Goal: Task Accomplishment & Management: Manage account settings

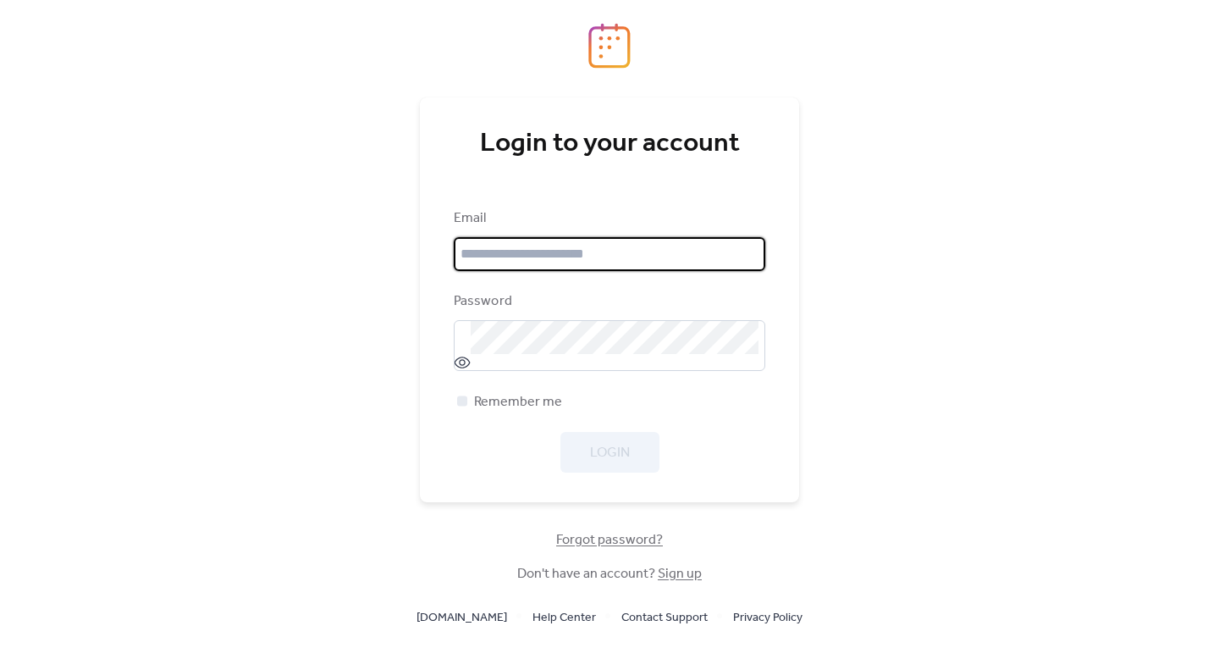
type input "**********"
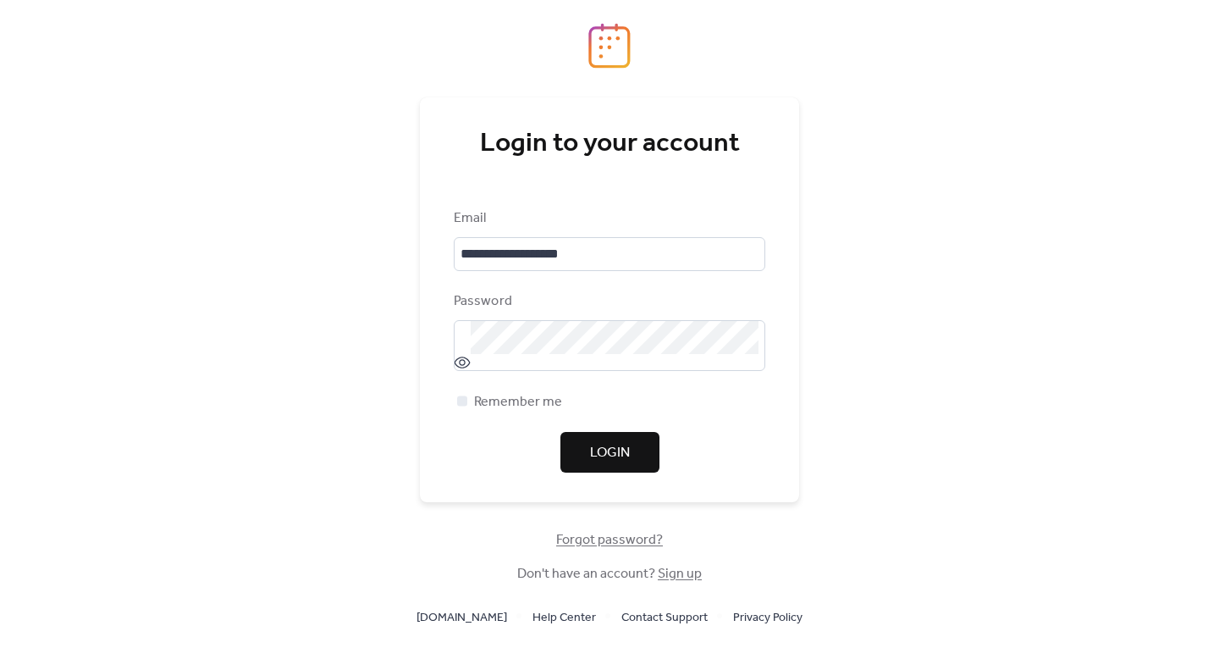
click at [600, 452] on div "Login" at bounding box center [610, 452] width 312 height 41
click at [601, 466] on button "Login" at bounding box center [609, 452] width 99 height 41
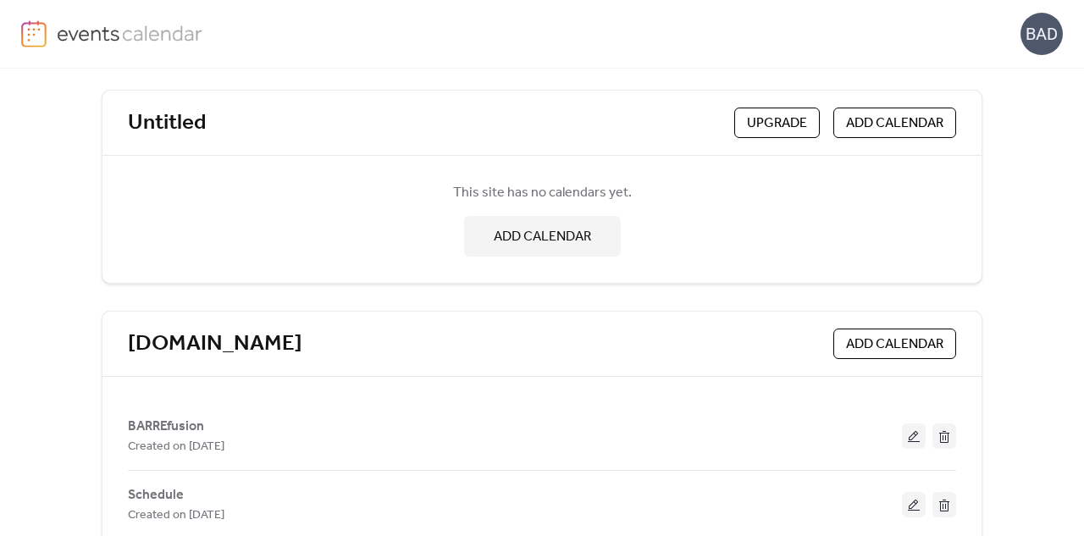
scroll to position [114, 0]
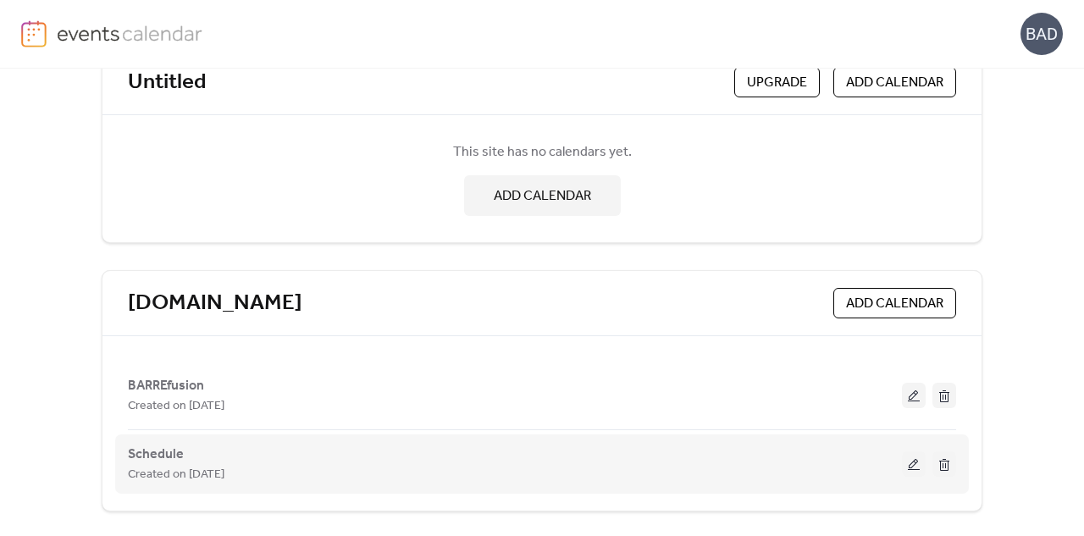
click at [911, 460] on button at bounding box center [914, 463] width 24 height 25
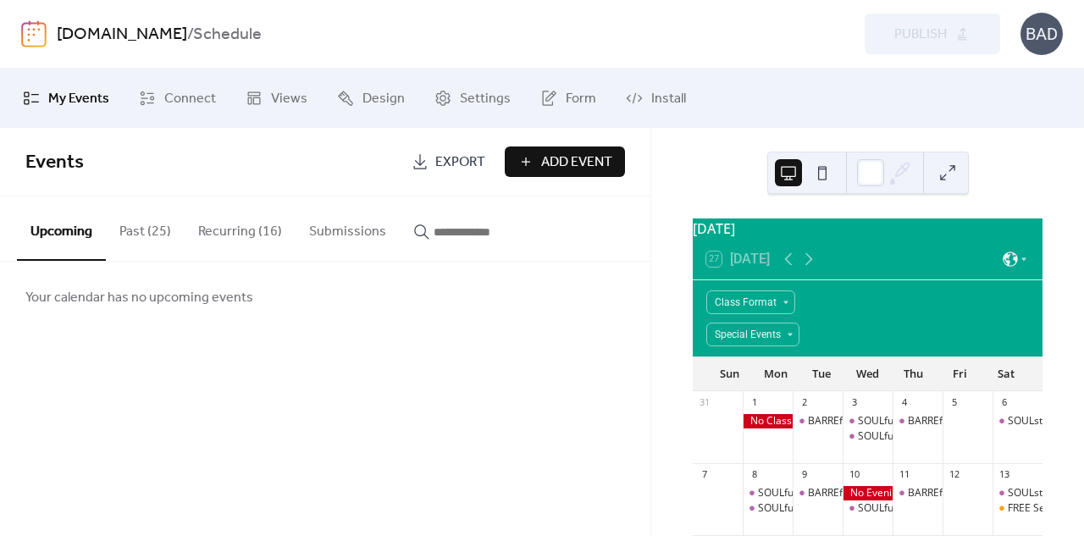
click at [214, 221] on button "Recurring (16)" at bounding box center [240, 227] width 111 height 63
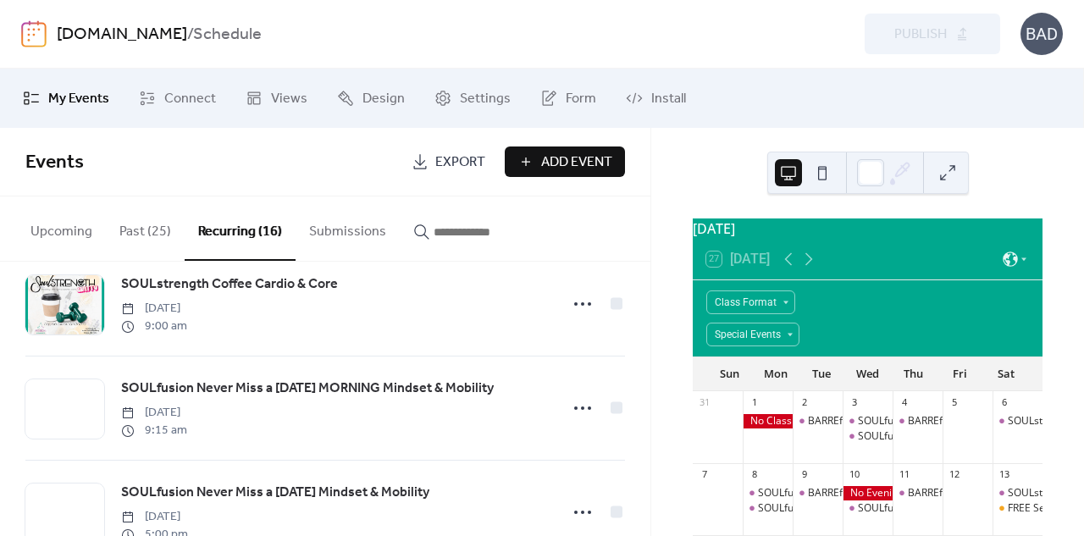
scroll to position [141, 0]
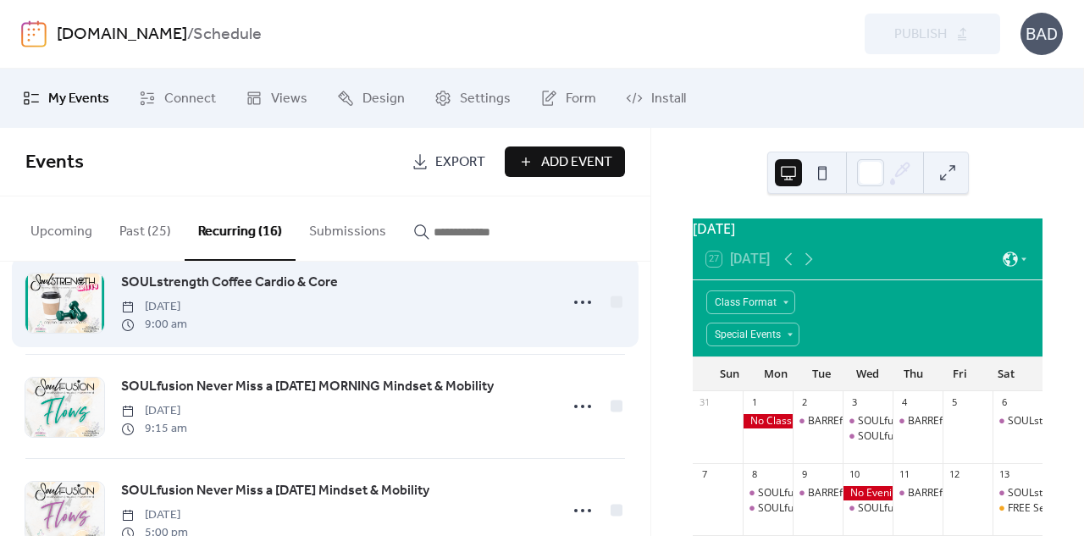
click at [259, 279] on span "SOULstrength Coffee Cardio & Core" at bounding box center [229, 283] width 217 height 20
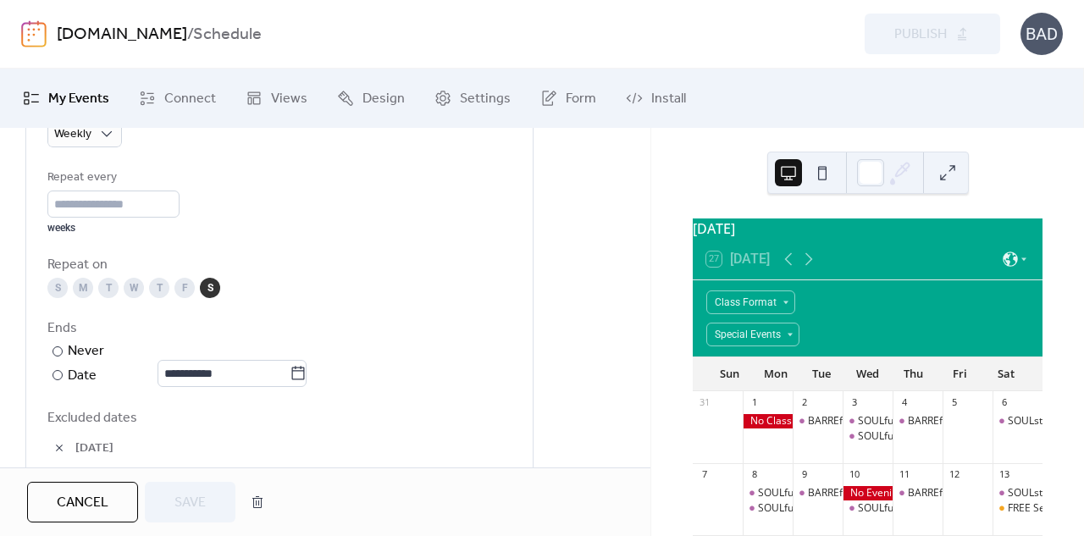
scroll to position [847, 0]
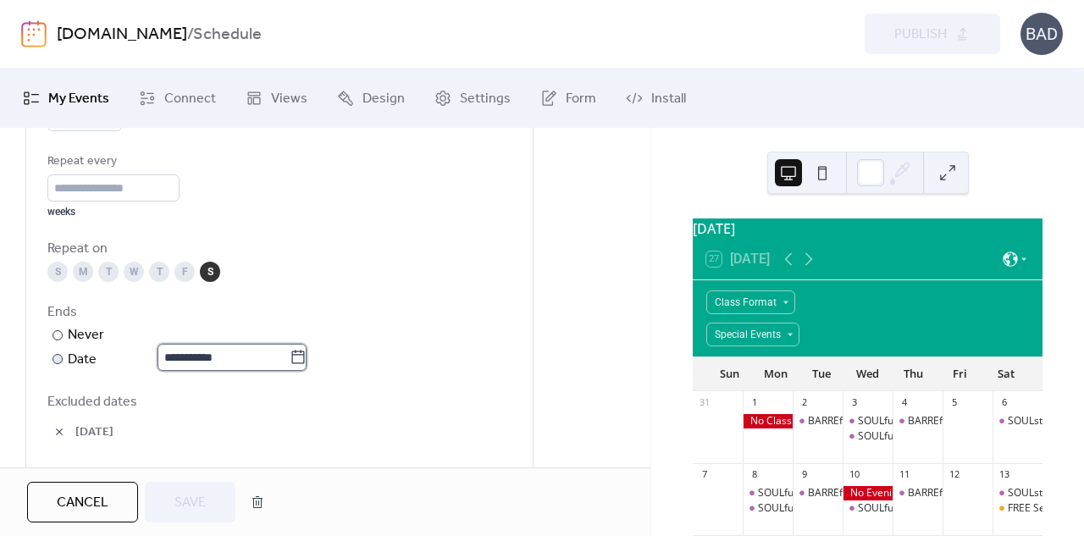
click at [239, 354] on body "**********" at bounding box center [542, 268] width 1084 height 536
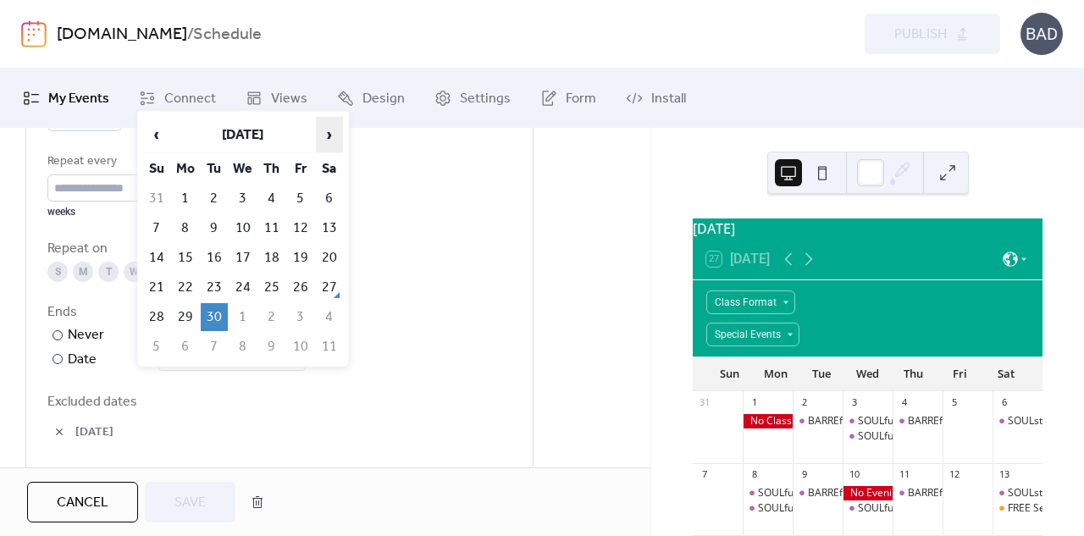
click at [331, 136] on span "›" at bounding box center [329, 135] width 25 height 34
click at [301, 312] on td "31" at bounding box center [300, 317] width 27 height 28
type input "**********"
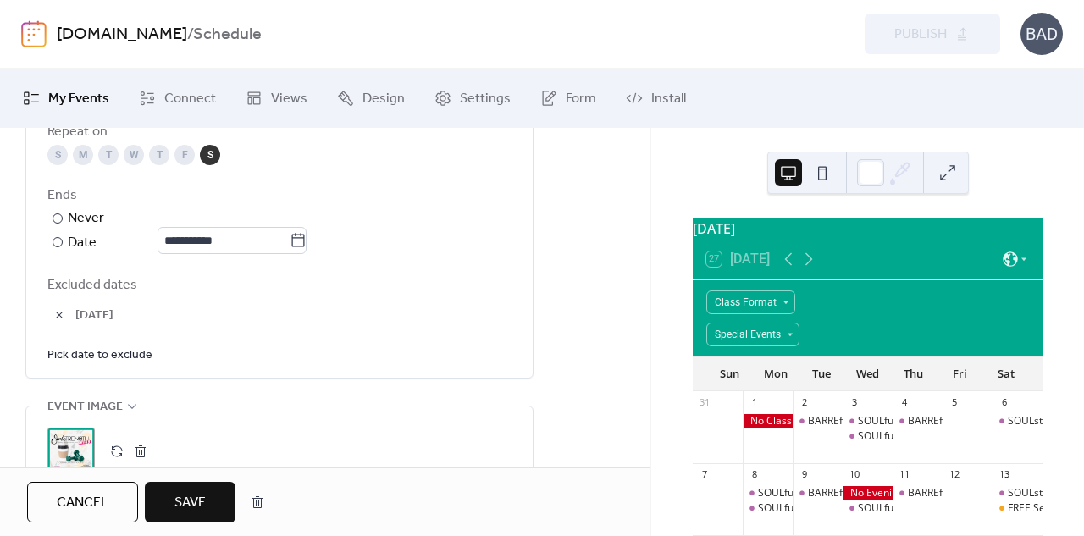
scroll to position [987, 0]
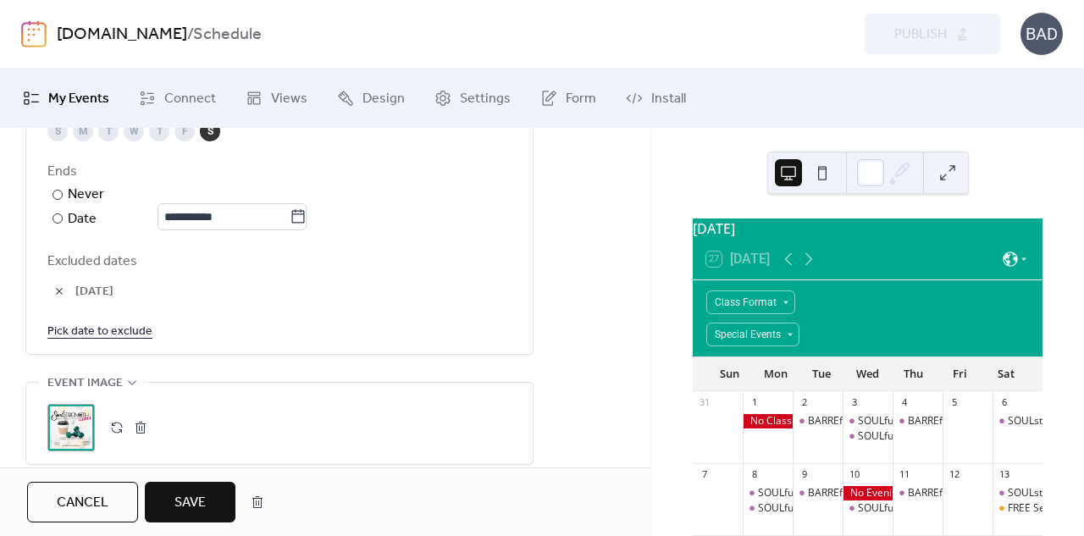
click at [178, 502] on span "Save" at bounding box center [189, 503] width 31 height 20
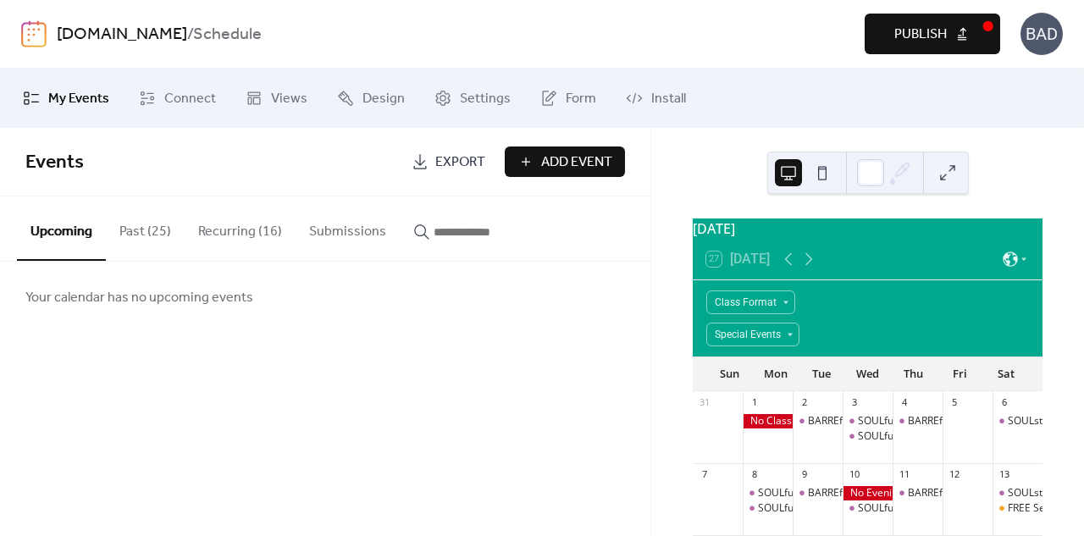
click at [236, 226] on button "Recurring (16)" at bounding box center [240, 227] width 111 height 63
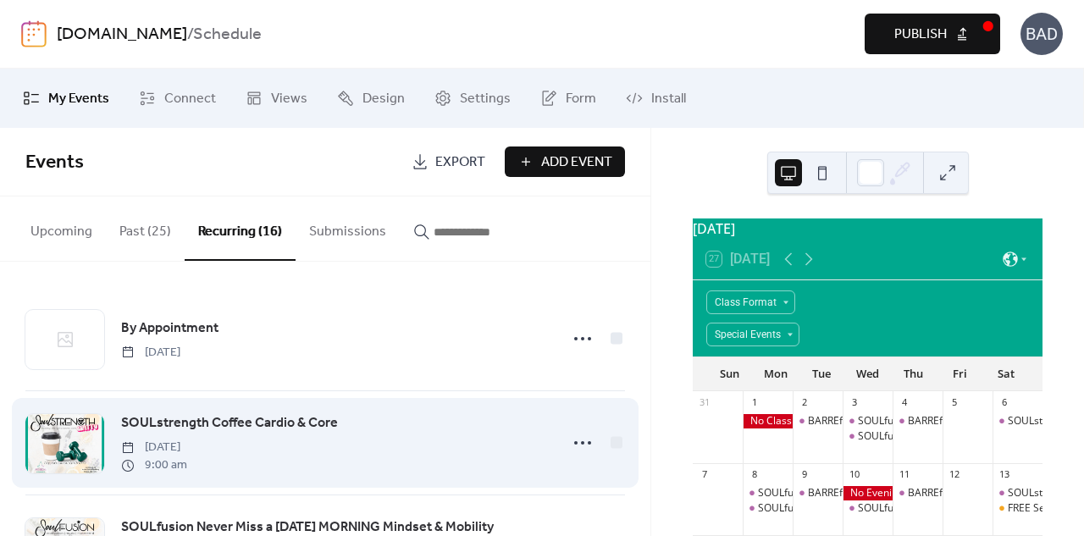
scroll to position [141, 0]
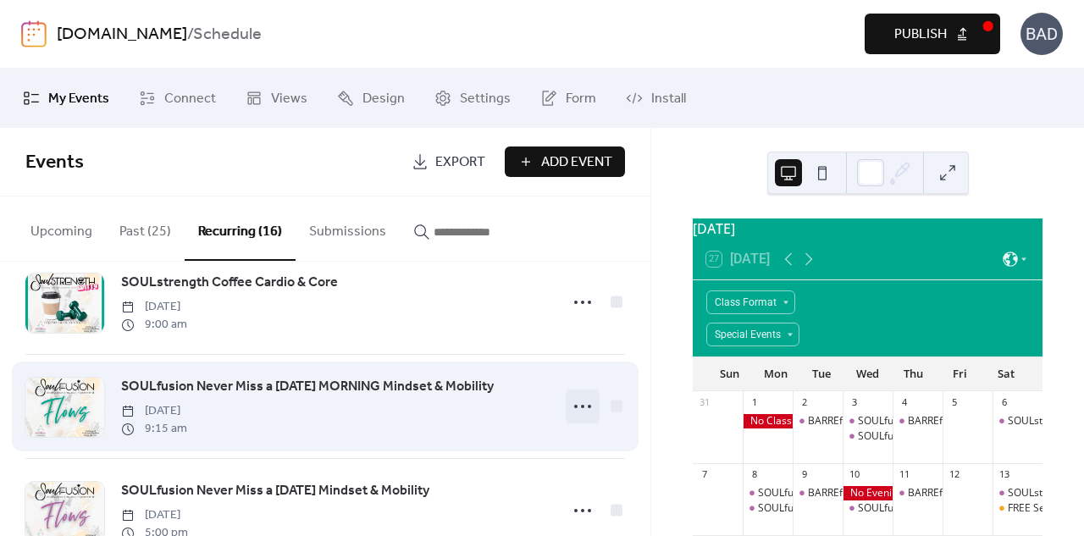
click at [574, 407] on icon at bounding box center [582, 406] width 27 height 27
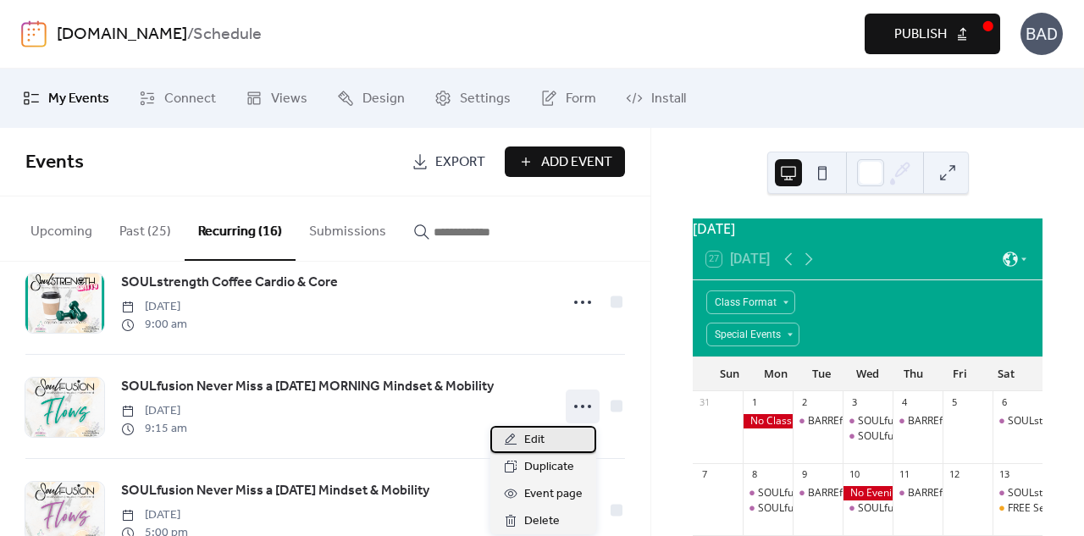
click at [538, 441] on span "Edit" at bounding box center [534, 440] width 20 height 20
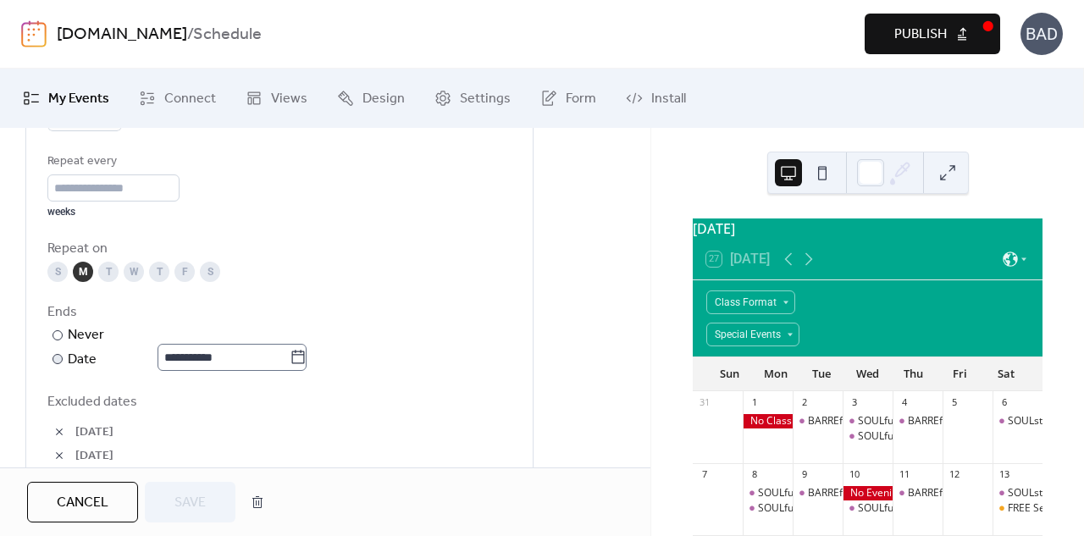
scroll to position [1, 0]
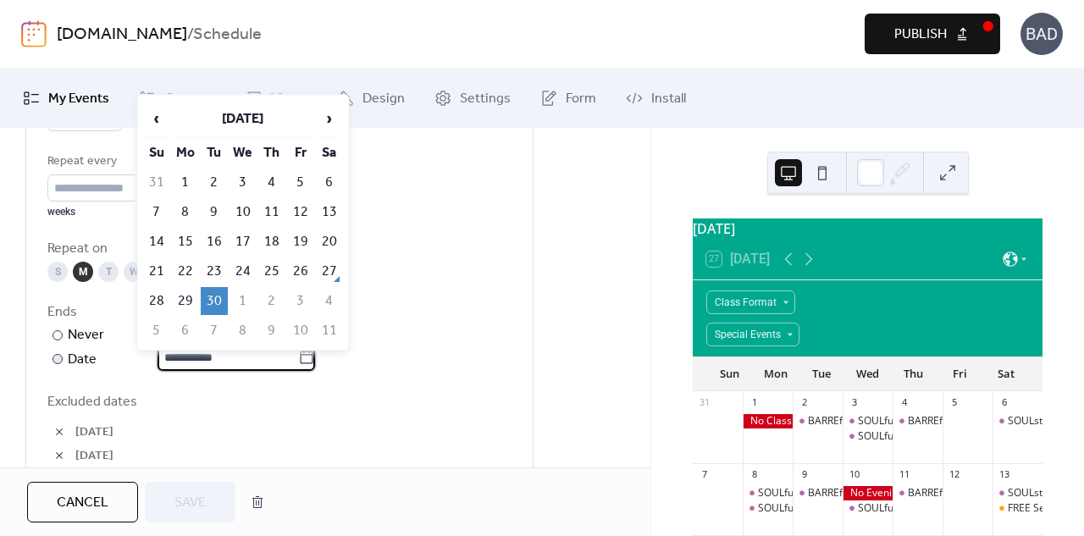
click at [268, 350] on input "**********" at bounding box center [227, 357] width 141 height 27
click at [331, 113] on span "›" at bounding box center [329, 119] width 25 height 34
click at [304, 293] on td "31" at bounding box center [300, 301] width 27 height 28
type input "**********"
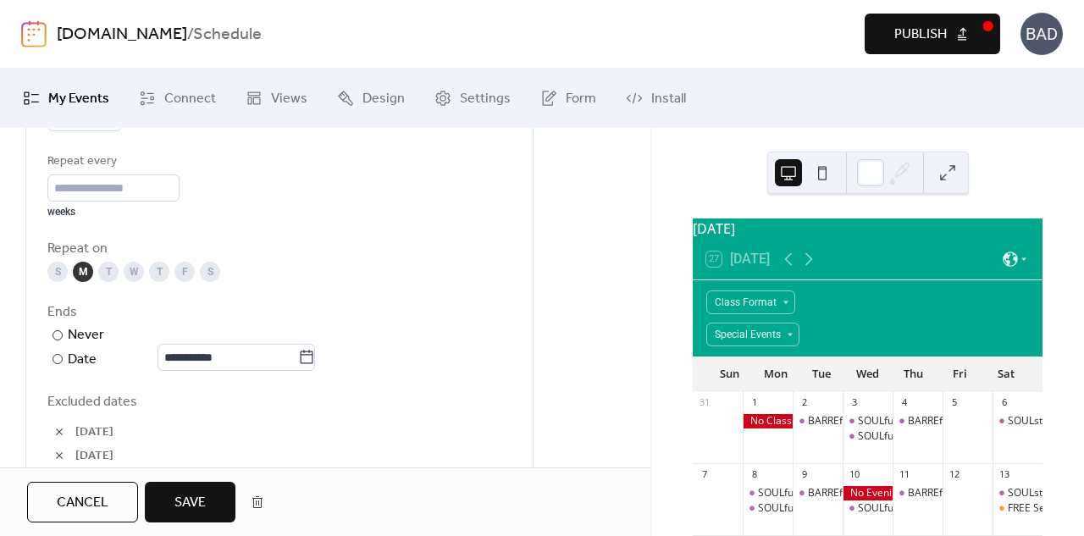
click at [200, 495] on span "Save" at bounding box center [189, 503] width 31 height 20
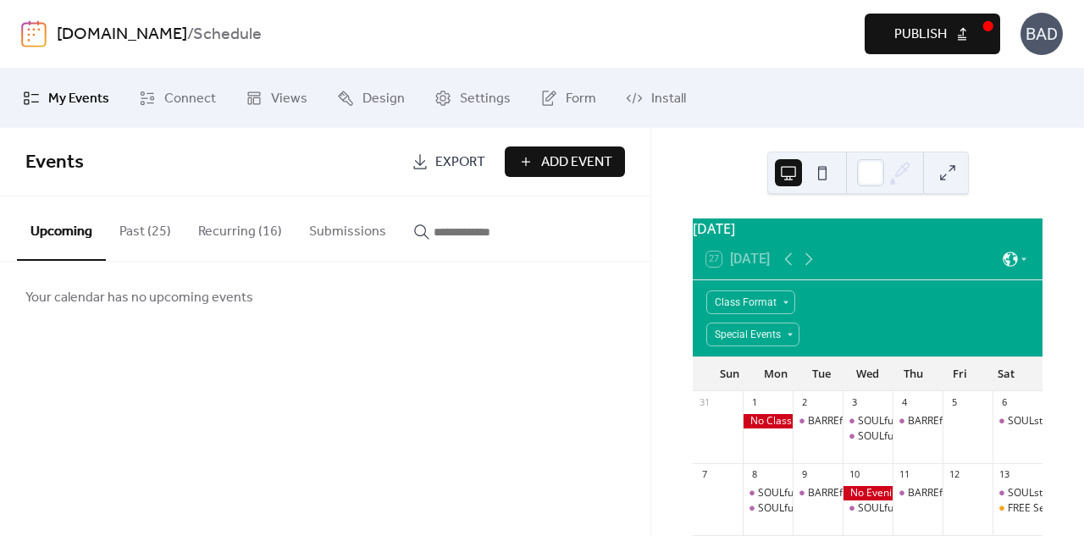
click at [229, 235] on button "Recurring (16)" at bounding box center [240, 227] width 111 height 63
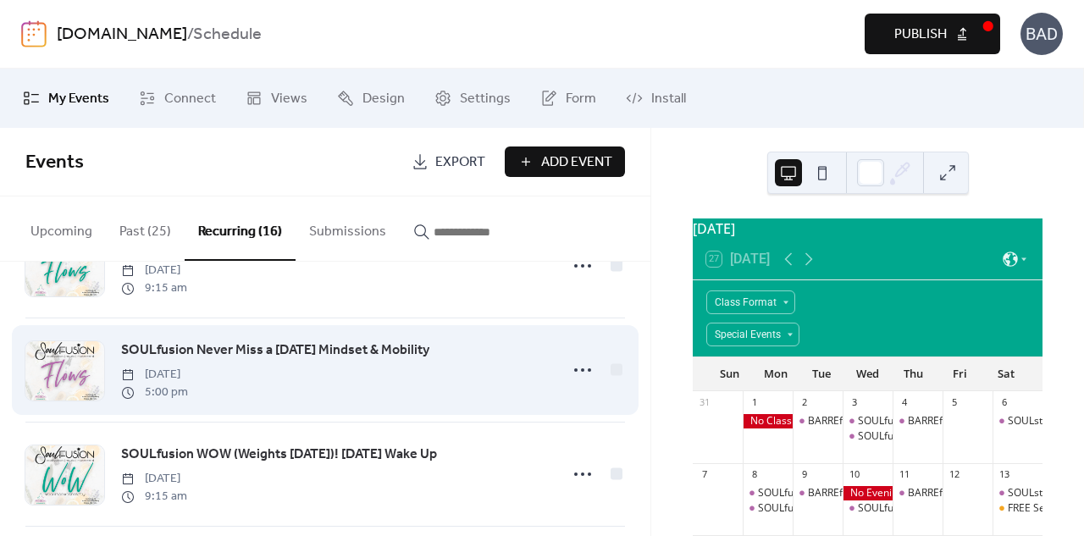
scroll to position [282, 0]
click at [581, 368] on circle at bounding box center [582, 368] width 3 height 3
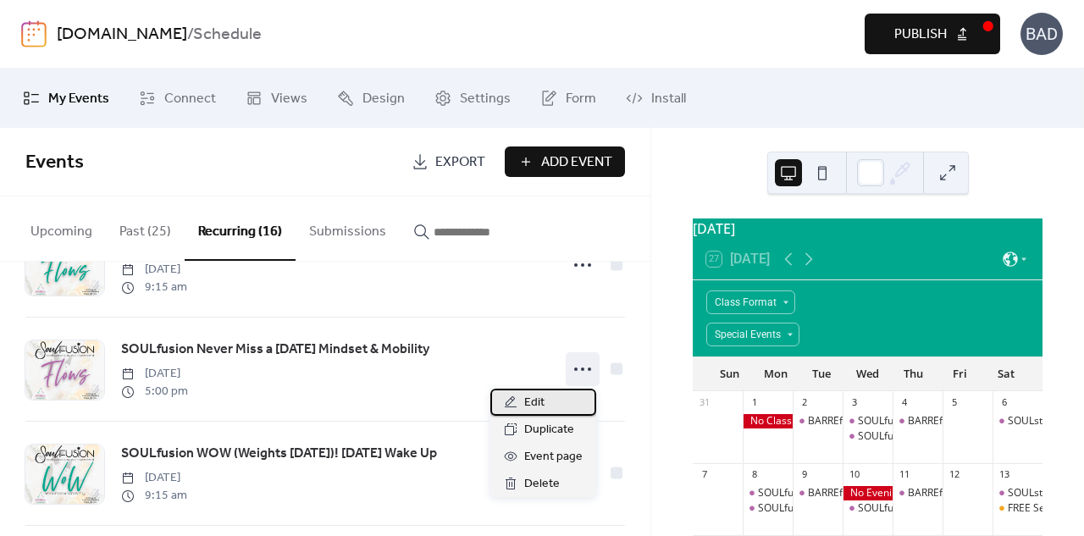
click at [532, 402] on span "Edit" at bounding box center [534, 403] width 20 height 20
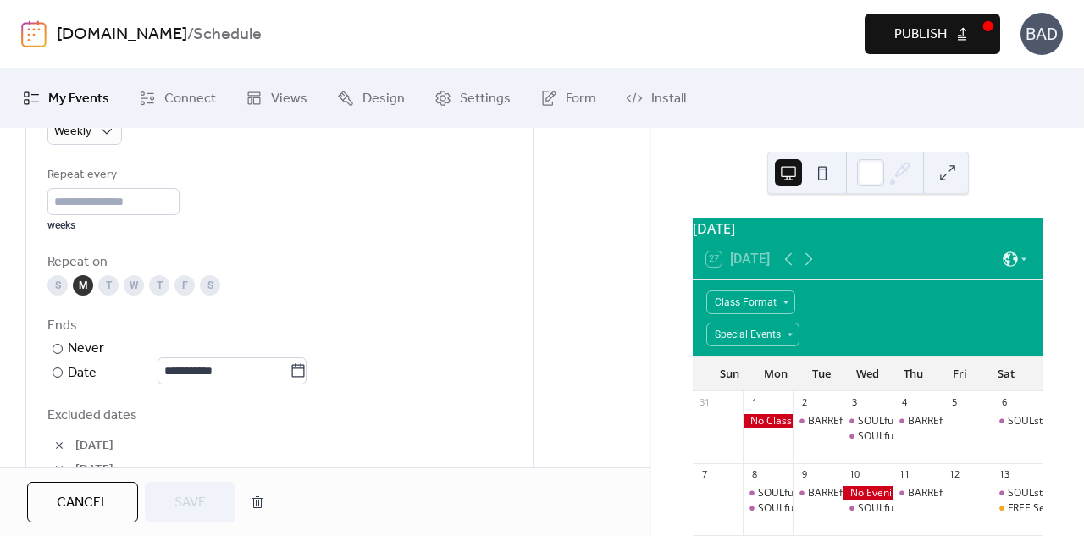
scroll to position [987, 0]
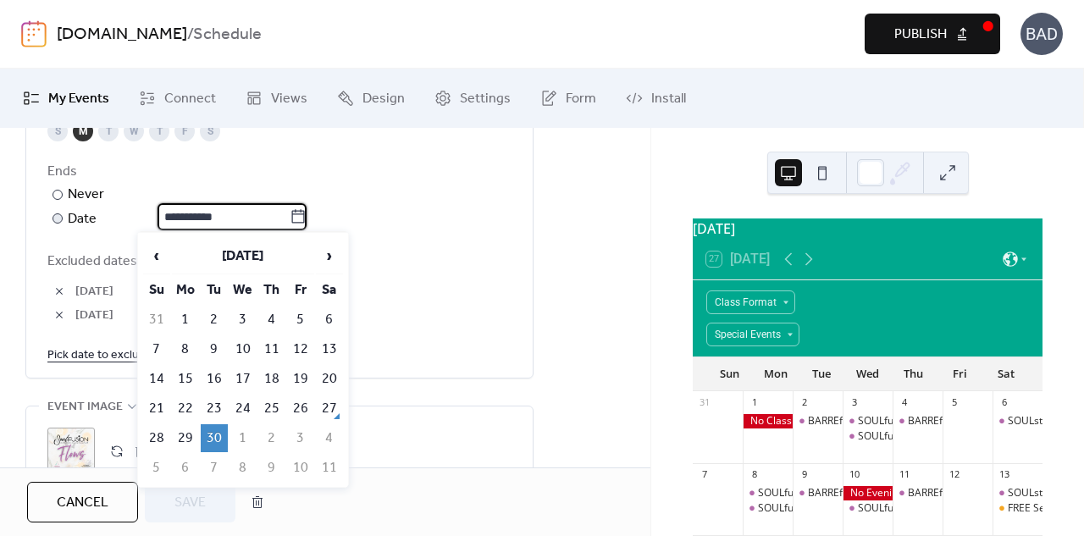
click at [268, 221] on input "**********" at bounding box center [223, 216] width 132 height 27
click at [335, 253] on span "›" at bounding box center [329, 256] width 25 height 34
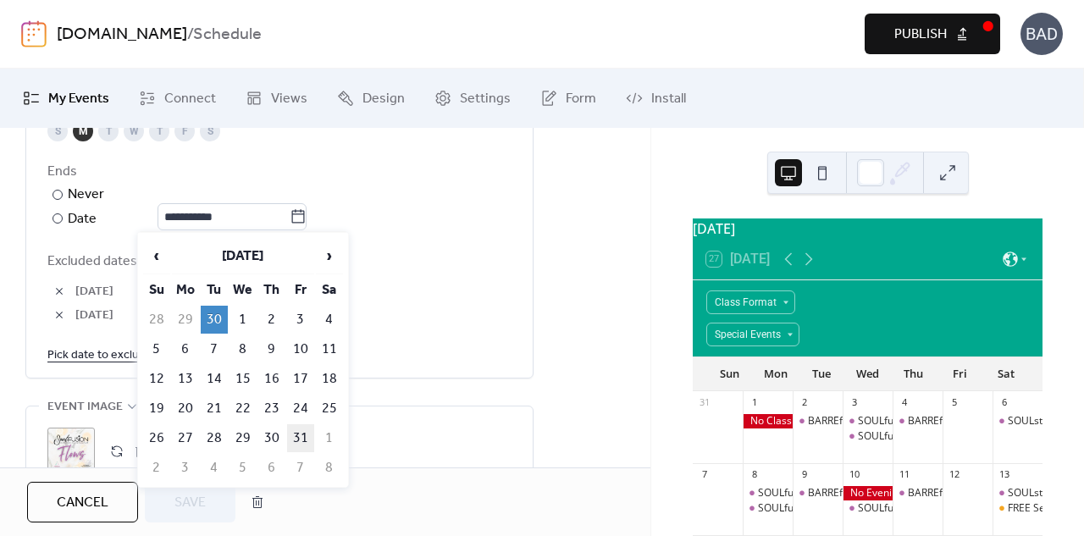
click at [300, 436] on td "31" at bounding box center [300, 438] width 27 height 28
type input "**********"
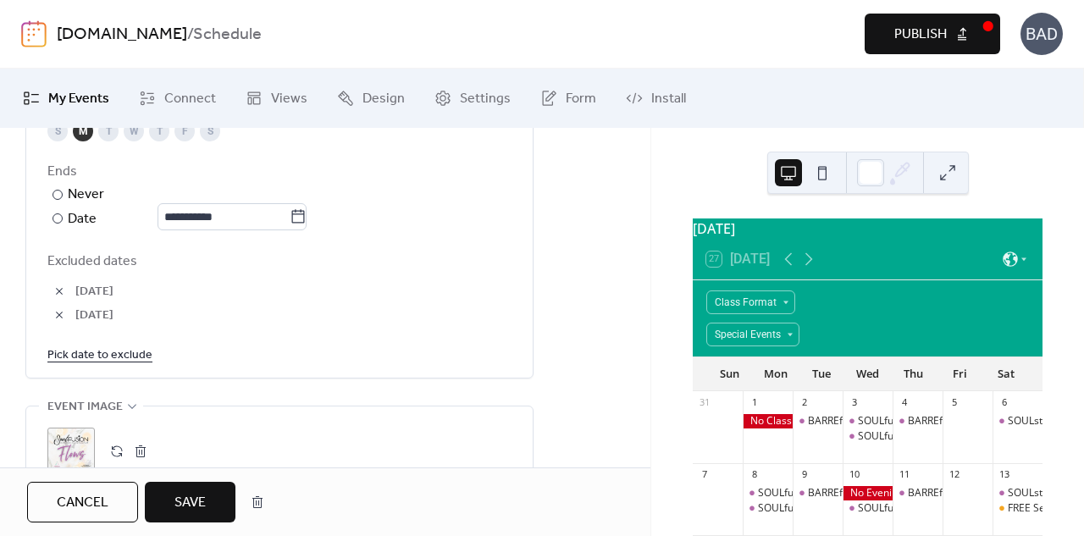
click at [207, 509] on button "Save" at bounding box center [190, 502] width 91 height 41
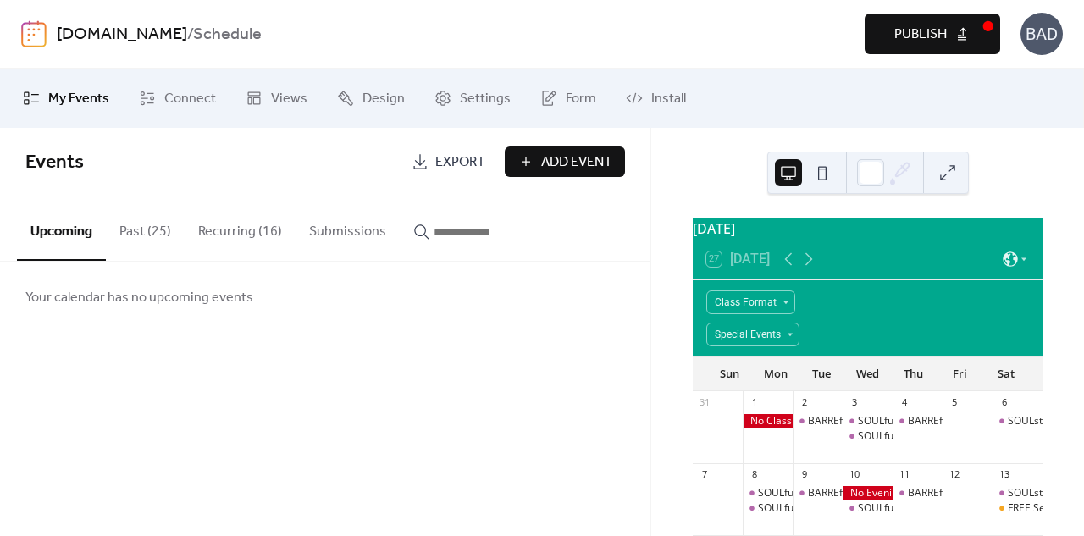
click at [247, 233] on button "Recurring (16)" at bounding box center [240, 227] width 111 height 63
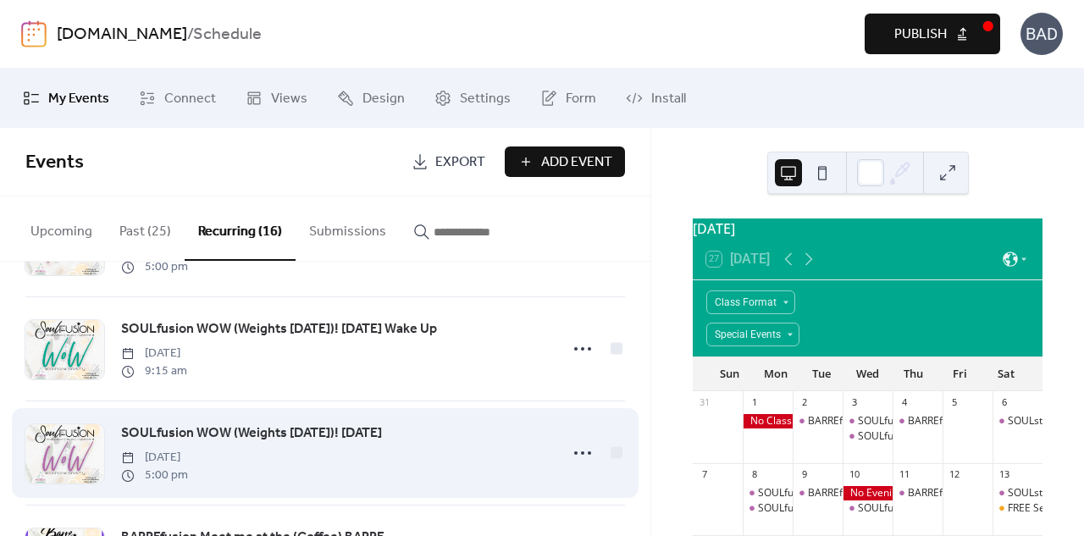
scroll to position [423, 0]
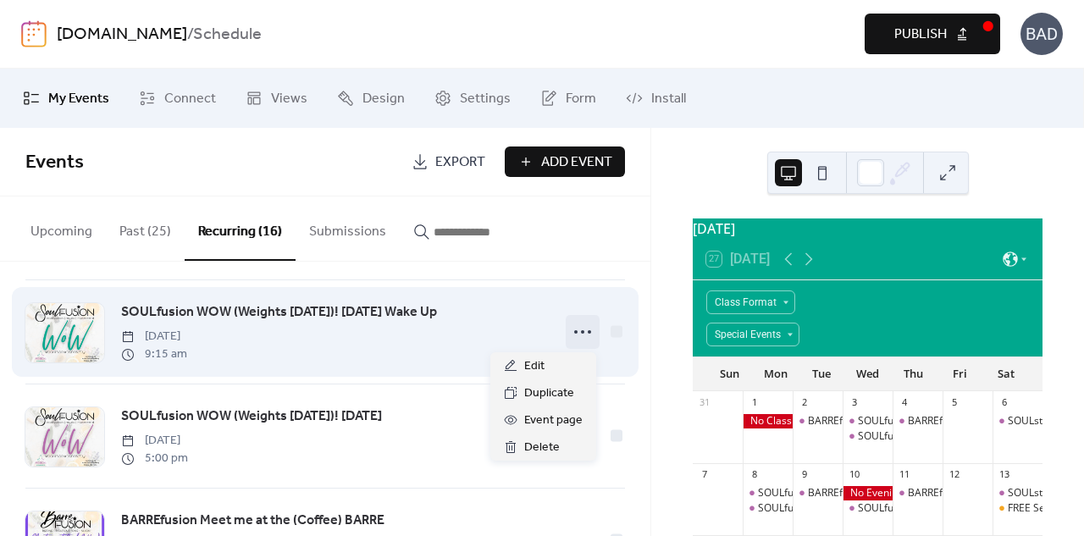
click at [572, 334] on icon at bounding box center [582, 331] width 27 height 27
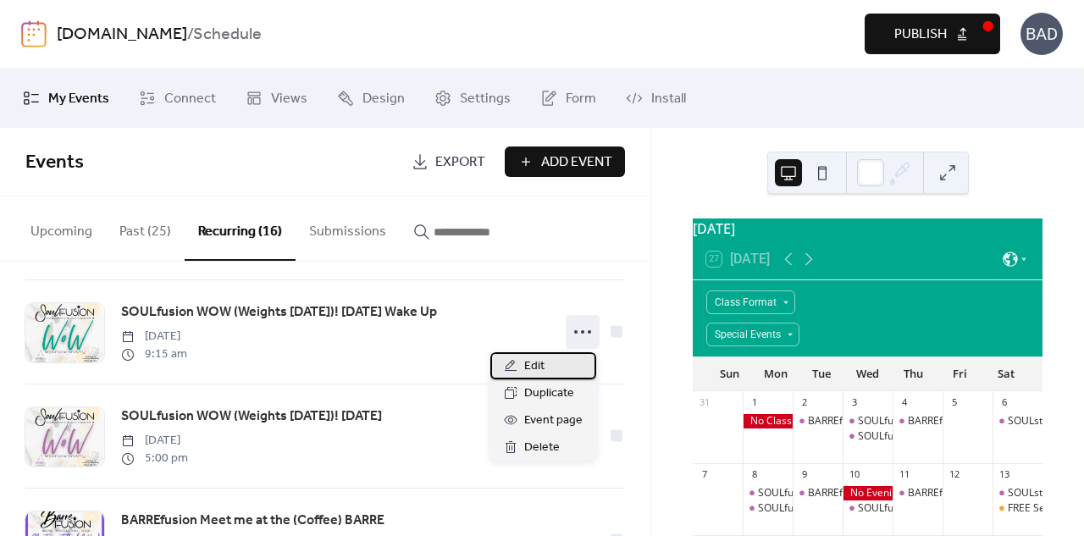
click at [548, 366] on div "Edit" at bounding box center [543, 365] width 106 height 27
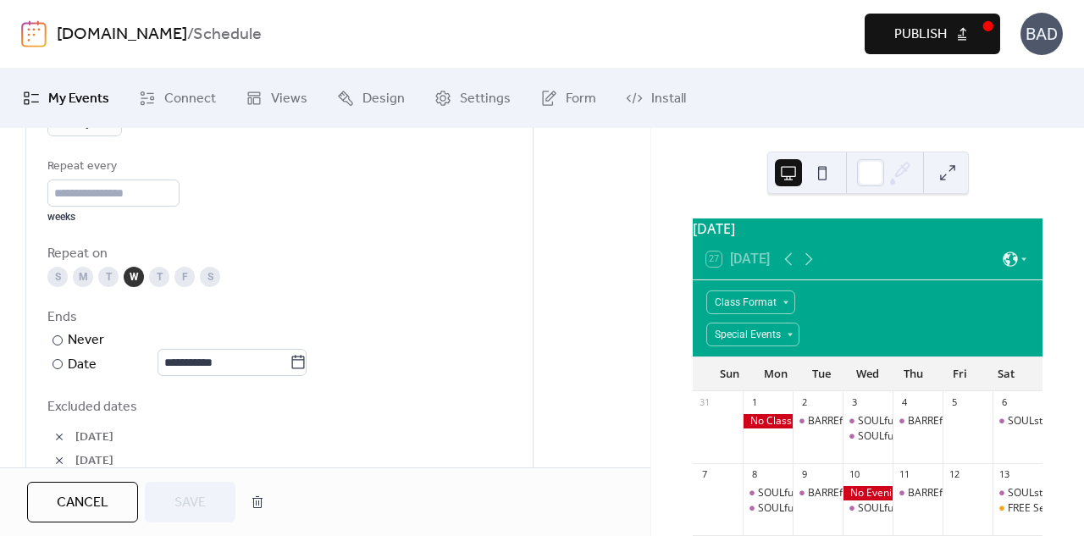
scroll to position [847, 0]
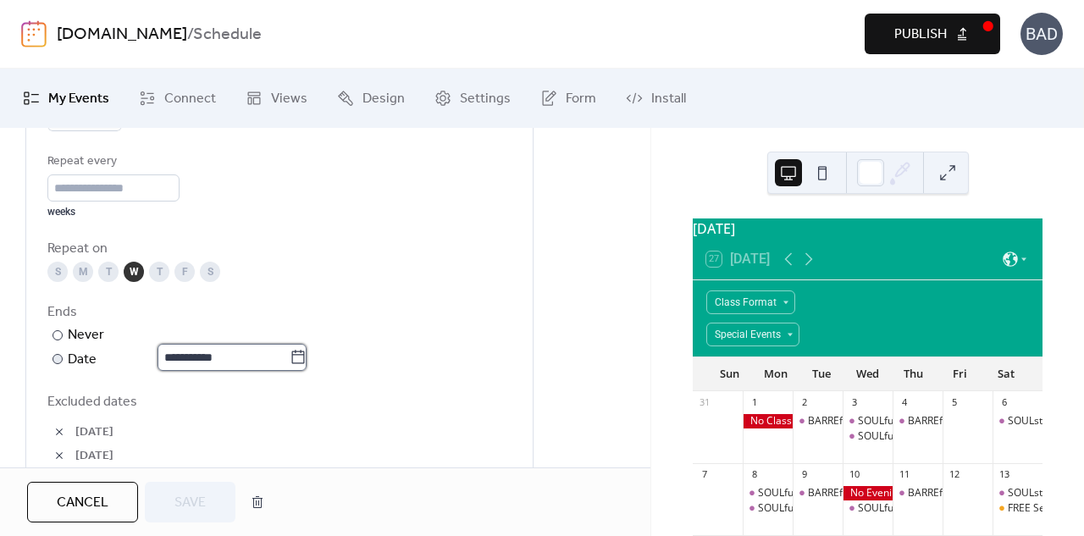
click at [262, 356] on input "**********" at bounding box center [223, 357] width 132 height 27
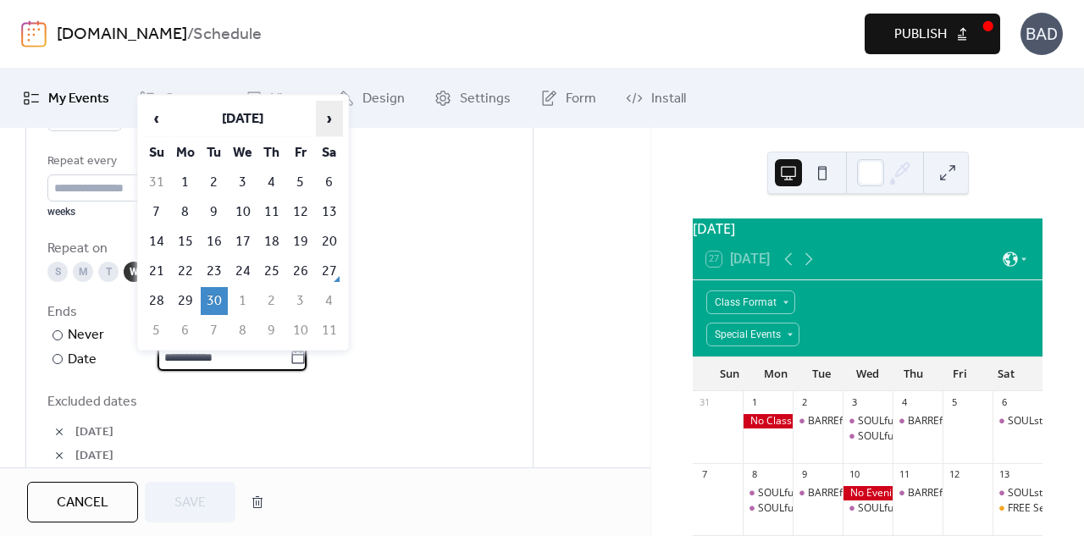
click at [325, 121] on span "›" at bounding box center [329, 119] width 25 height 34
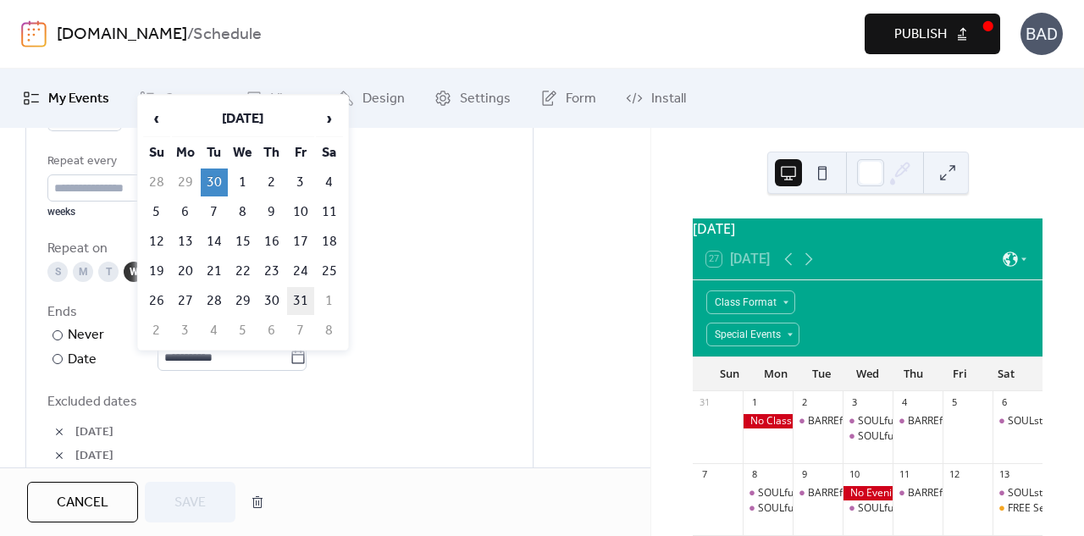
click at [299, 292] on td "31" at bounding box center [300, 301] width 27 height 28
type input "**********"
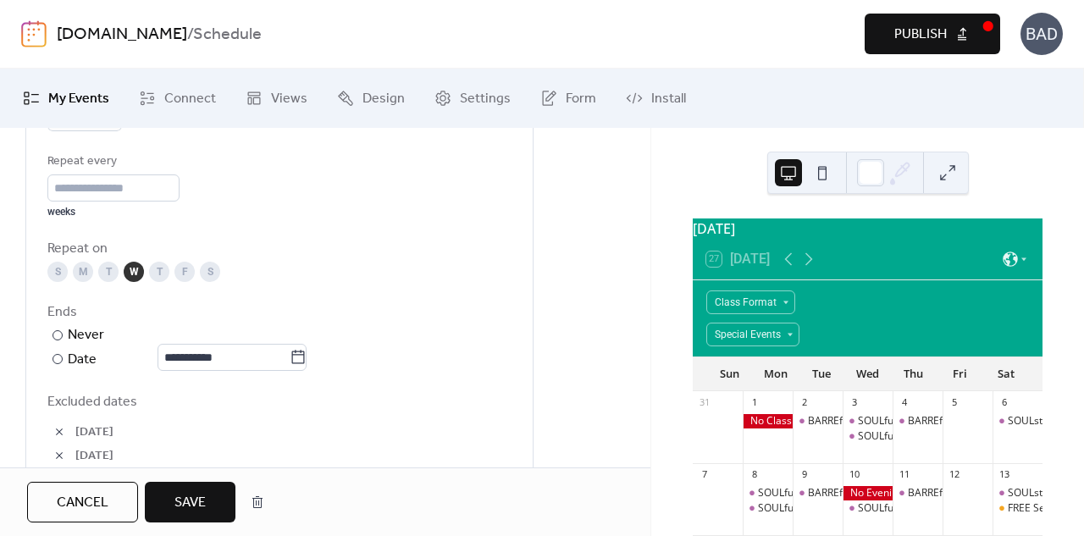
click at [198, 494] on span "Save" at bounding box center [189, 503] width 31 height 20
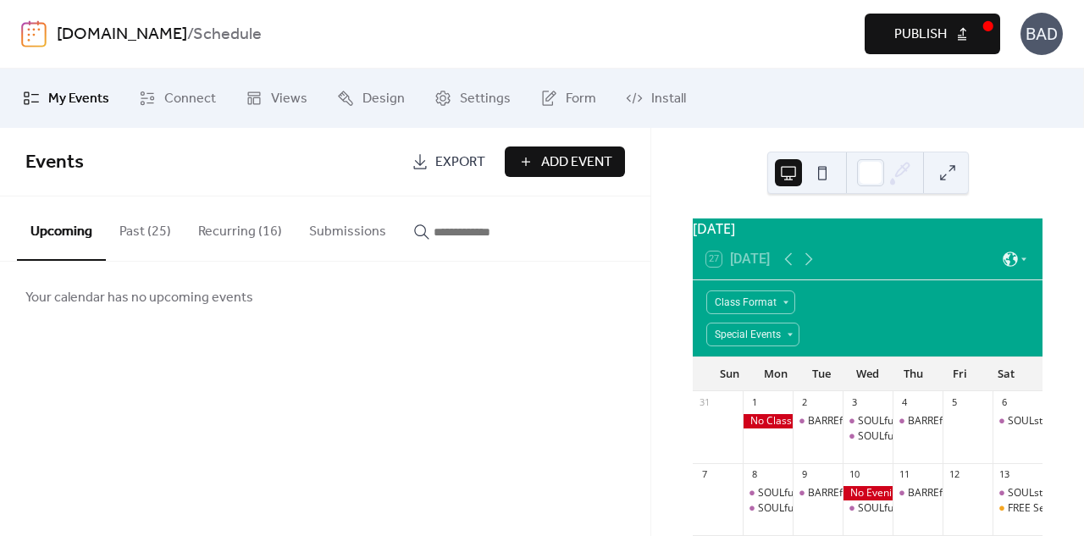
click at [242, 229] on button "Recurring (16)" at bounding box center [240, 227] width 111 height 63
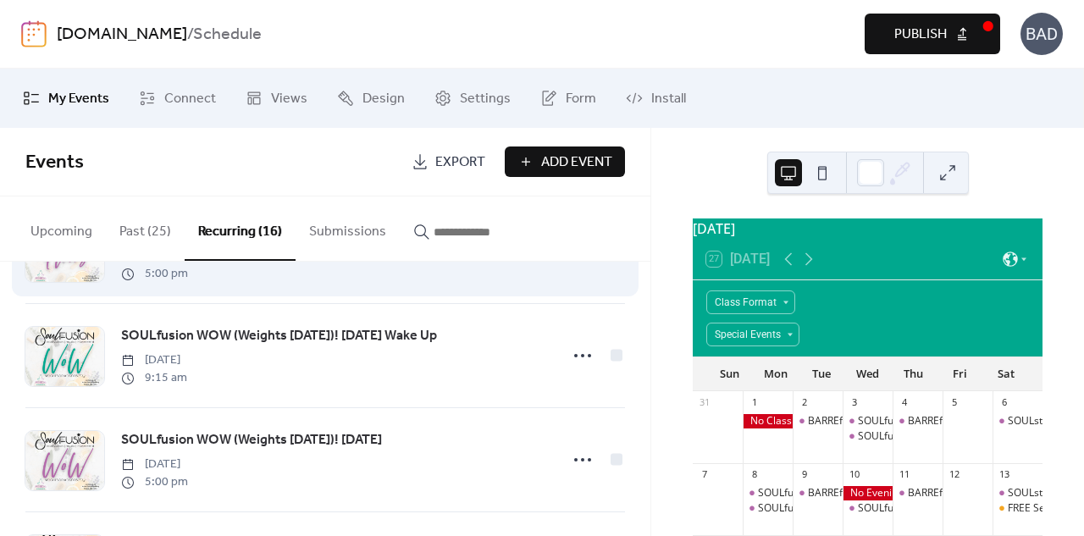
scroll to position [423, 0]
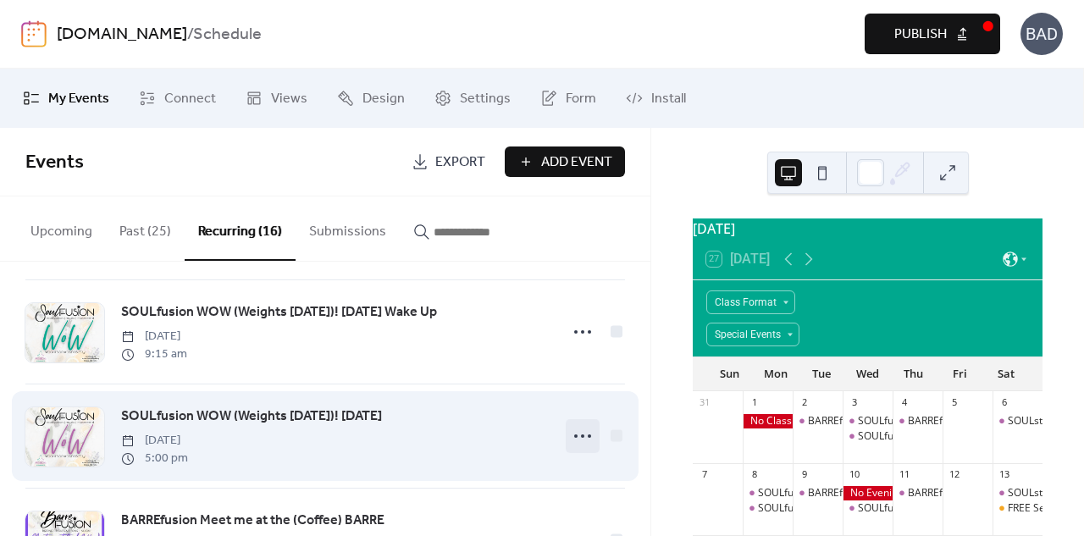
click at [573, 439] on icon at bounding box center [582, 435] width 27 height 27
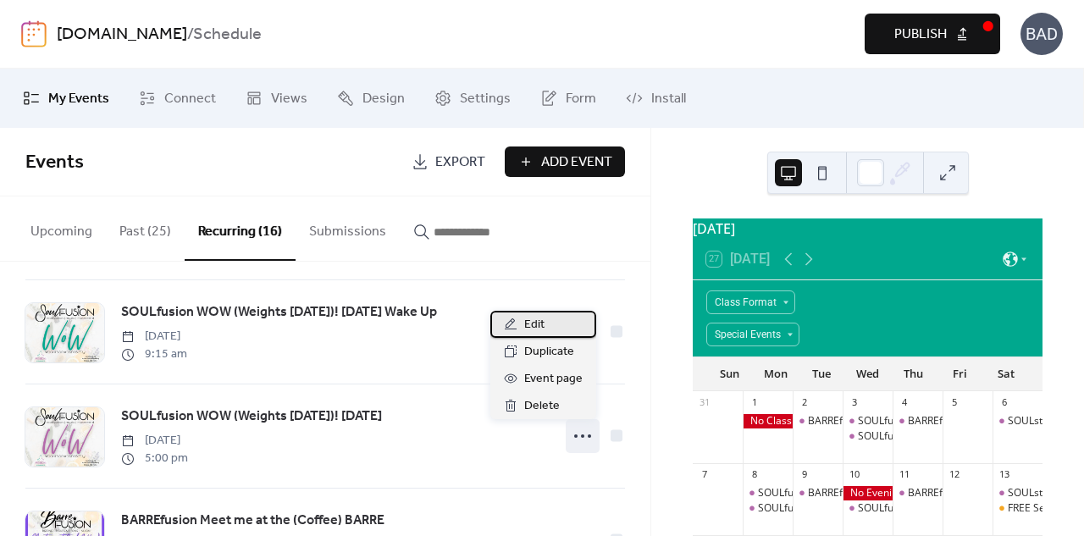
click at [544, 324] on span "Edit" at bounding box center [534, 325] width 20 height 20
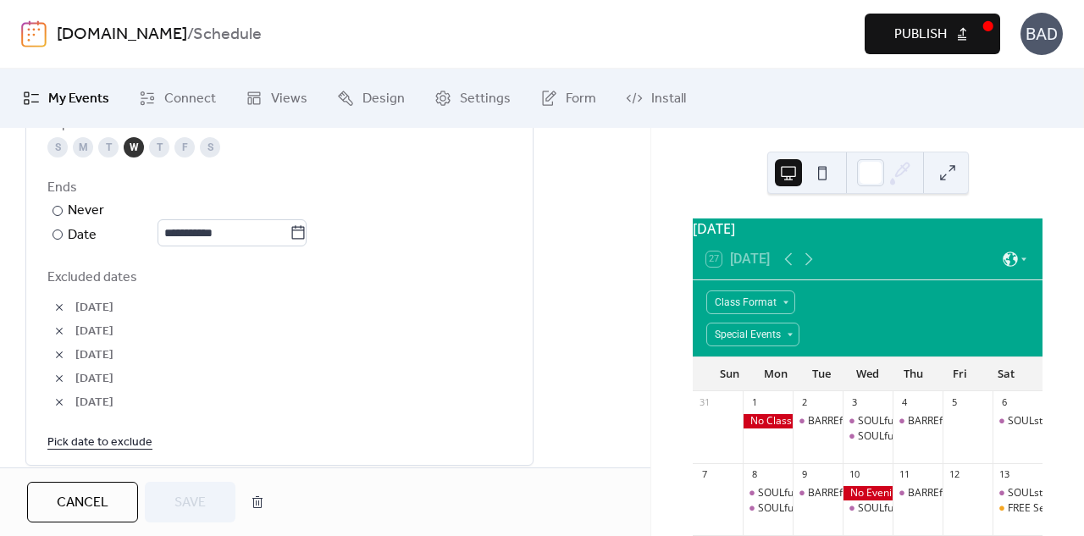
scroll to position [987, 0]
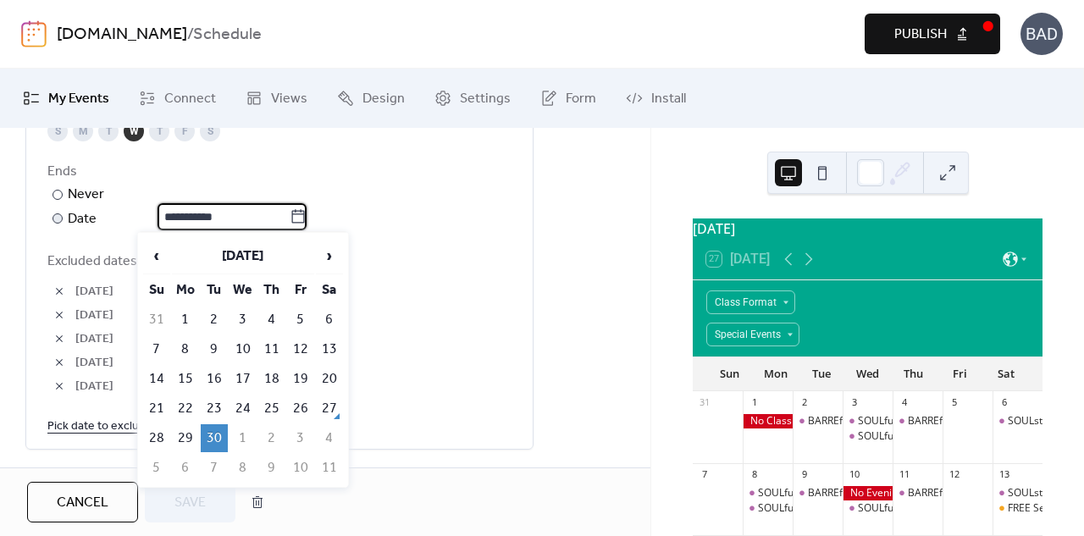
click at [259, 221] on input "**********" at bounding box center [223, 216] width 132 height 27
click at [330, 257] on span "›" at bounding box center [329, 256] width 25 height 34
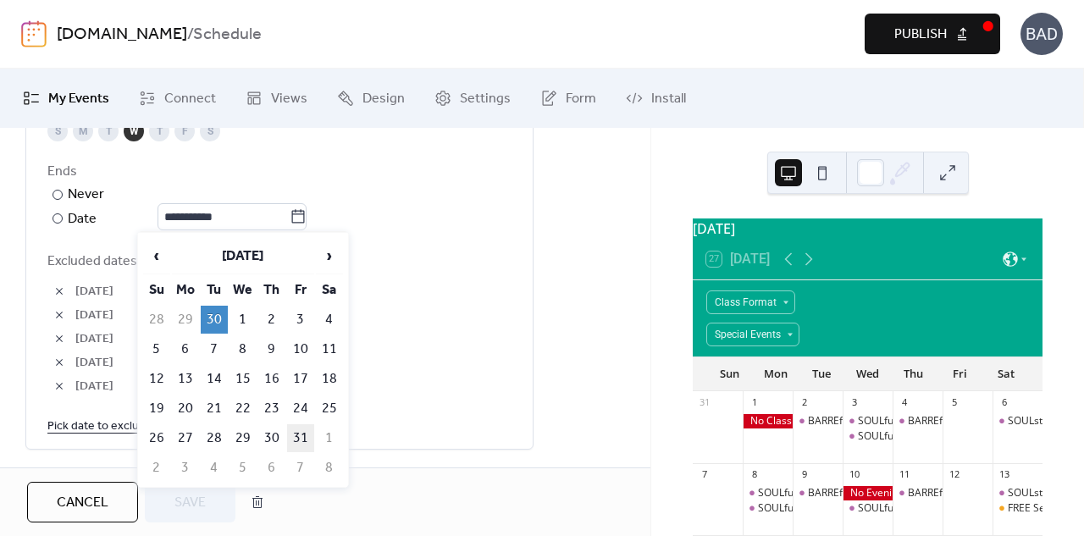
click at [303, 427] on td "31" at bounding box center [300, 438] width 27 height 28
type input "**********"
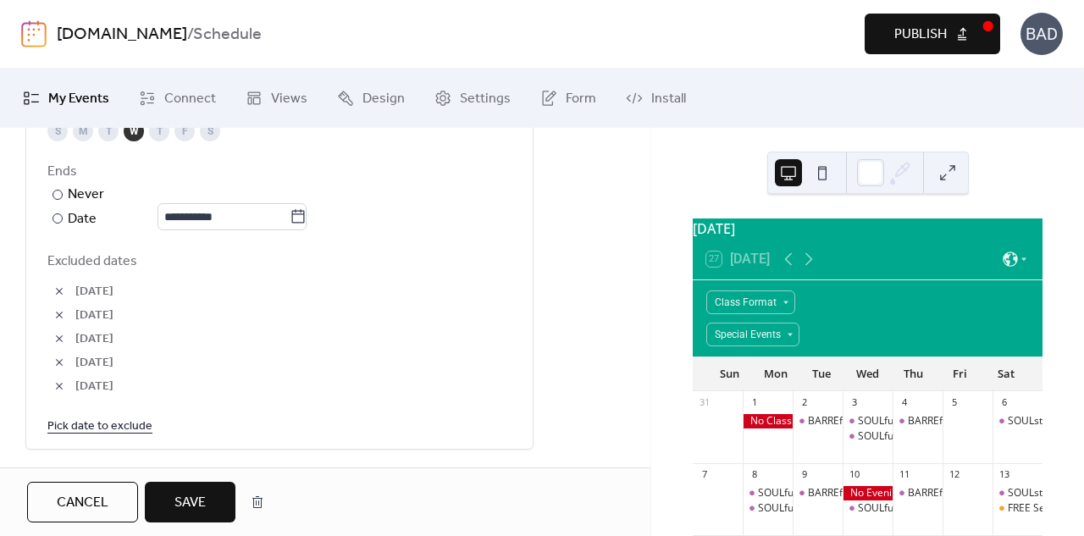
click at [196, 496] on span "Save" at bounding box center [189, 503] width 31 height 20
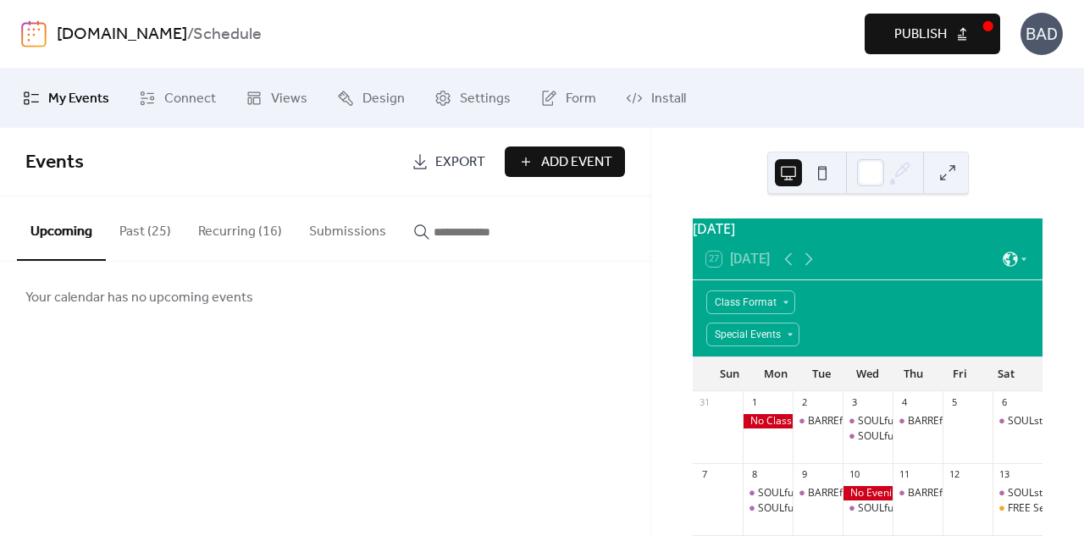
click at [239, 229] on button "Recurring (16)" at bounding box center [240, 227] width 111 height 63
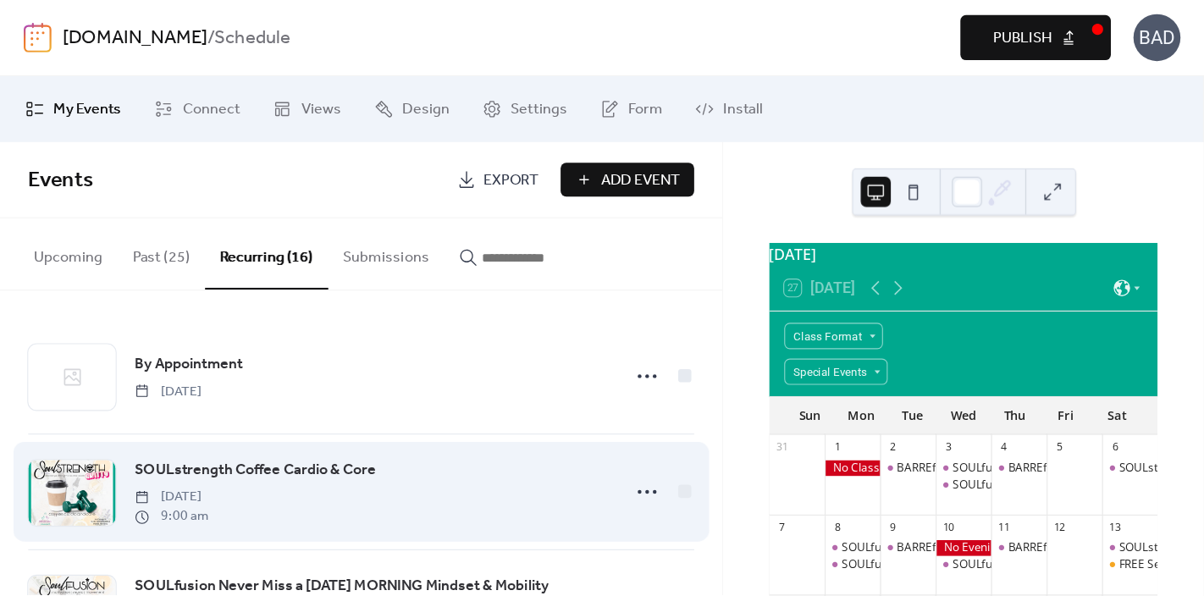
scroll to position [141, 0]
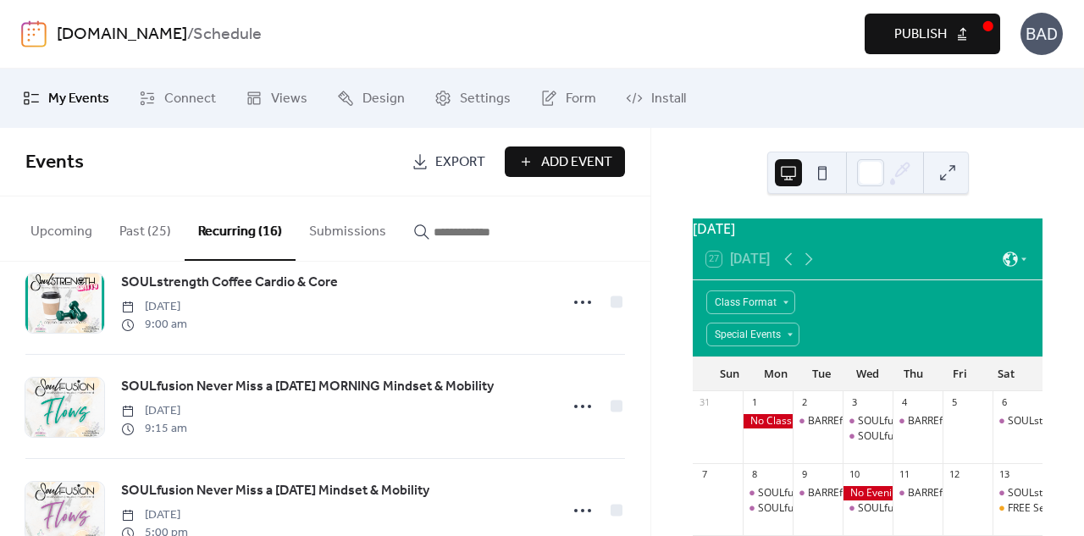
drag, startPoint x: 969, startPoint y: 3, endPoint x: 720, endPoint y: 14, distance: 249.1
click at [720, 14] on div "Preview Publish" at bounding box center [784, 34] width 432 height 41
click at [911, 31] on span "Publish" at bounding box center [920, 35] width 52 height 20
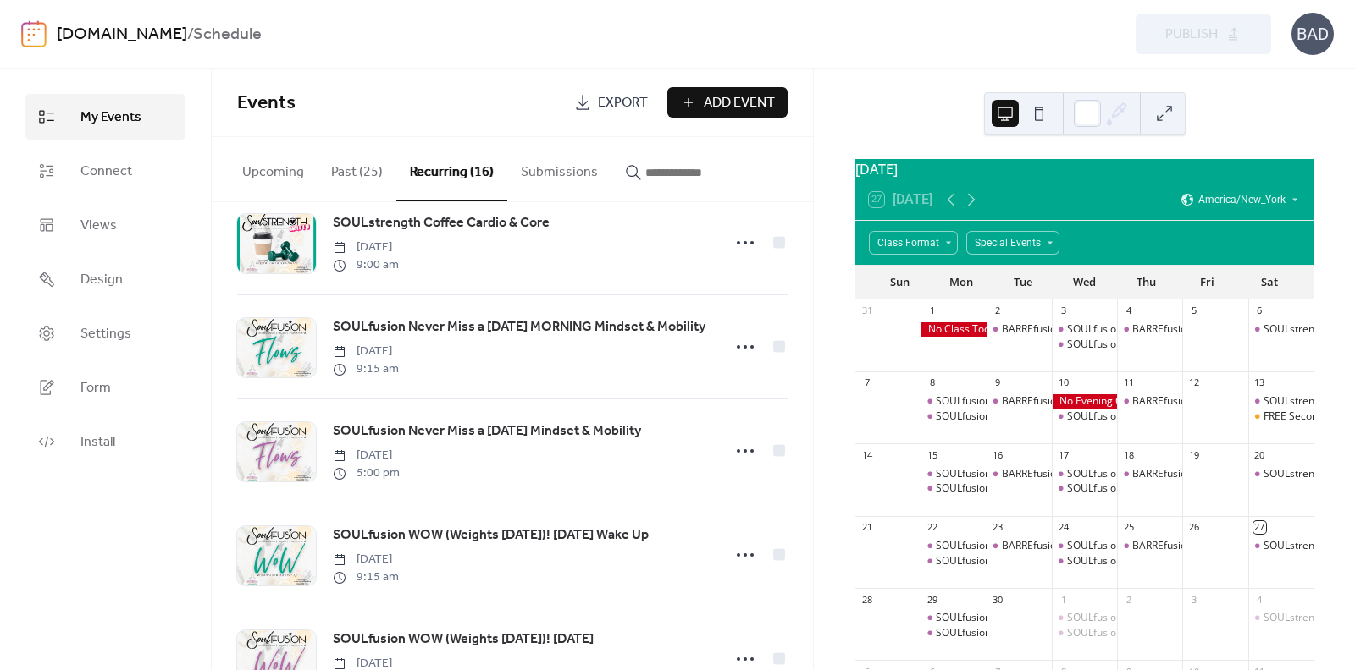
drag, startPoint x: 988, startPoint y: 8, endPoint x: 775, endPoint y: 36, distance: 215.1
click at [775, 36] on div "Preview Publish" at bounding box center [987, 34] width 567 height 41
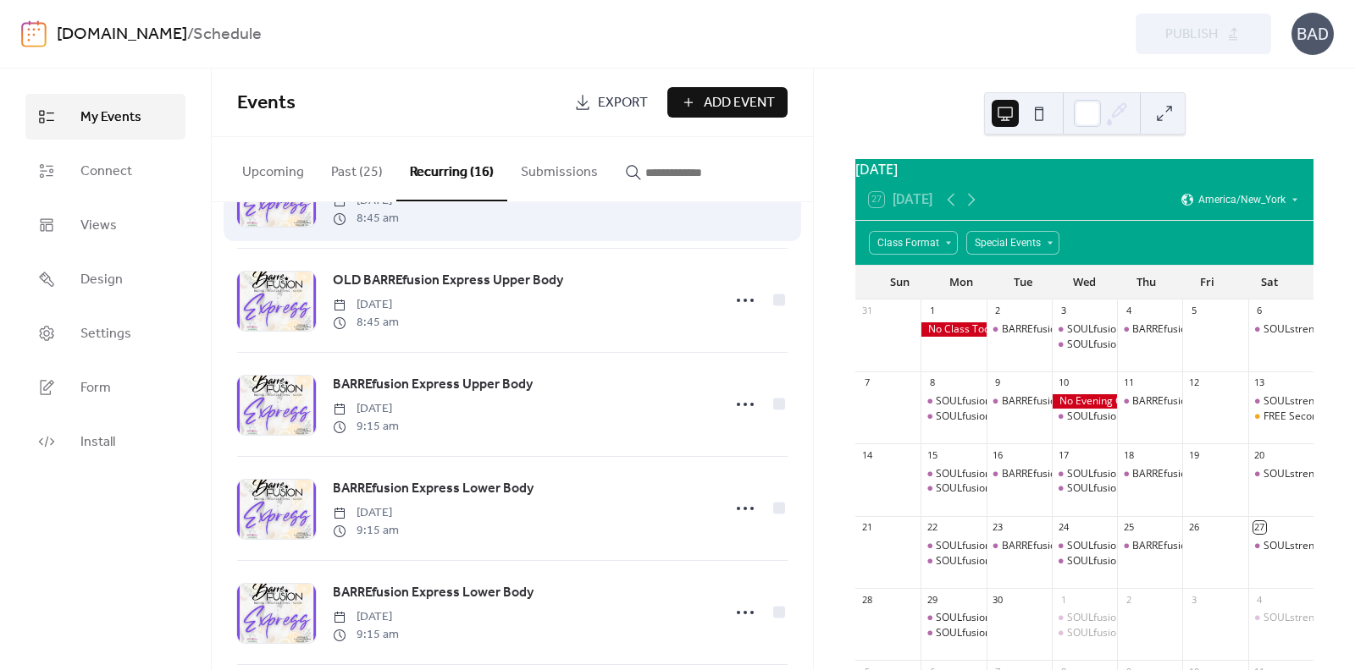
scroll to position [1023, 0]
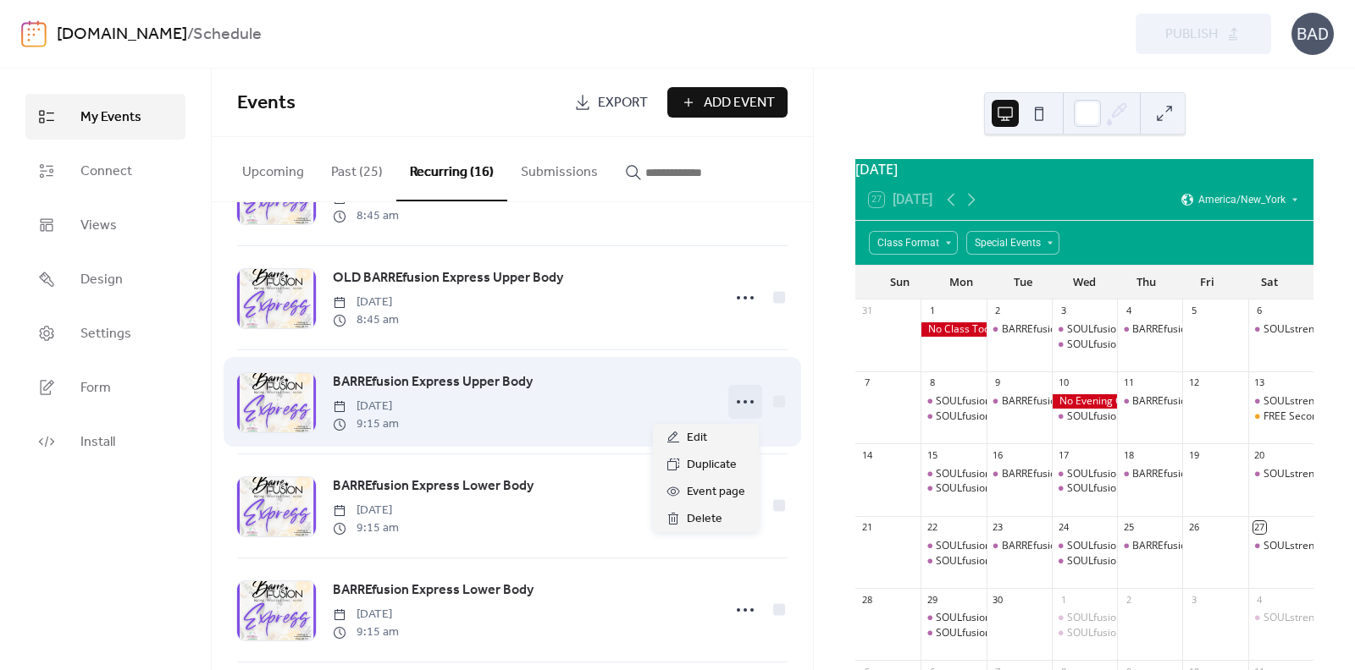
click at [741, 400] on icon at bounding box center [744, 402] width 27 height 27
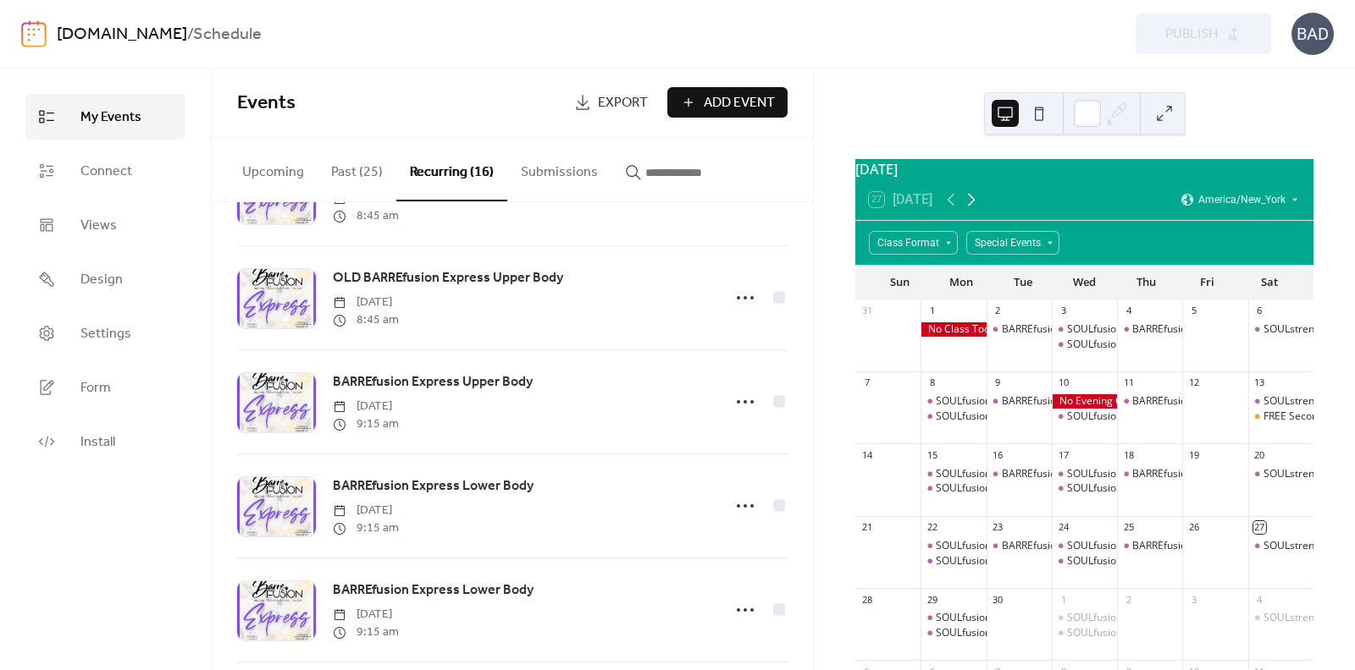
click at [974, 209] on icon at bounding box center [971, 200] width 20 height 20
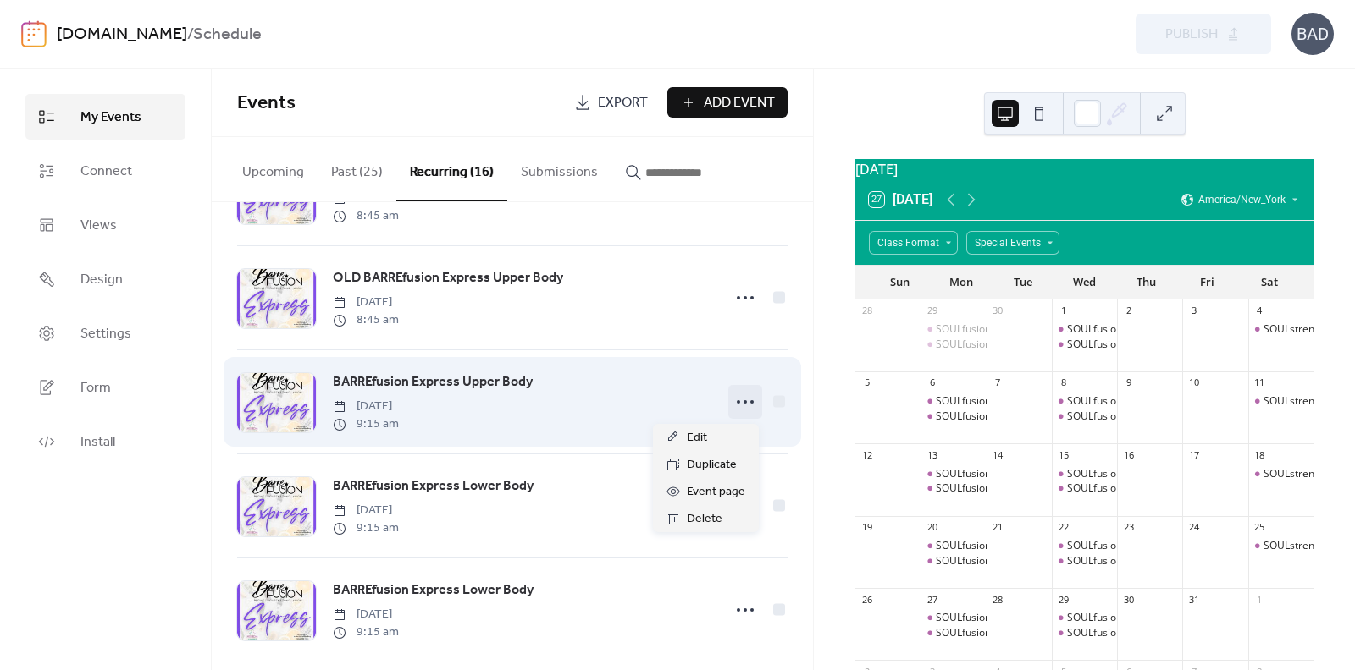
click at [731, 400] on icon at bounding box center [744, 402] width 27 height 27
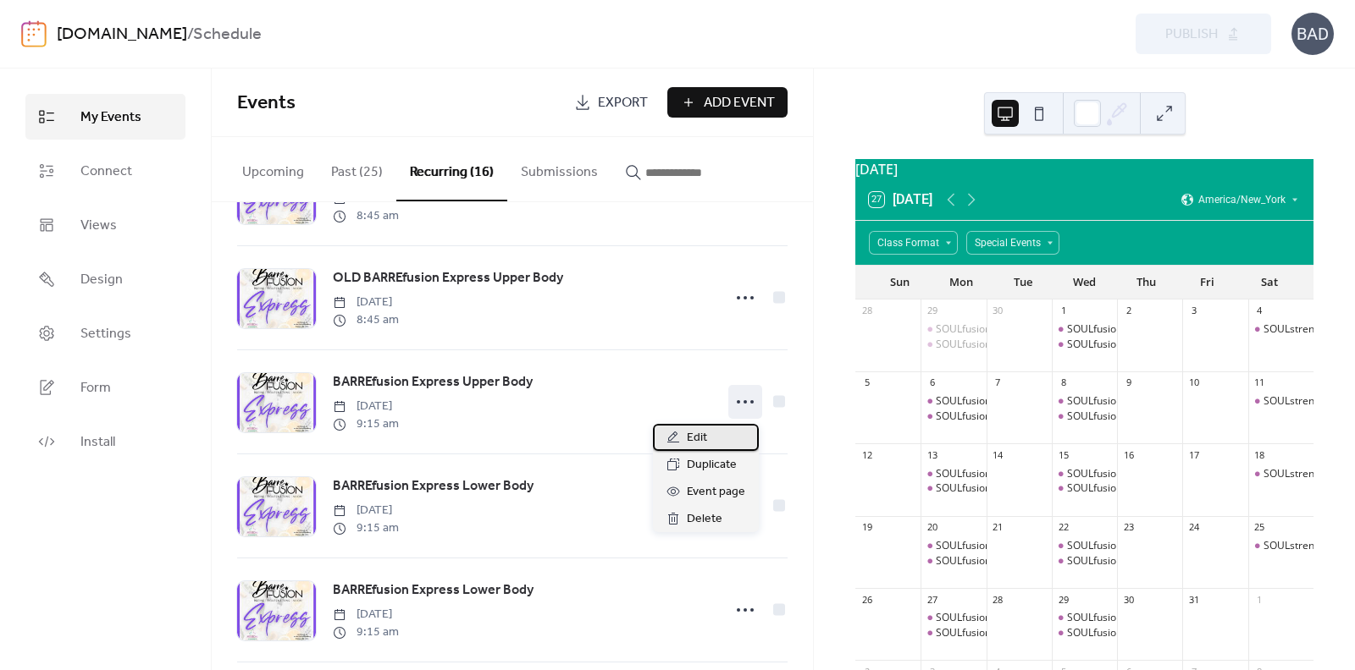
click at [699, 434] on span "Edit" at bounding box center [697, 438] width 20 height 20
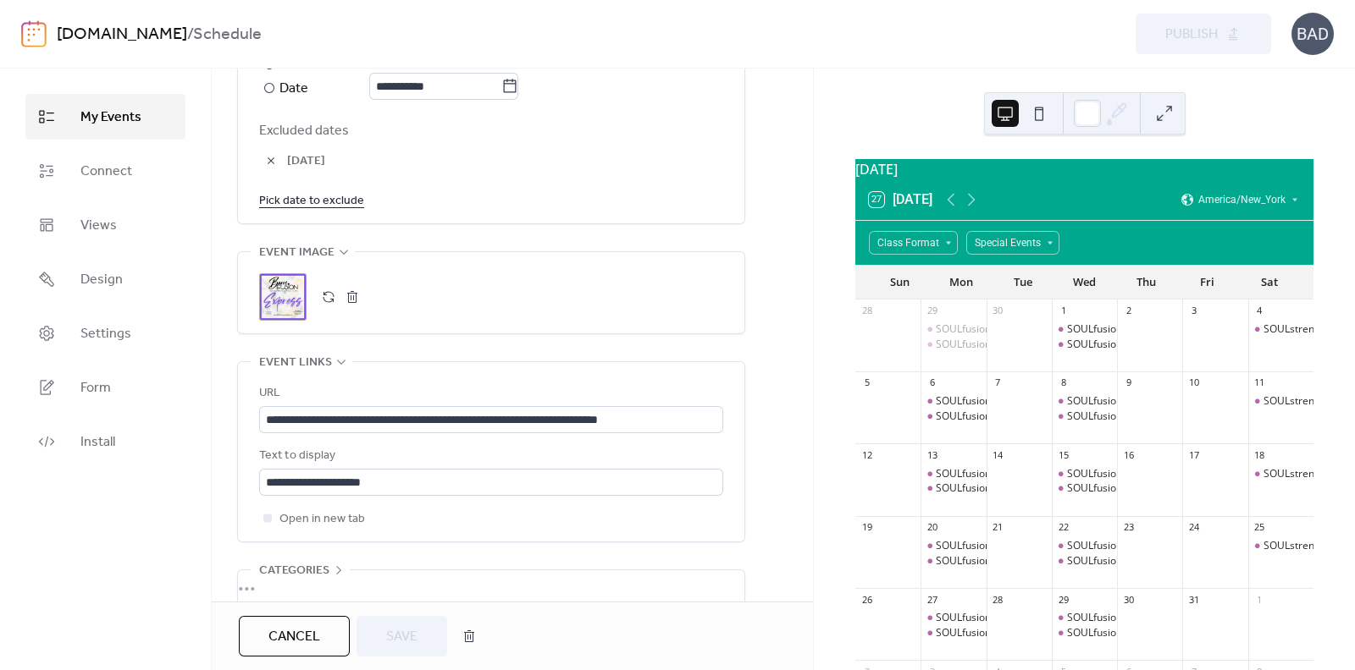
scroll to position [881, 0]
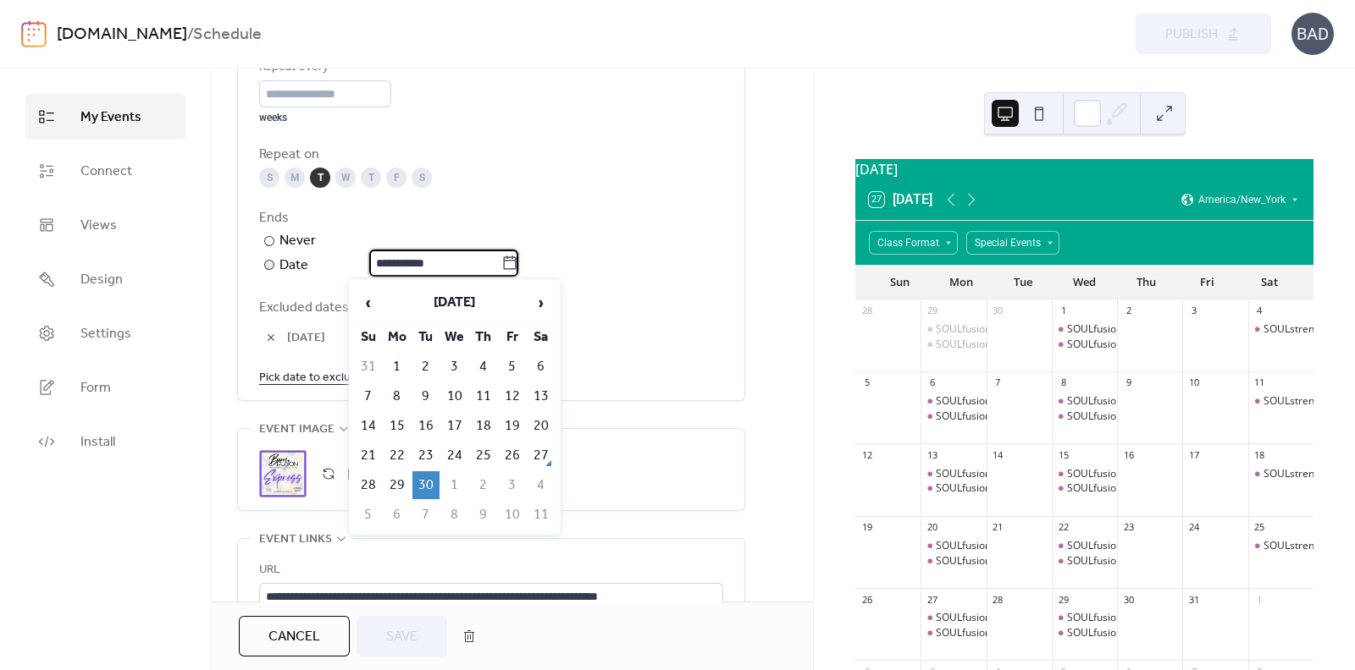
click at [463, 258] on input "**********" at bounding box center [435, 263] width 132 height 27
click at [544, 301] on span "›" at bounding box center [540, 303] width 25 height 34
click at [510, 481] on td "31" at bounding box center [512, 486] width 27 height 28
type input "**********"
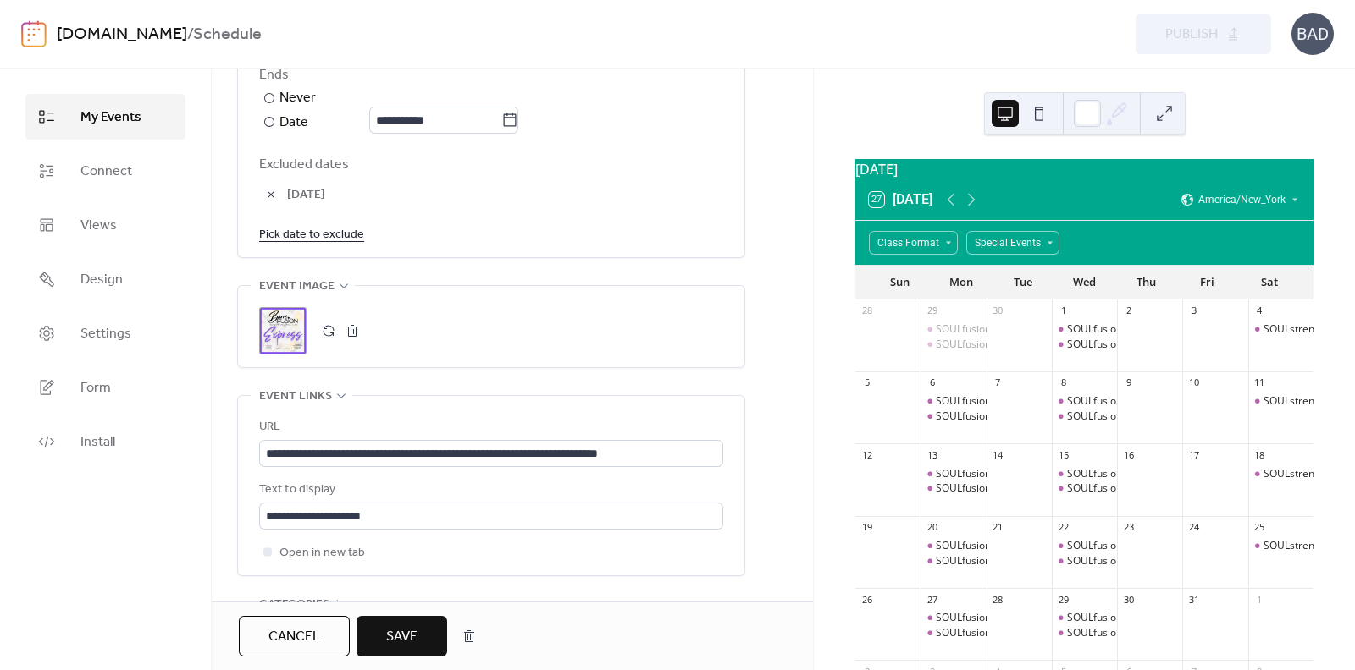
scroll to position [969, 0]
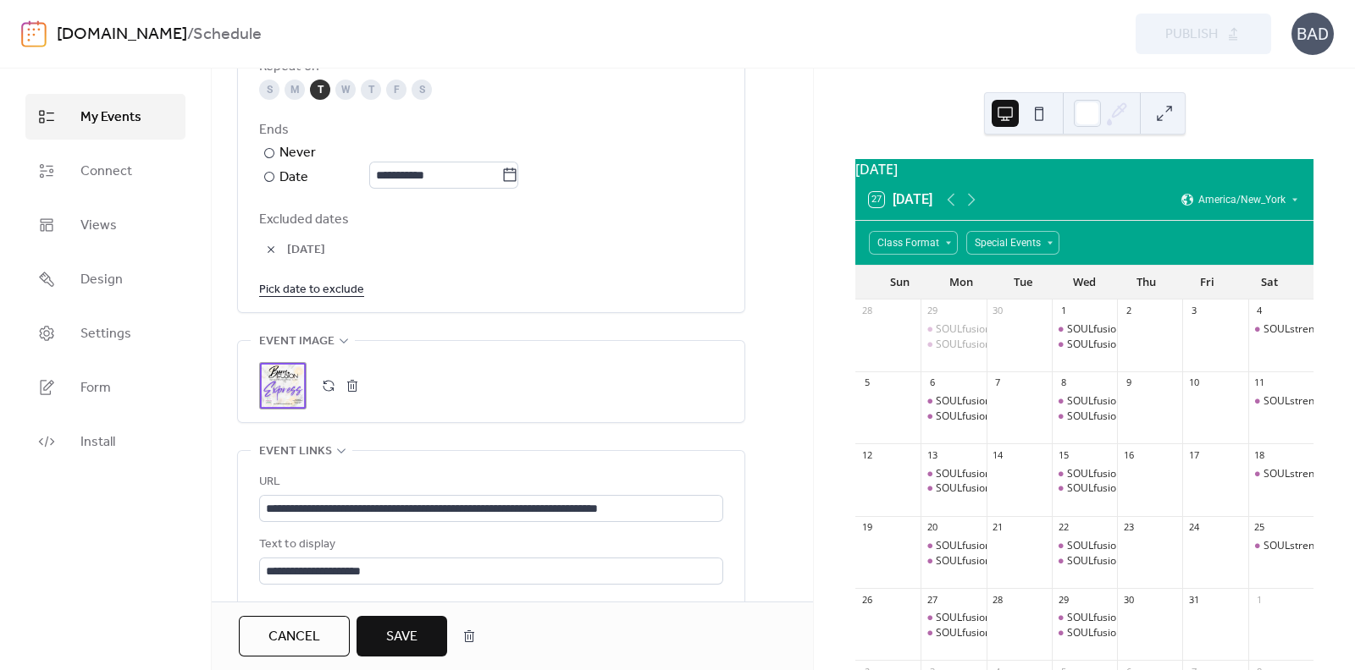
click at [406, 633] on span "Save" at bounding box center [401, 637] width 31 height 20
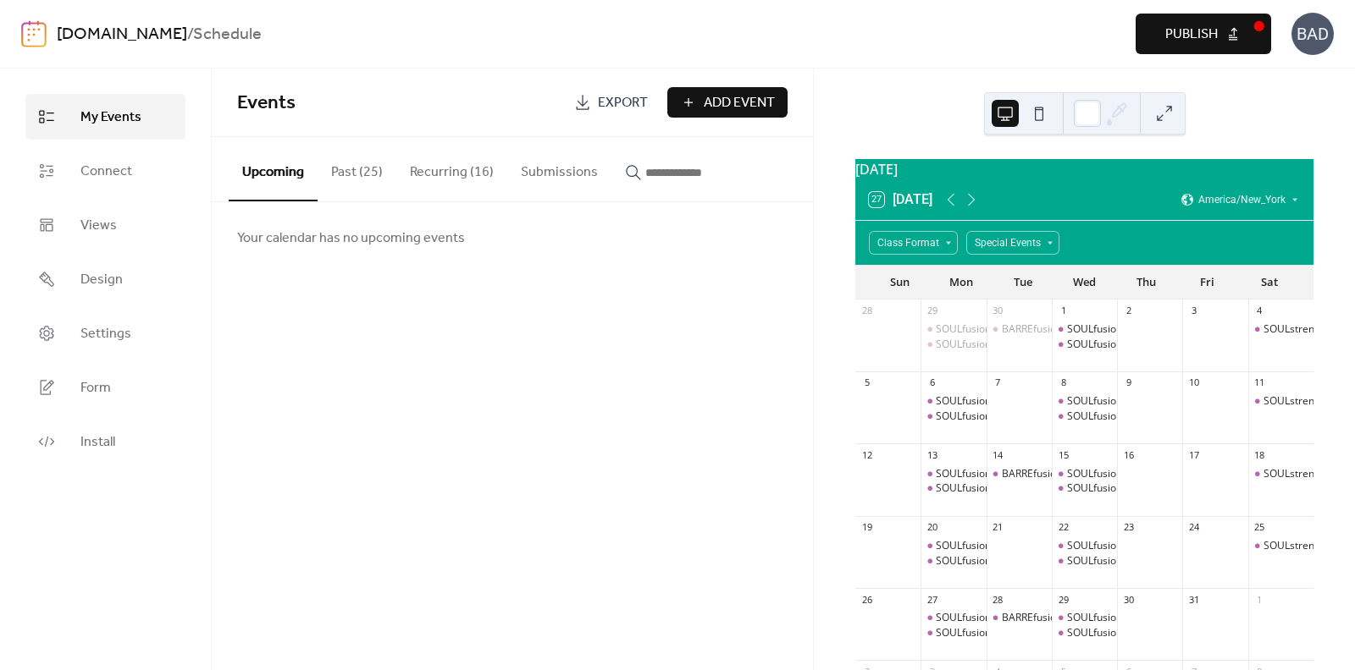
click at [451, 170] on button "Recurring (16)" at bounding box center [451, 168] width 111 height 63
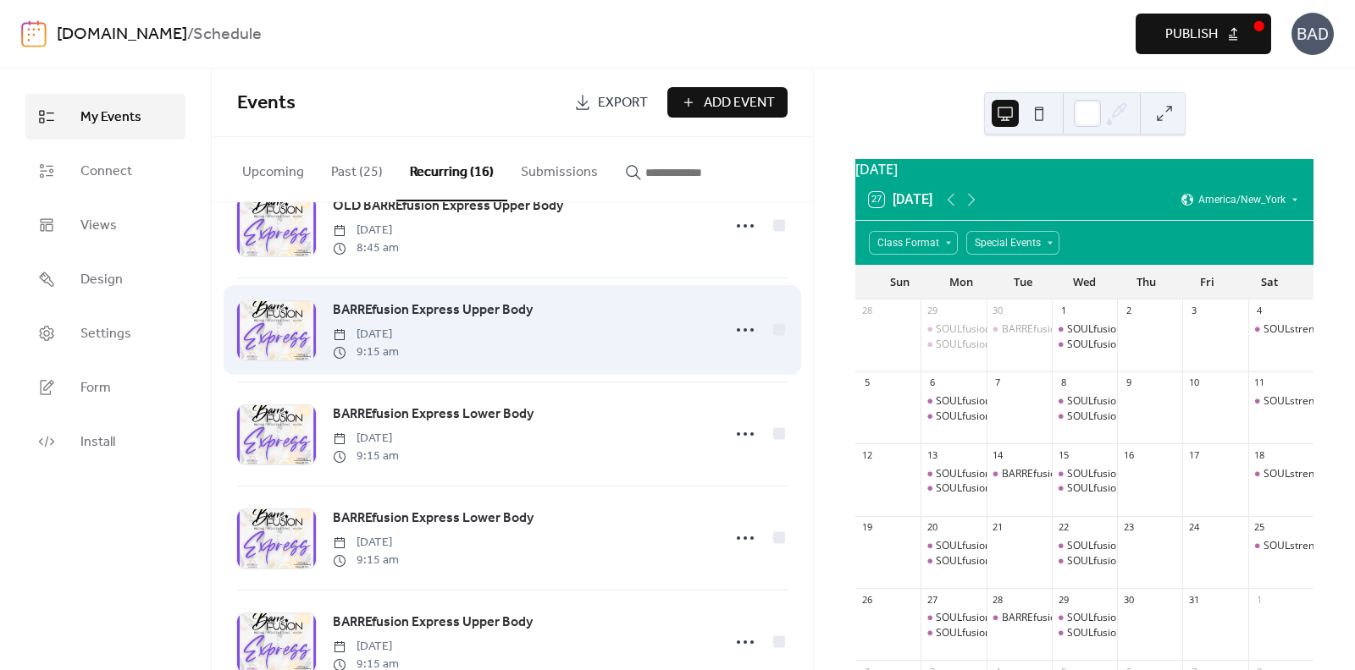
scroll to position [1058, 0]
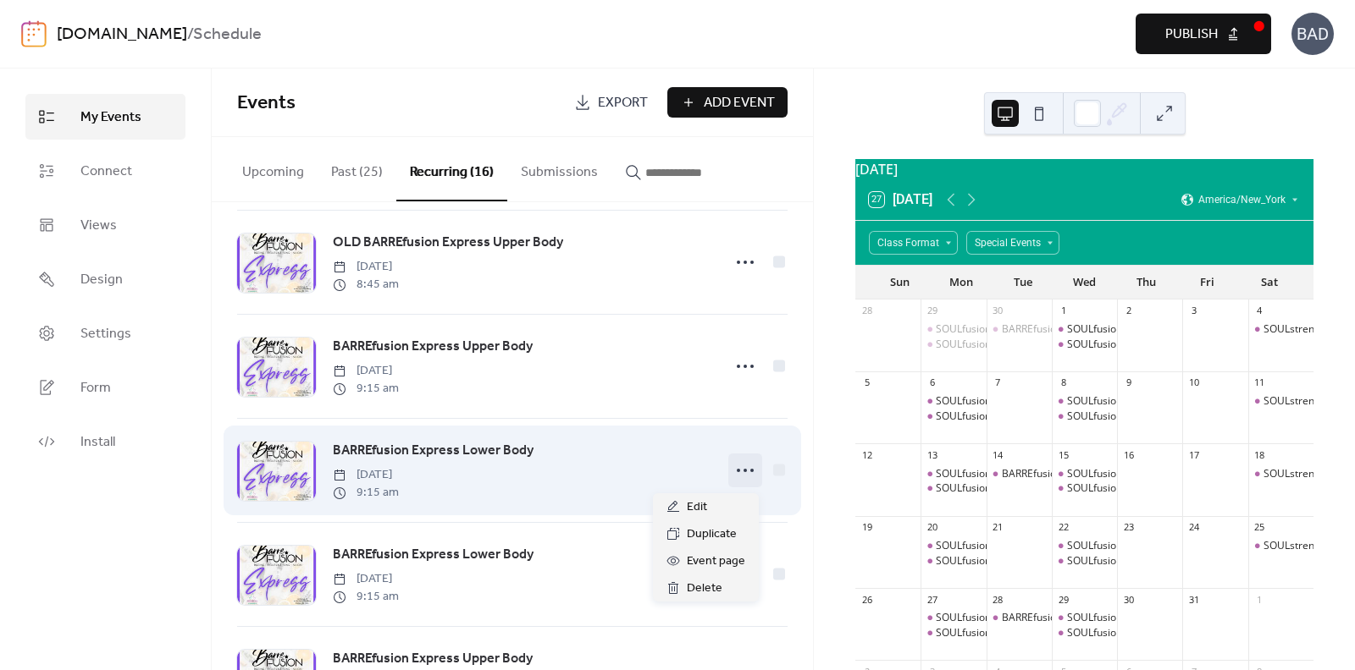
click at [739, 469] on icon at bounding box center [744, 470] width 27 height 27
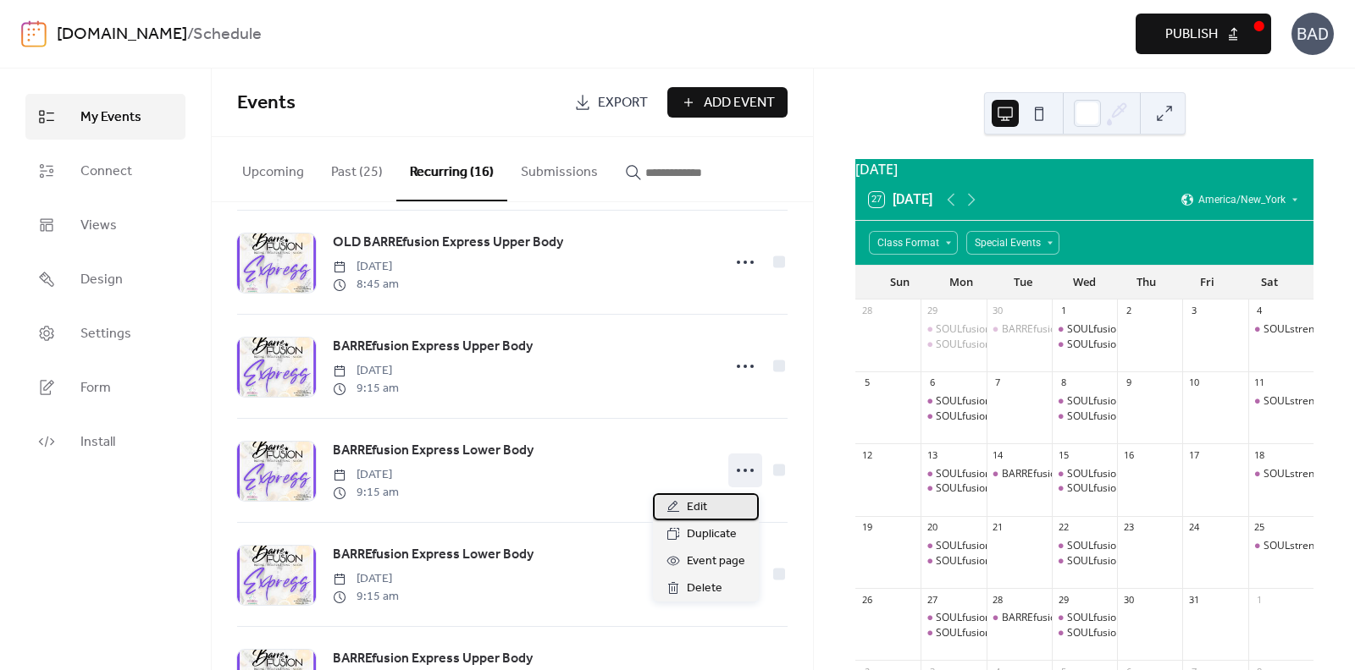
click at [711, 512] on div "Edit" at bounding box center [706, 507] width 106 height 27
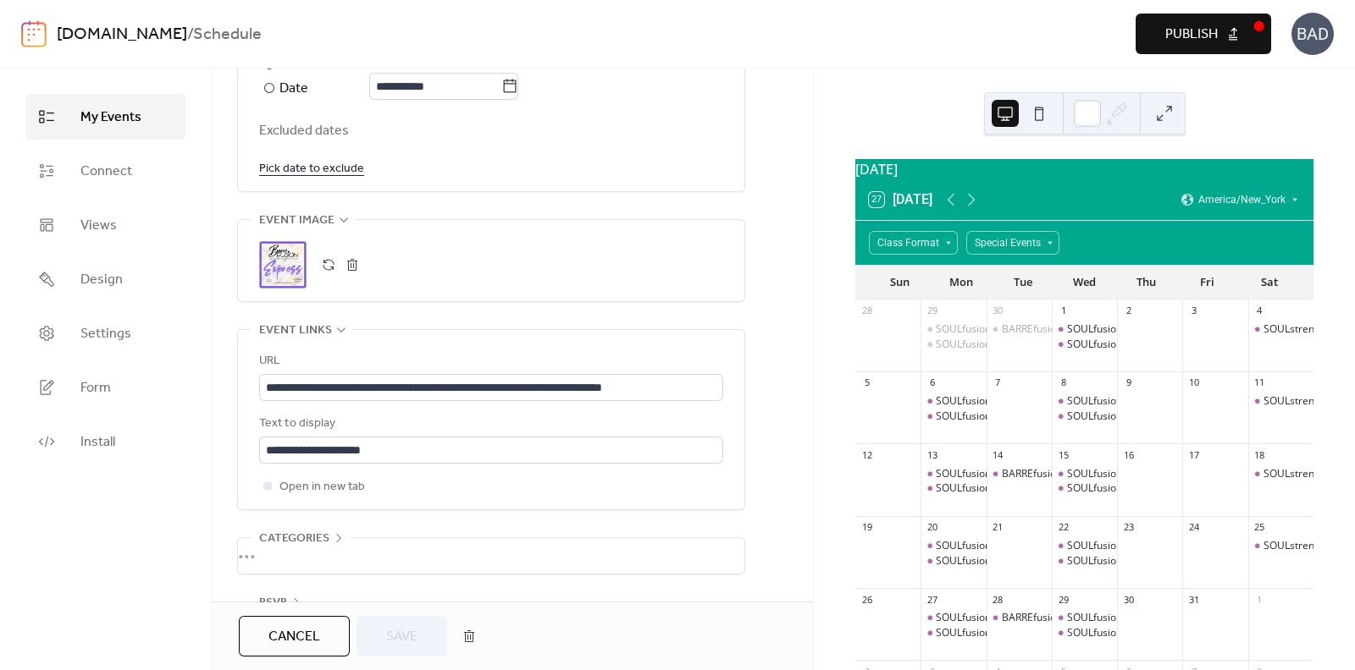
scroll to position [881, 0]
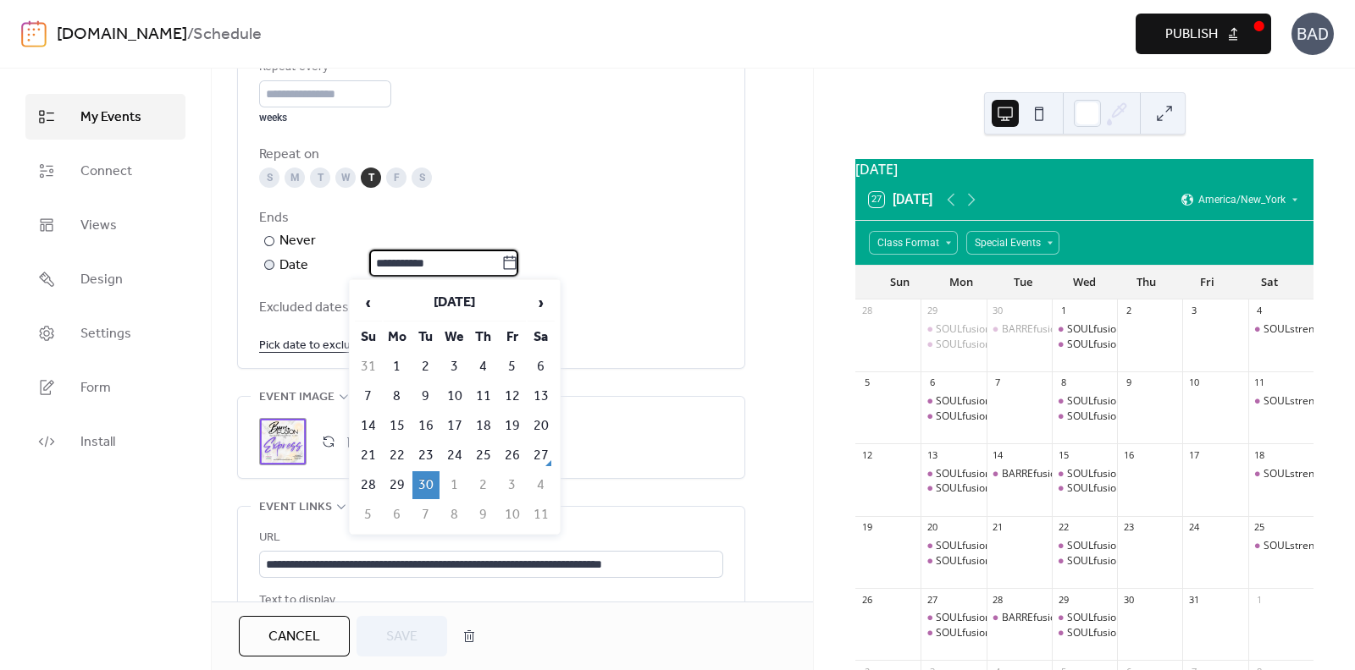
click at [473, 261] on input "**********" at bounding box center [435, 263] width 132 height 27
click at [544, 298] on span "›" at bounding box center [540, 303] width 25 height 34
click at [512, 491] on td "31" at bounding box center [512, 486] width 27 height 28
type input "**********"
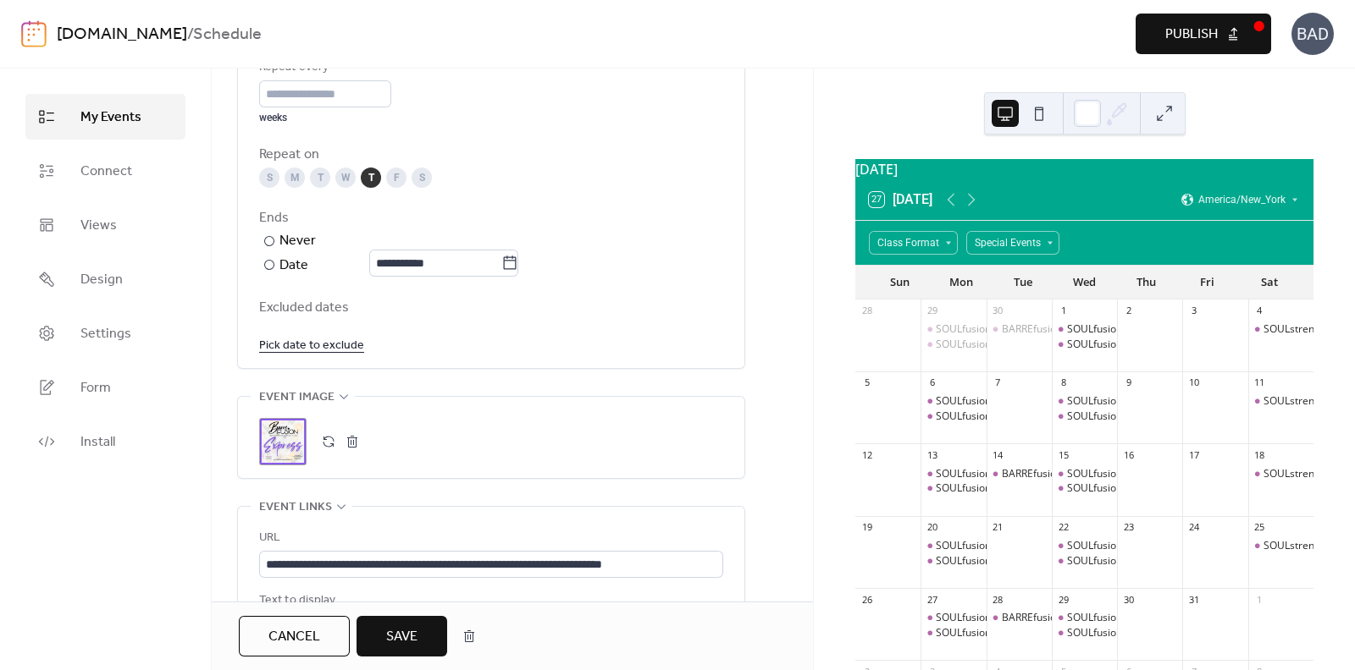
click at [403, 641] on span "Save" at bounding box center [401, 637] width 31 height 20
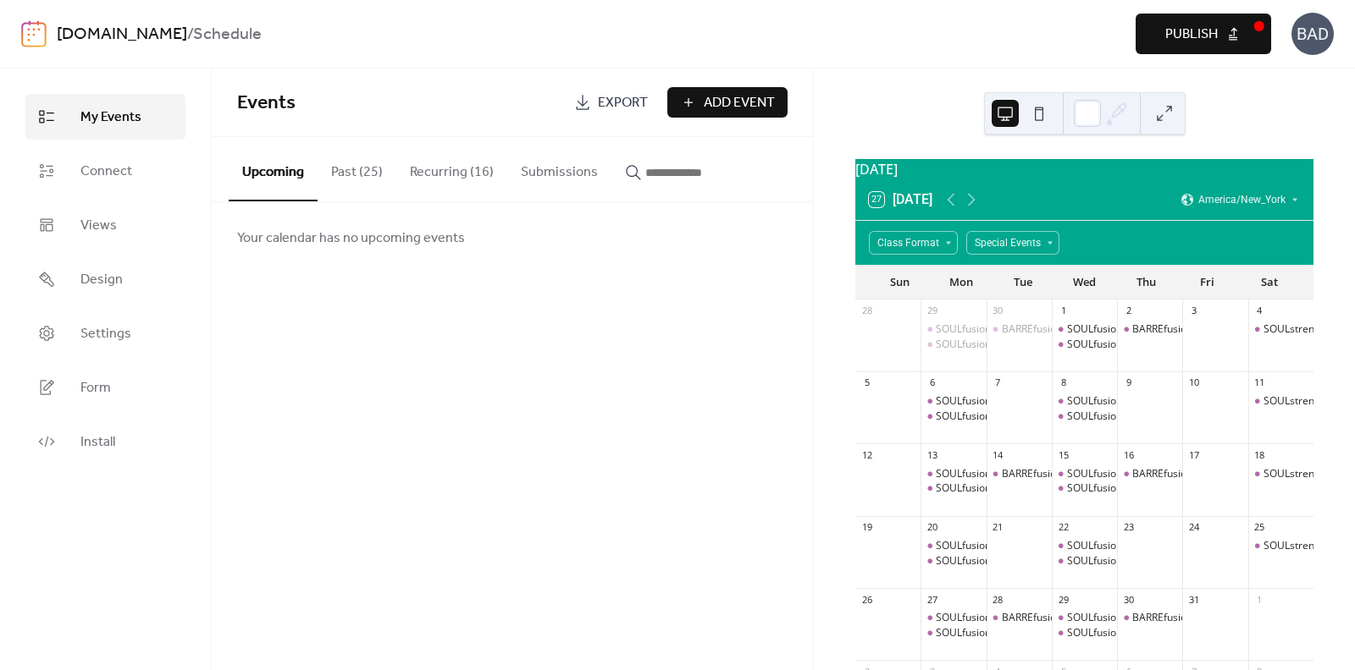
click at [432, 167] on button "Recurring (16)" at bounding box center [451, 168] width 111 height 63
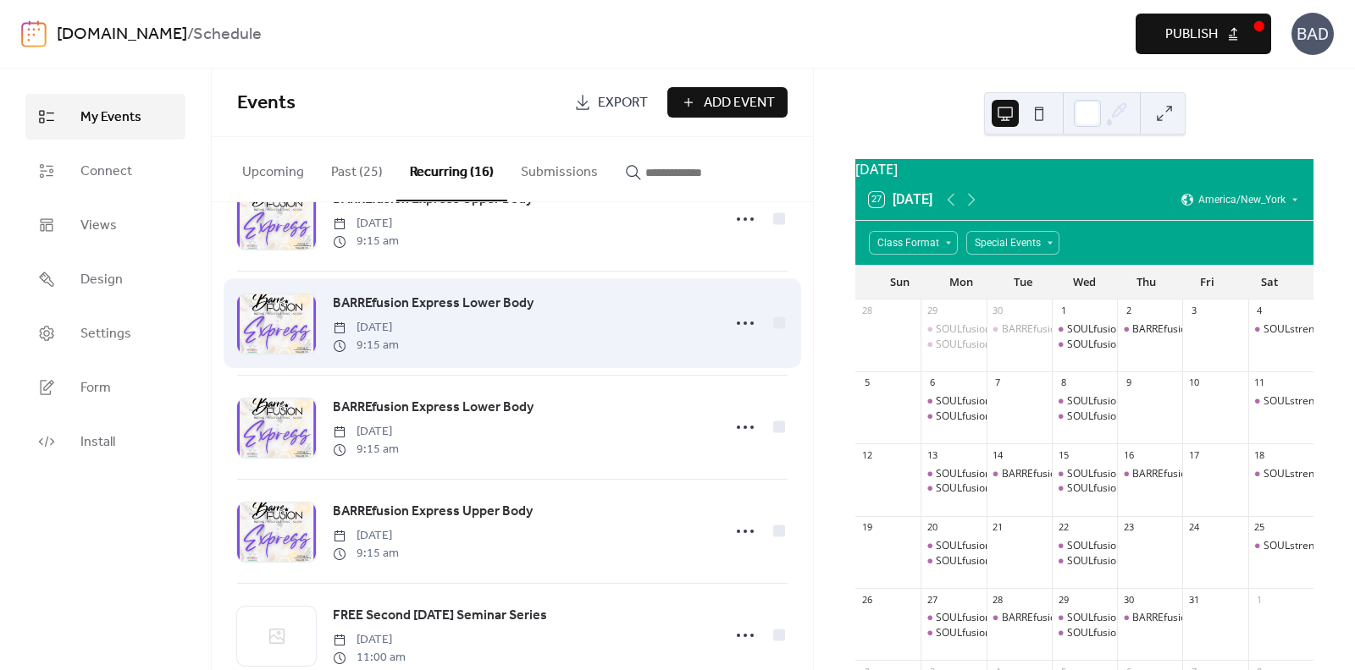
scroll to position [1234, 0]
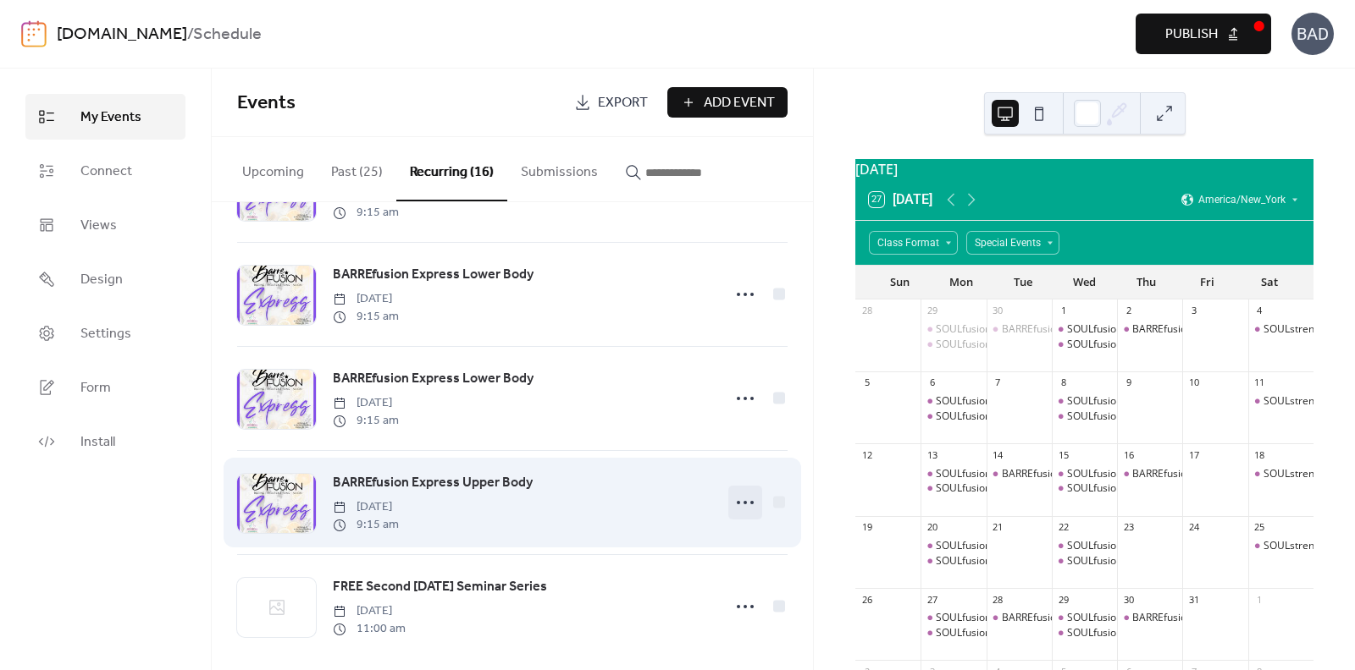
click at [743, 505] on circle at bounding box center [744, 502] width 3 height 3
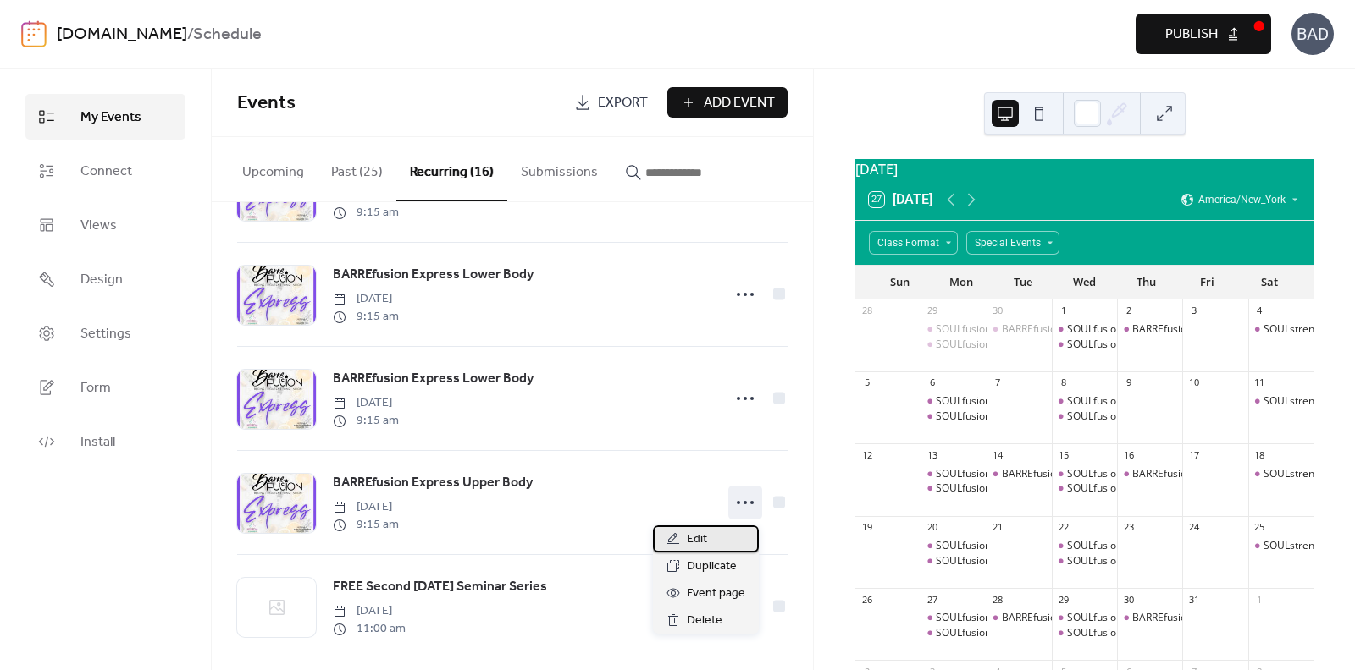
click at [711, 538] on div "Edit" at bounding box center [706, 539] width 106 height 27
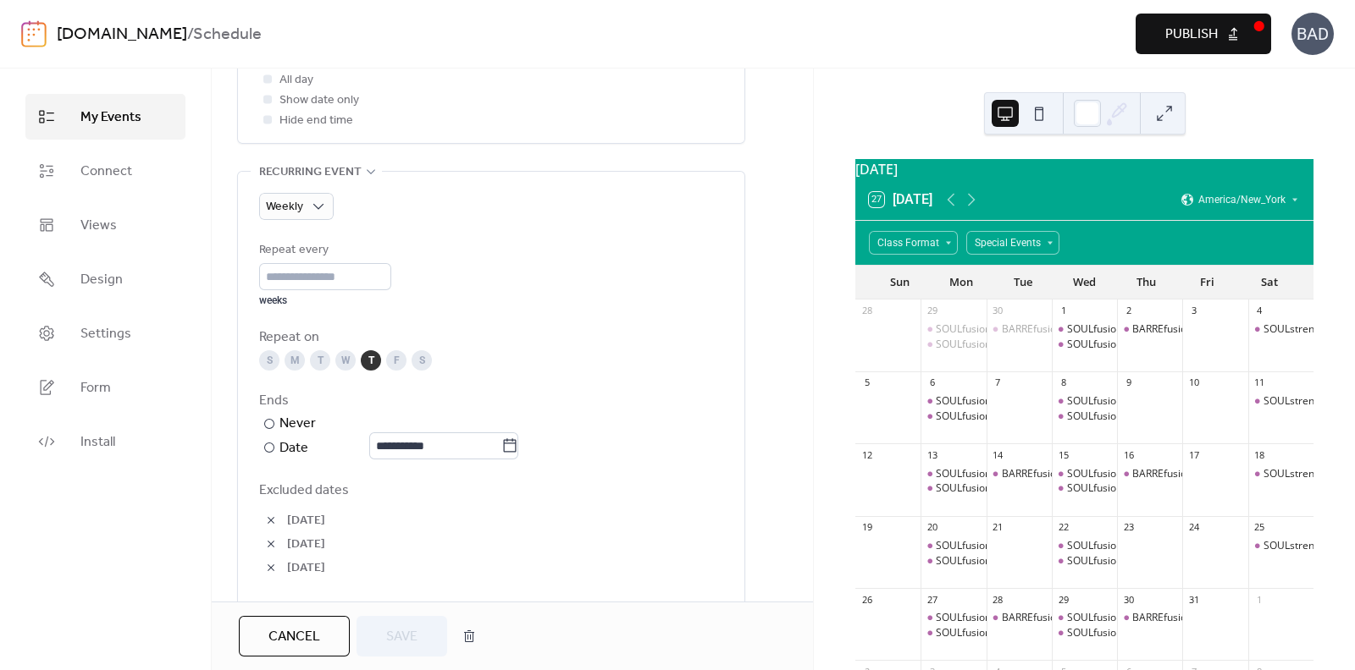
scroll to position [881, 0]
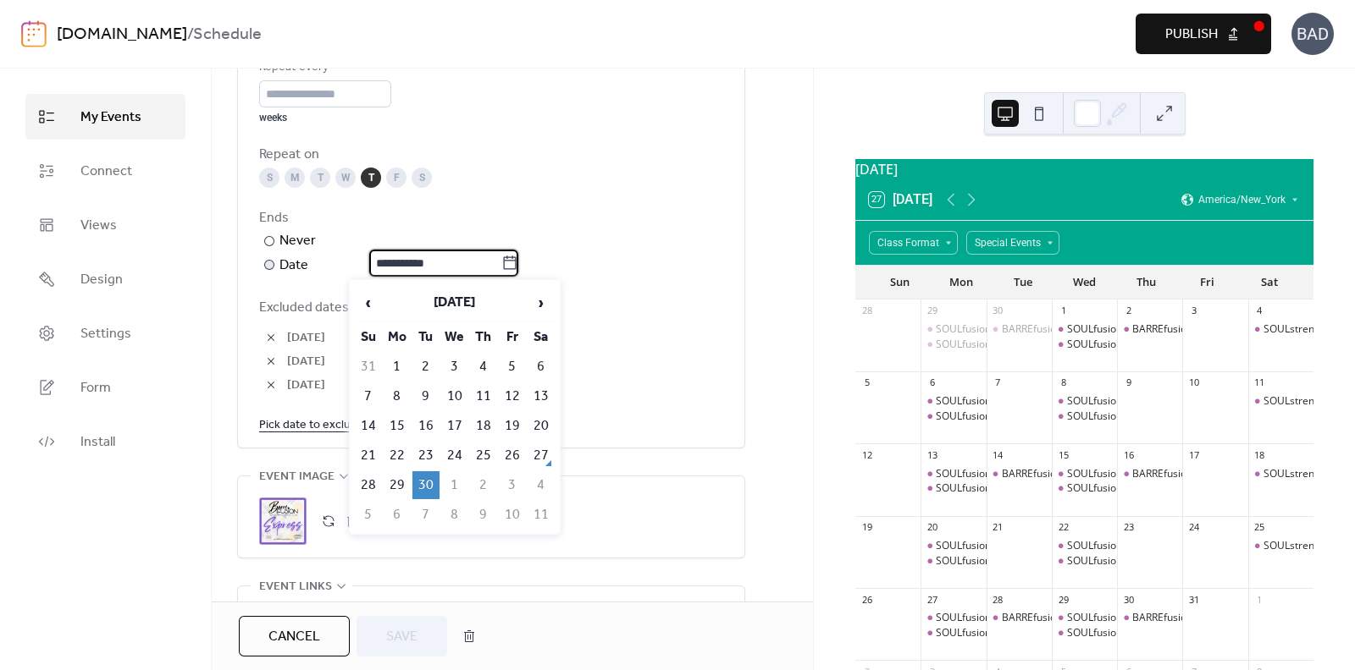
click at [444, 265] on input "**********" at bounding box center [435, 263] width 132 height 27
click at [542, 301] on span "›" at bounding box center [540, 303] width 25 height 34
click at [505, 484] on td "31" at bounding box center [512, 486] width 27 height 28
type input "**********"
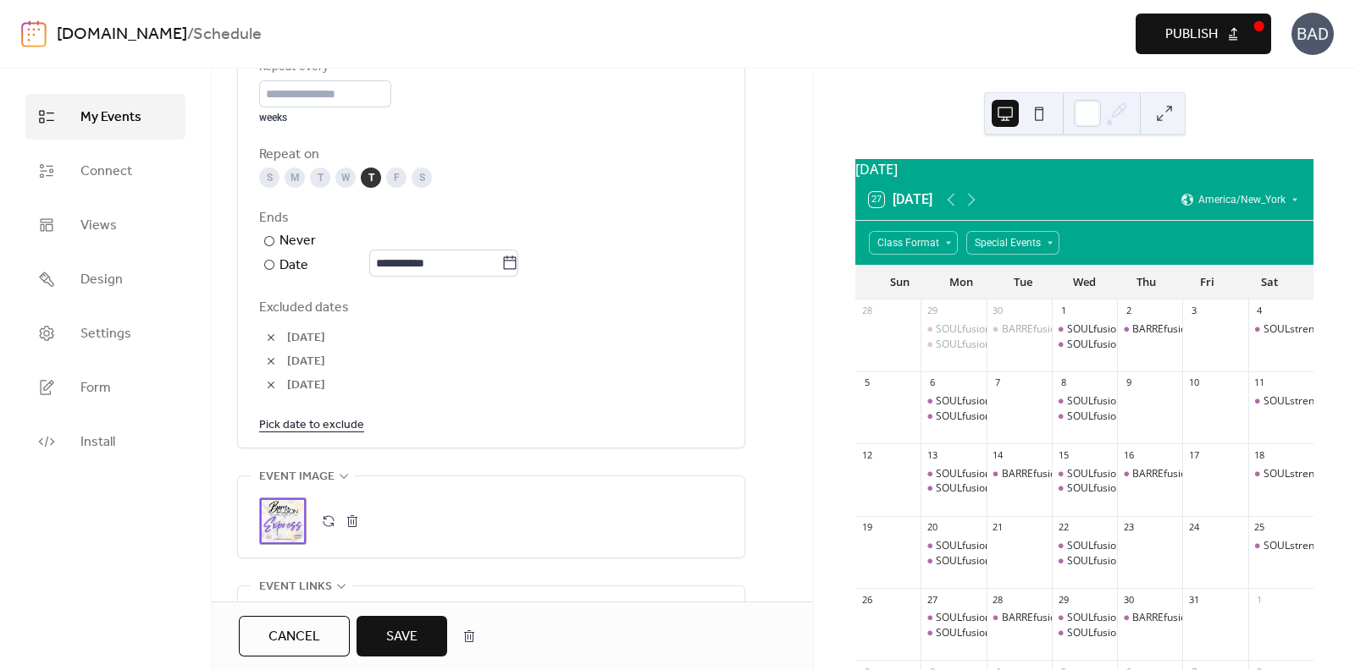
click at [392, 641] on span "Save" at bounding box center [401, 637] width 31 height 20
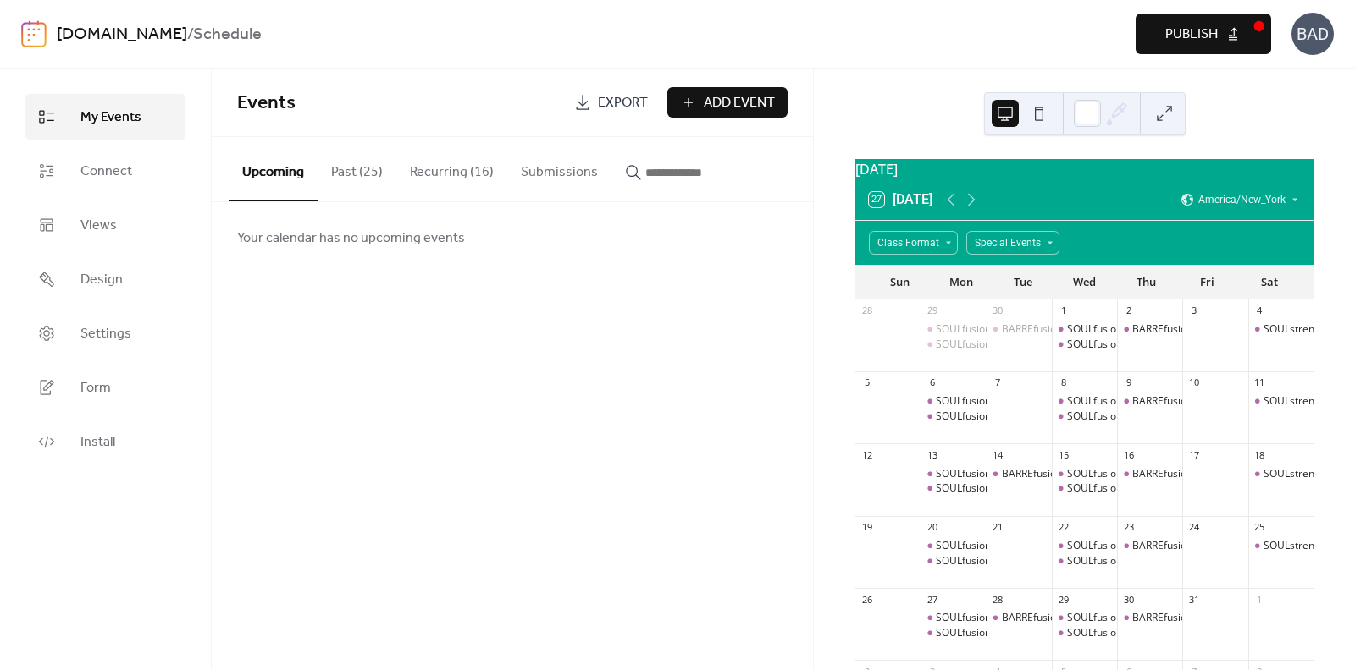
click at [459, 163] on button "Recurring (16)" at bounding box center [451, 168] width 111 height 63
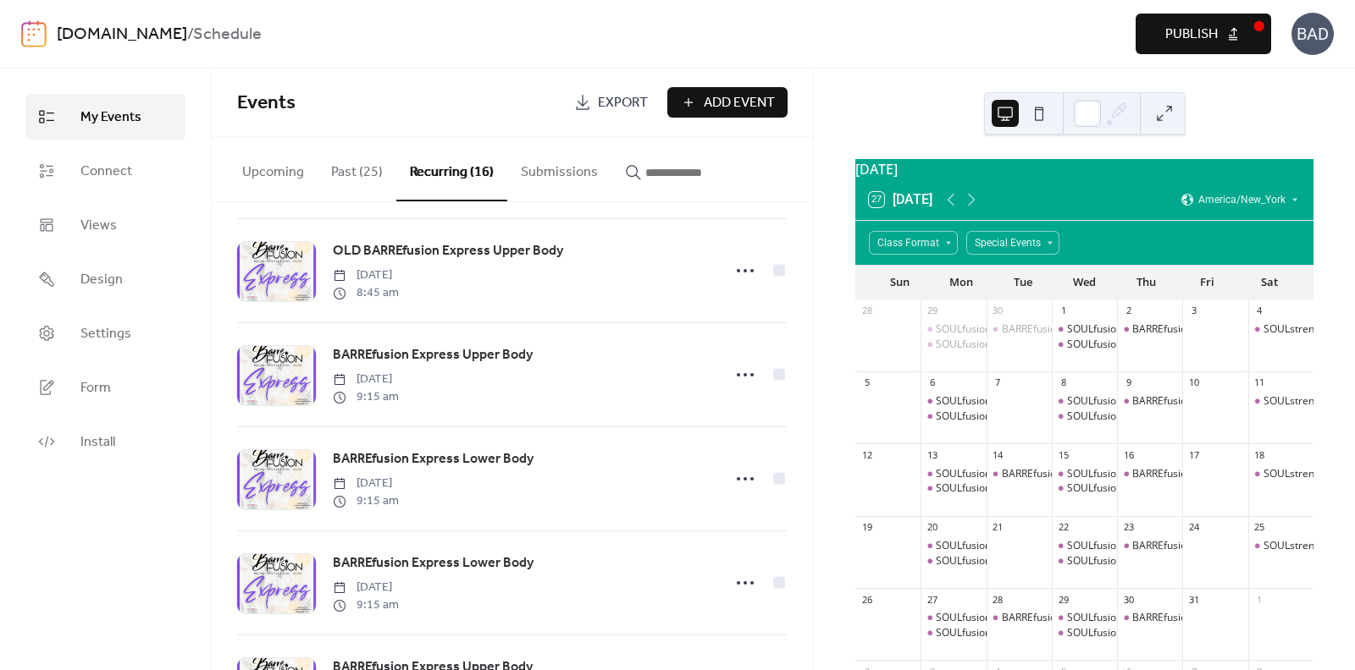
scroll to position [1058, 0]
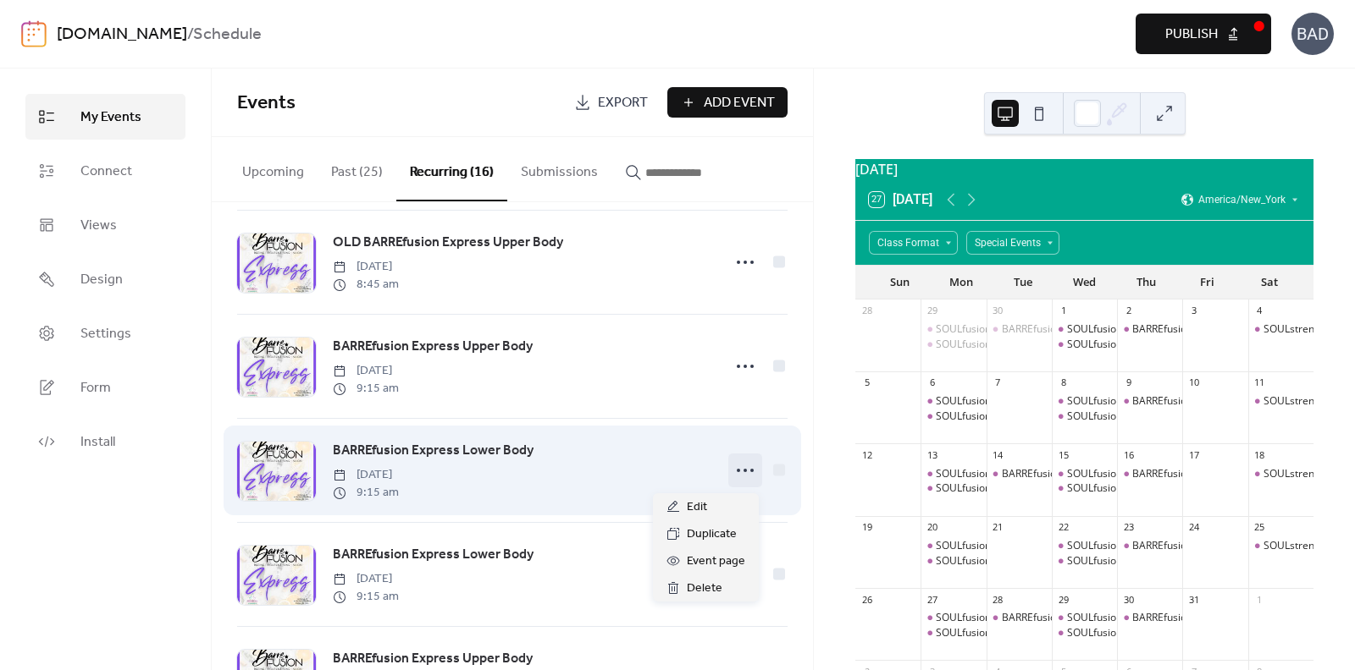
click at [737, 465] on icon at bounding box center [744, 470] width 27 height 27
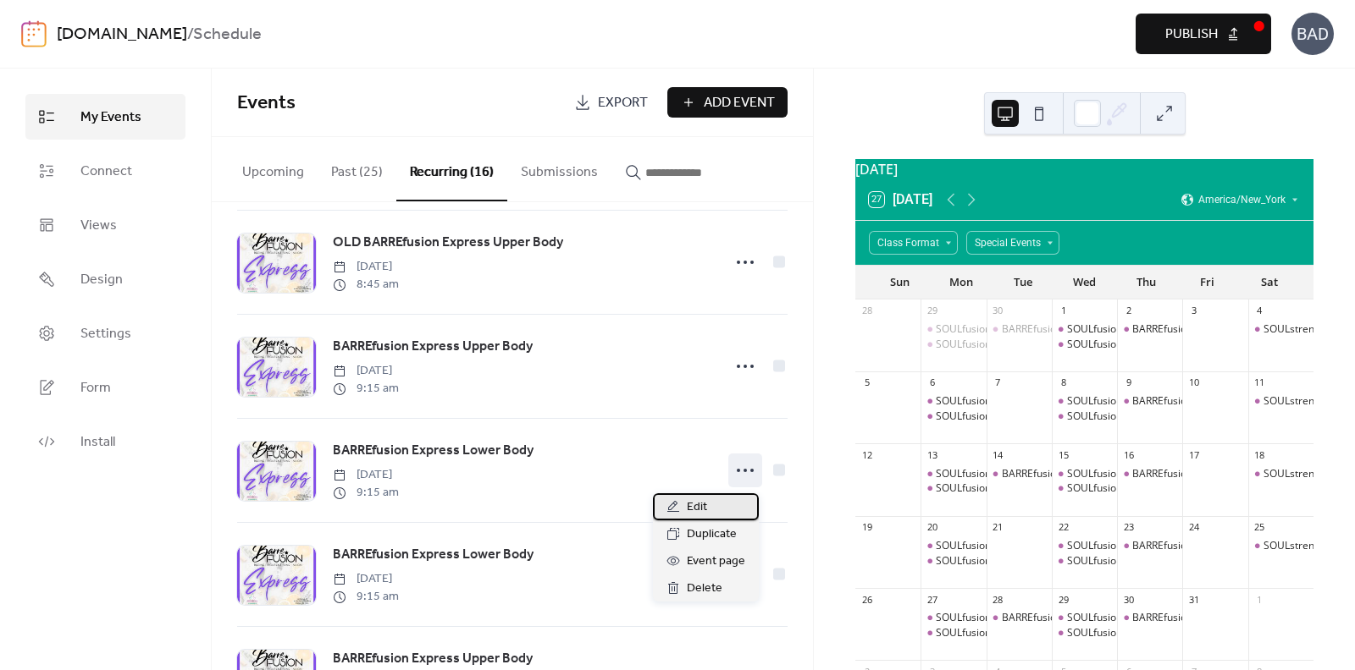
click at [707, 501] on div "Edit" at bounding box center [706, 507] width 106 height 27
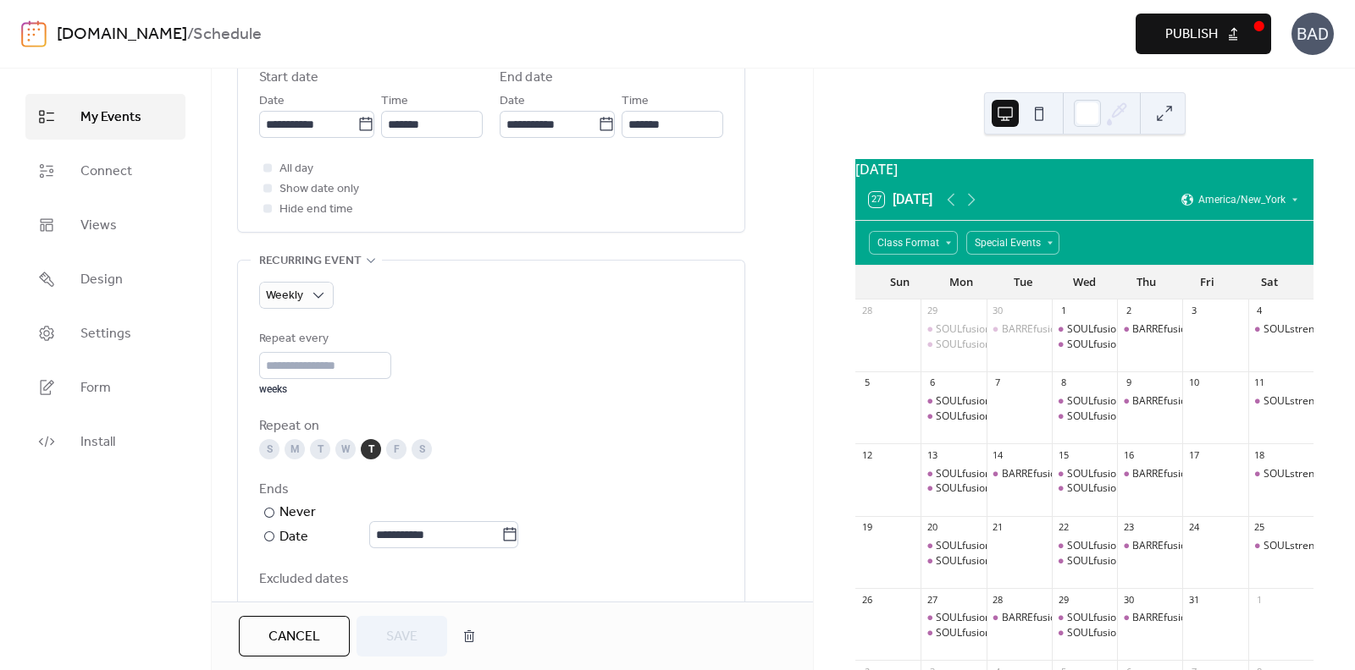
scroll to position [705, 0]
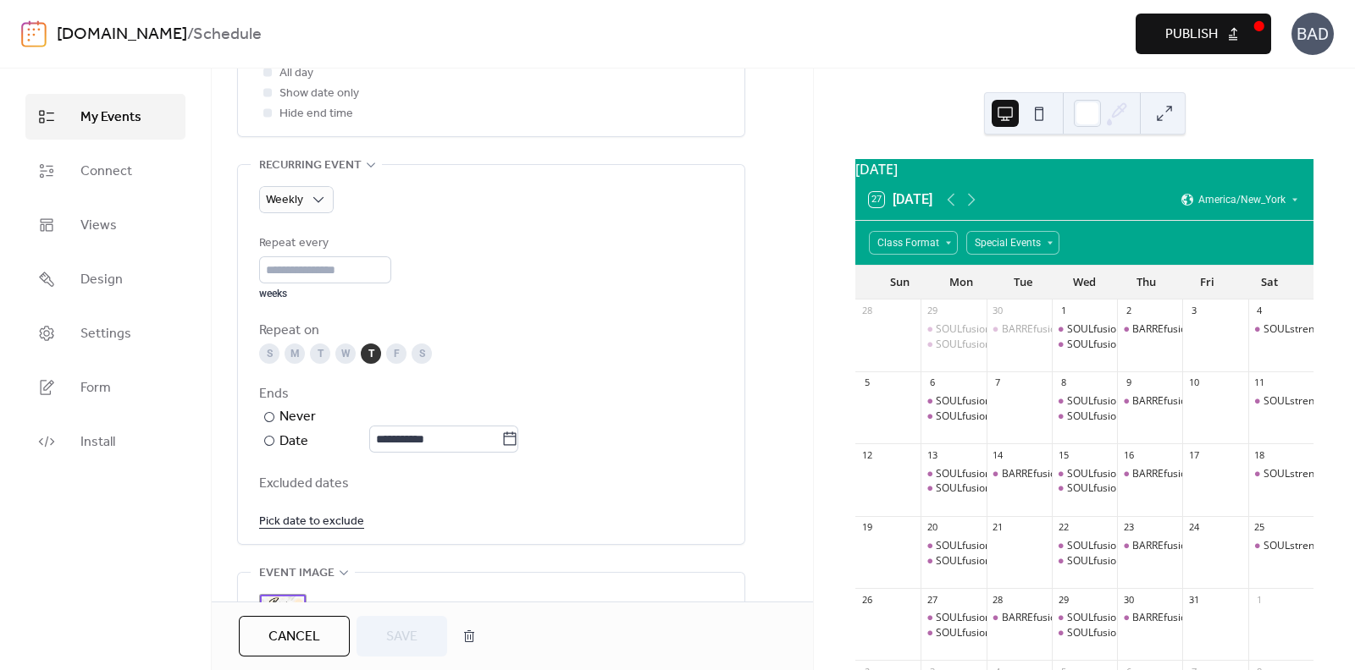
click at [304, 639] on span "Cancel" at bounding box center [294, 637] width 52 height 20
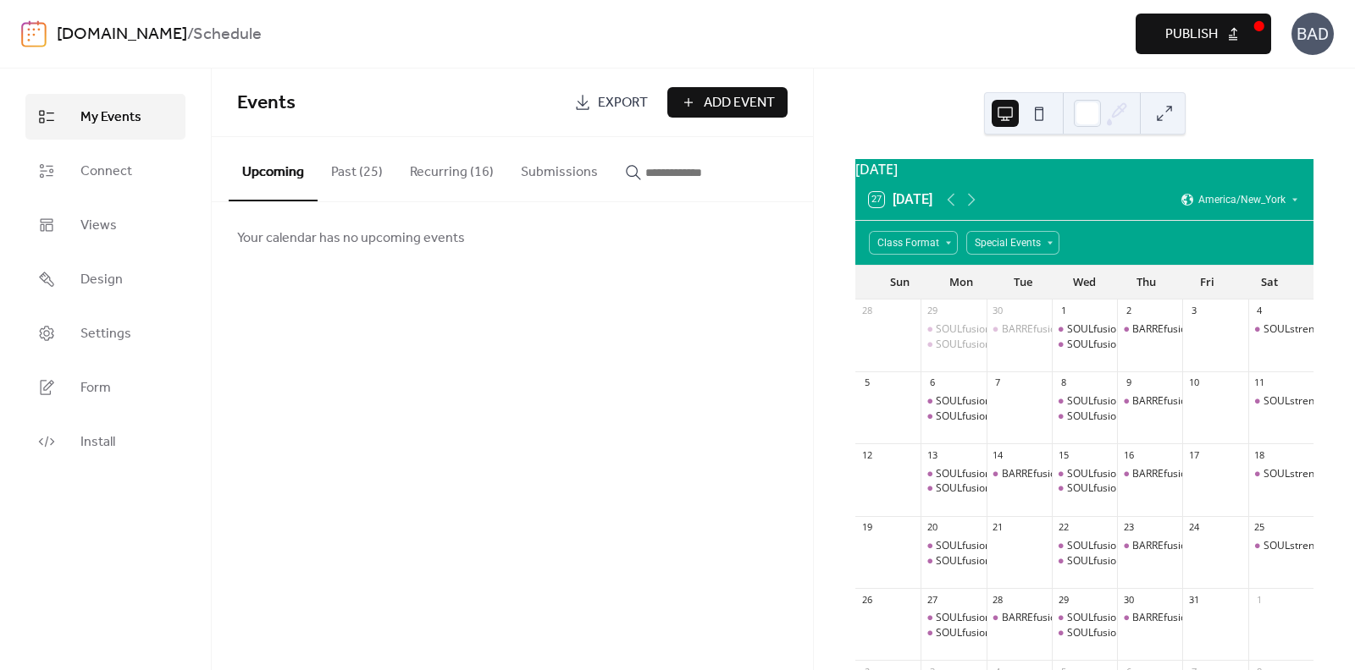
click at [444, 178] on button "Recurring (16)" at bounding box center [451, 168] width 111 height 63
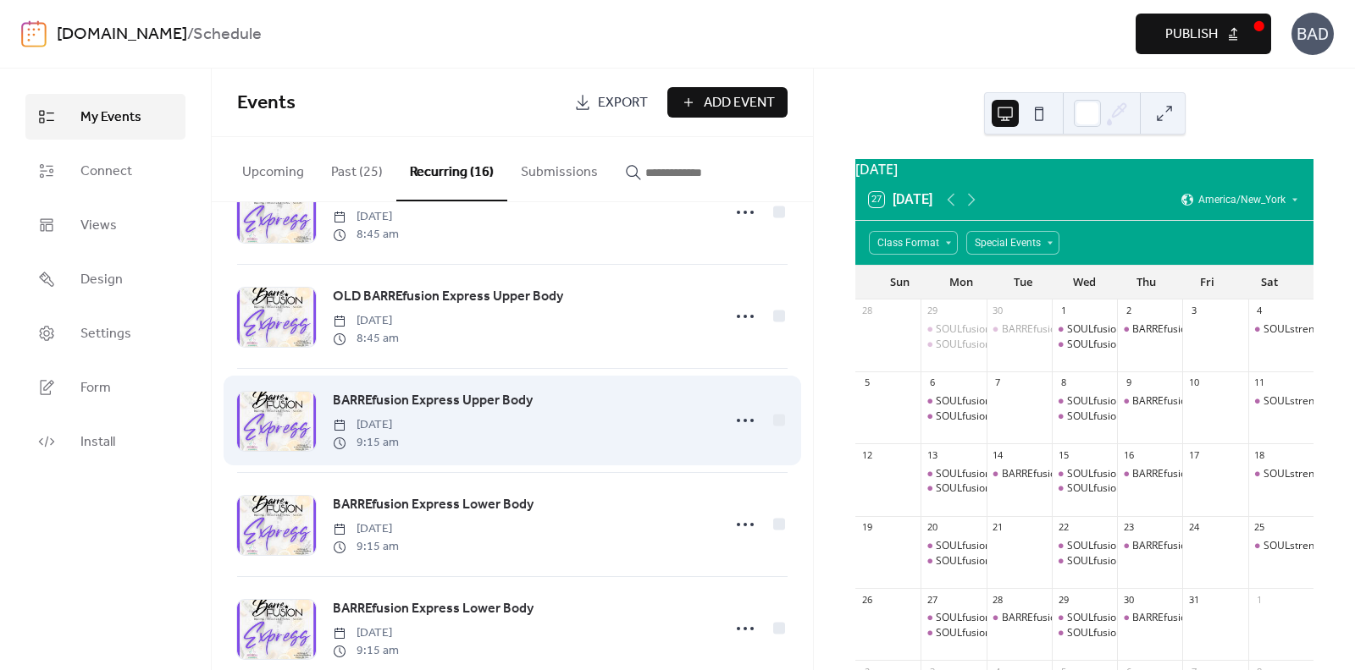
scroll to position [1058, 0]
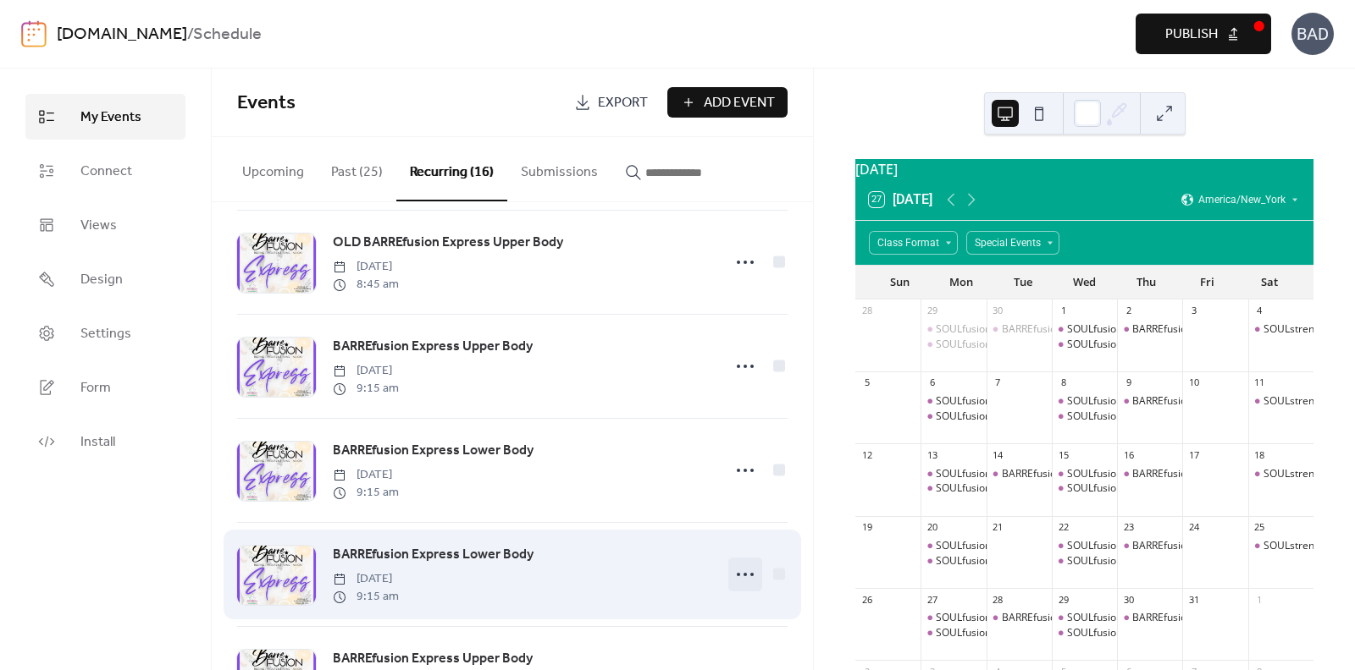
click at [741, 582] on icon at bounding box center [744, 574] width 27 height 27
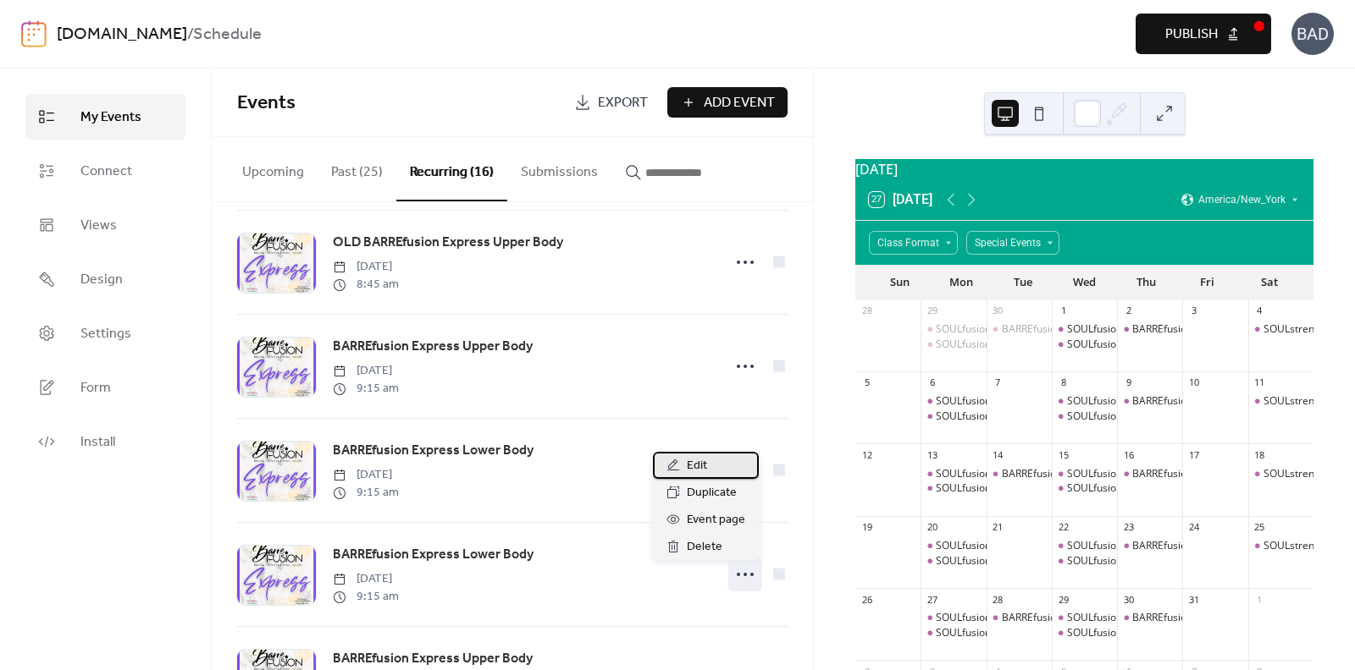
click at [715, 463] on div "Edit" at bounding box center [706, 465] width 106 height 27
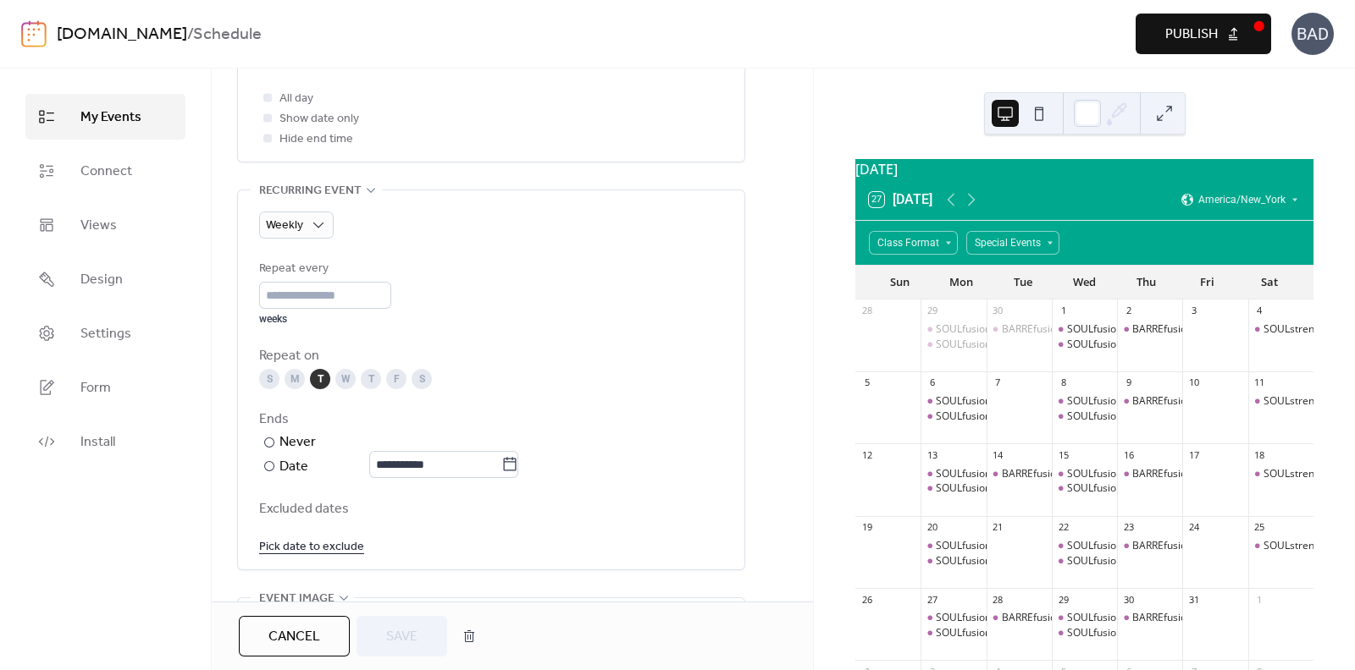
scroll to position [705, 0]
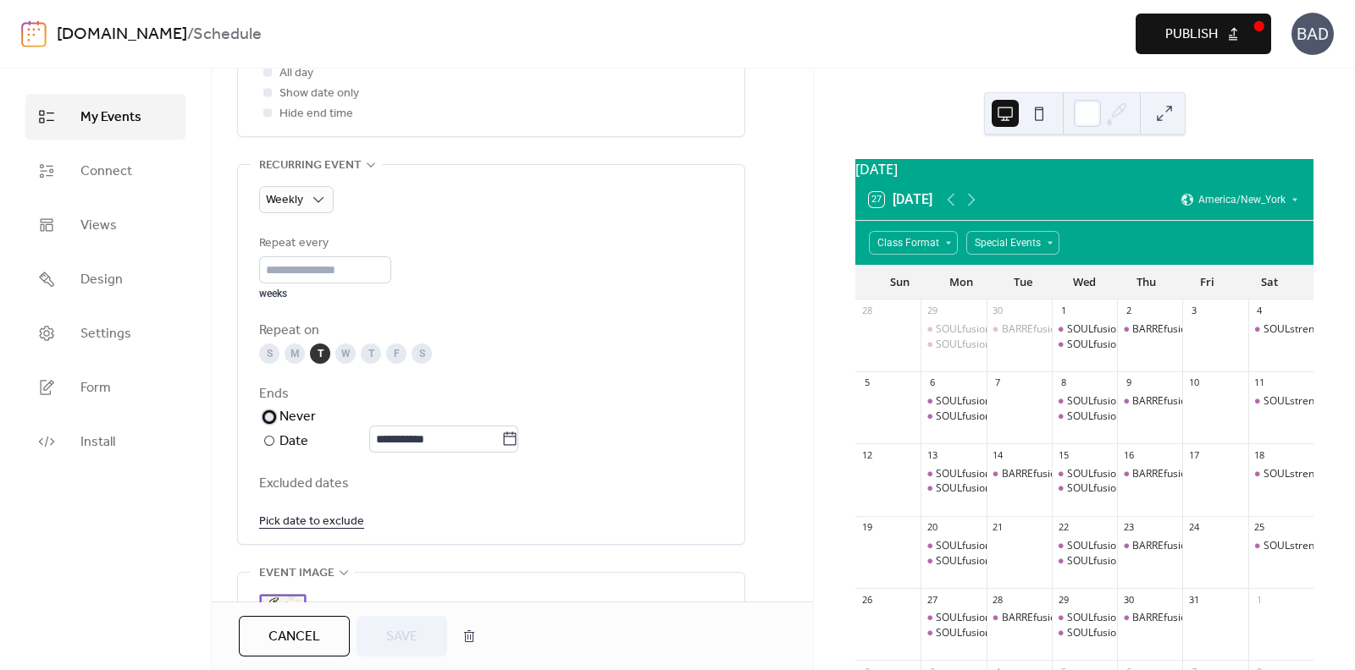
click at [455, 421] on label "​ Never" at bounding box center [390, 417] width 262 height 20
click at [262, 442] on div "​" at bounding box center [267, 441] width 17 height 20
click at [501, 438] on input "text" at bounding box center [435, 439] width 132 height 27
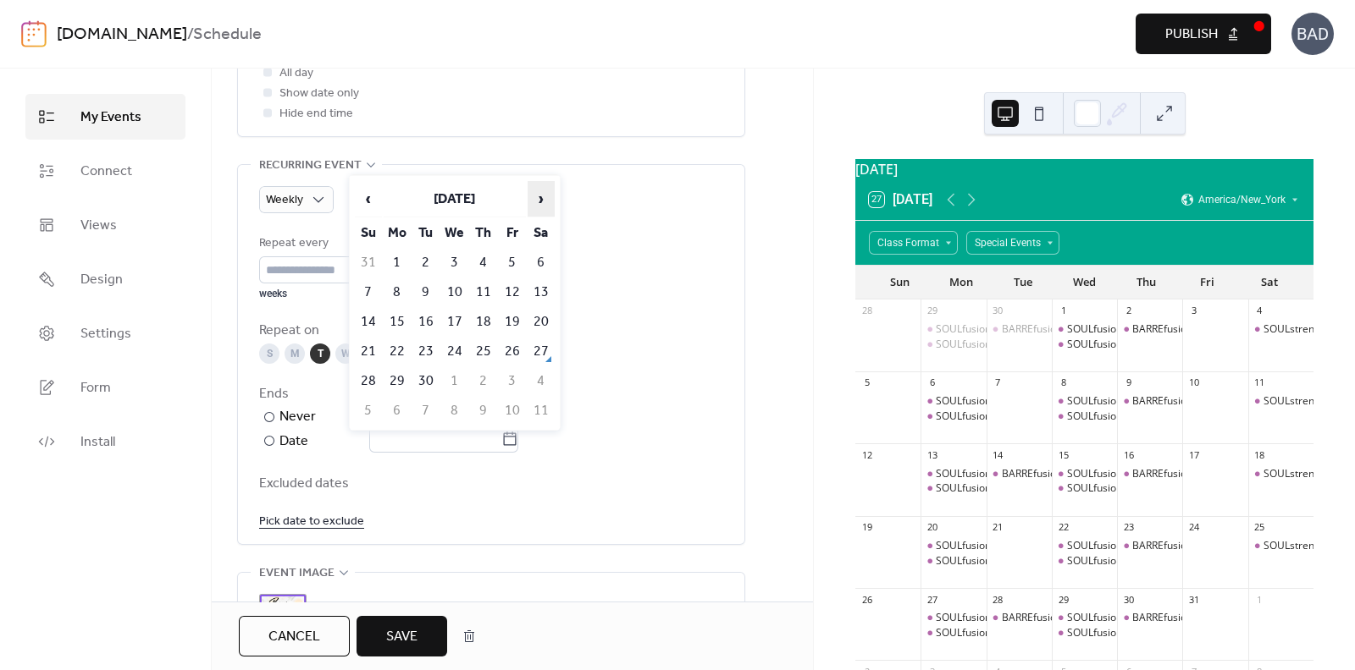
click at [533, 202] on span "›" at bounding box center [540, 199] width 25 height 34
click at [512, 386] on td "31" at bounding box center [512, 381] width 27 height 28
type input "**********"
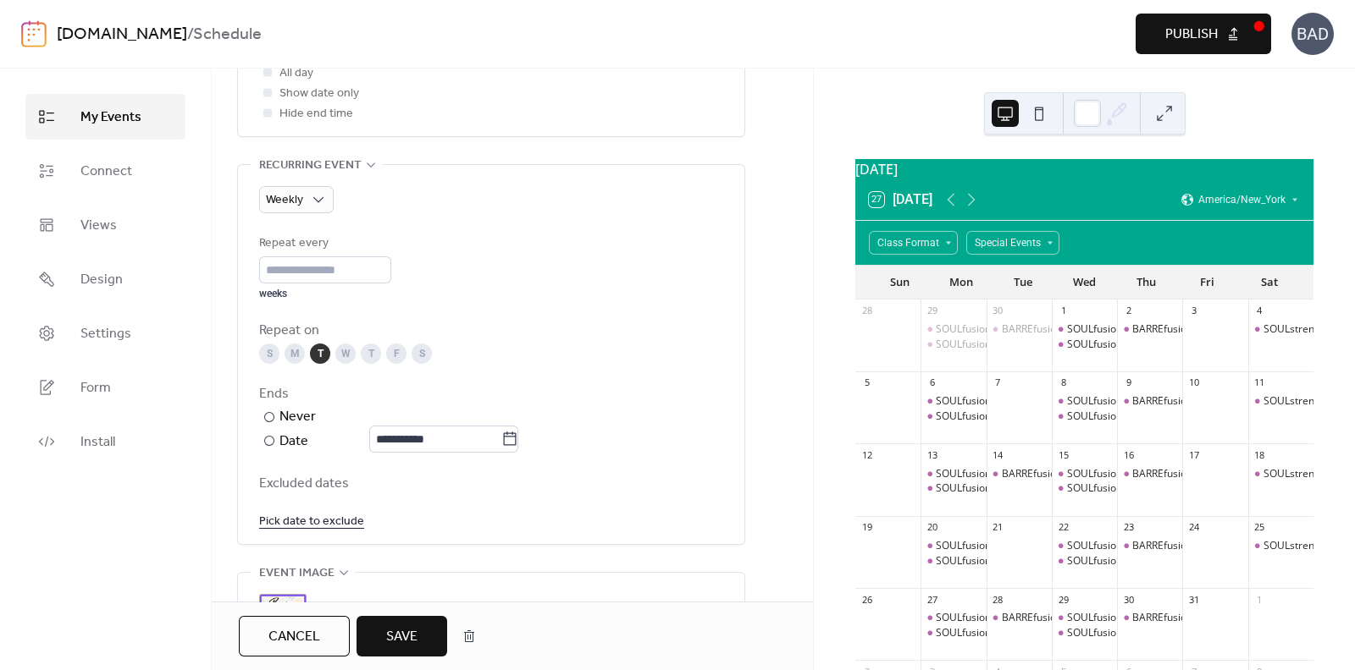
click at [427, 628] on button "Save" at bounding box center [401, 636] width 91 height 41
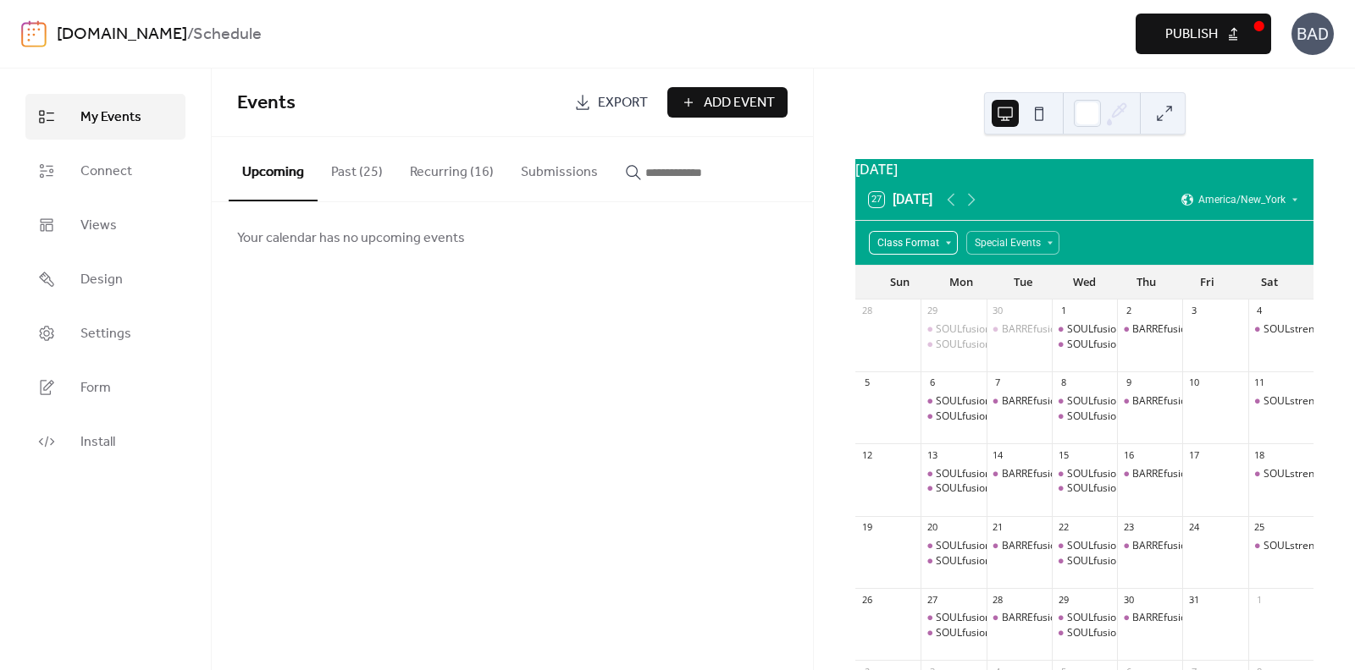
click at [914, 247] on div "Class Format" at bounding box center [913, 243] width 89 height 24
click at [924, 279] on span "BARREfusion" at bounding box center [911, 280] width 59 height 15
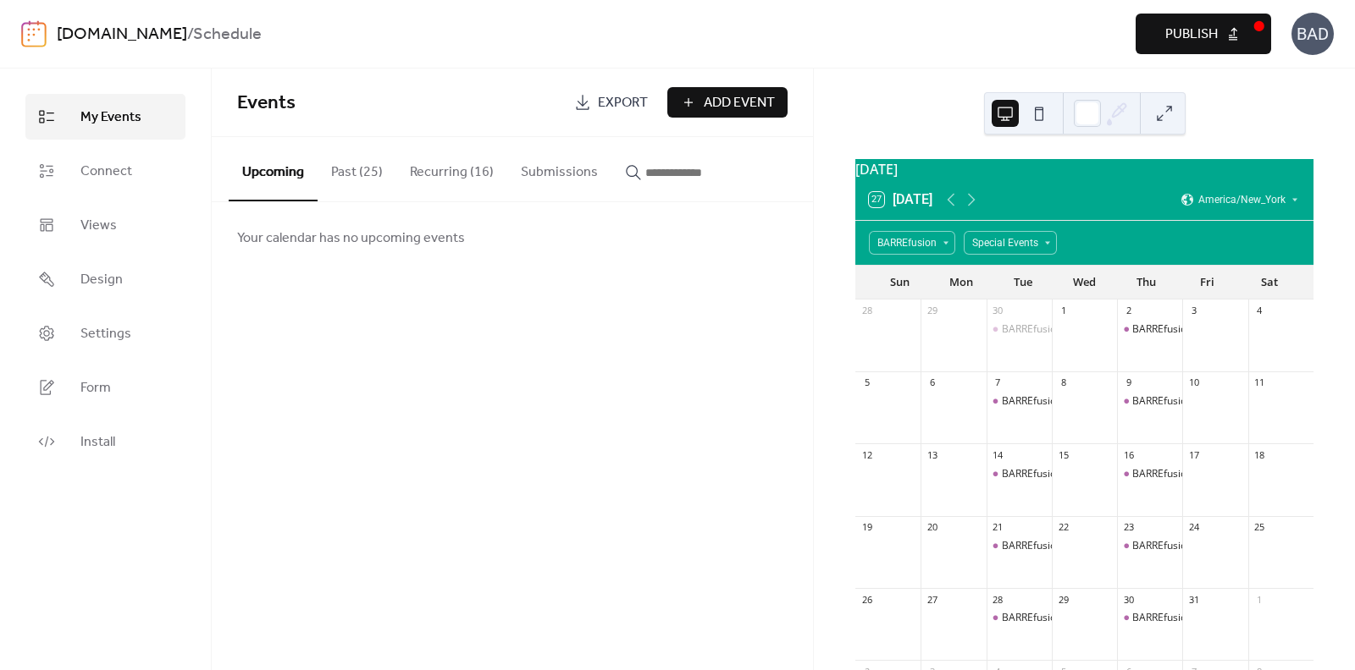
click at [427, 176] on button "Recurring (16)" at bounding box center [451, 168] width 111 height 63
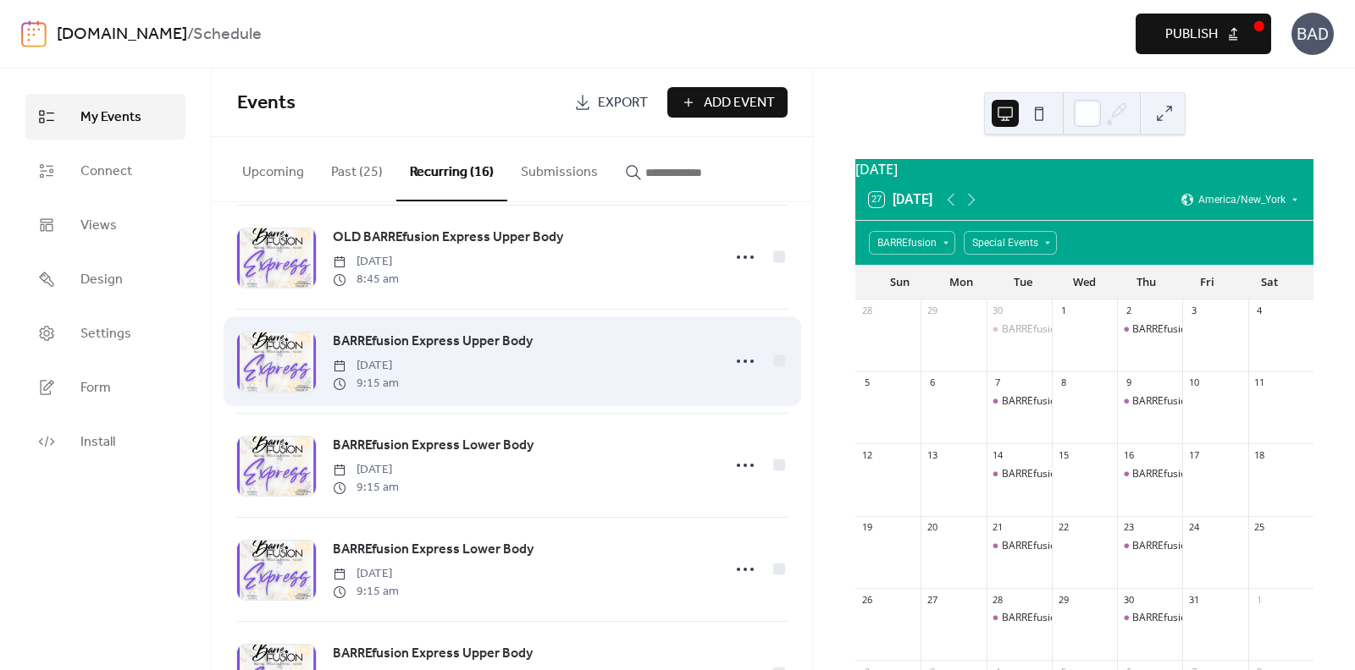
scroll to position [1234, 0]
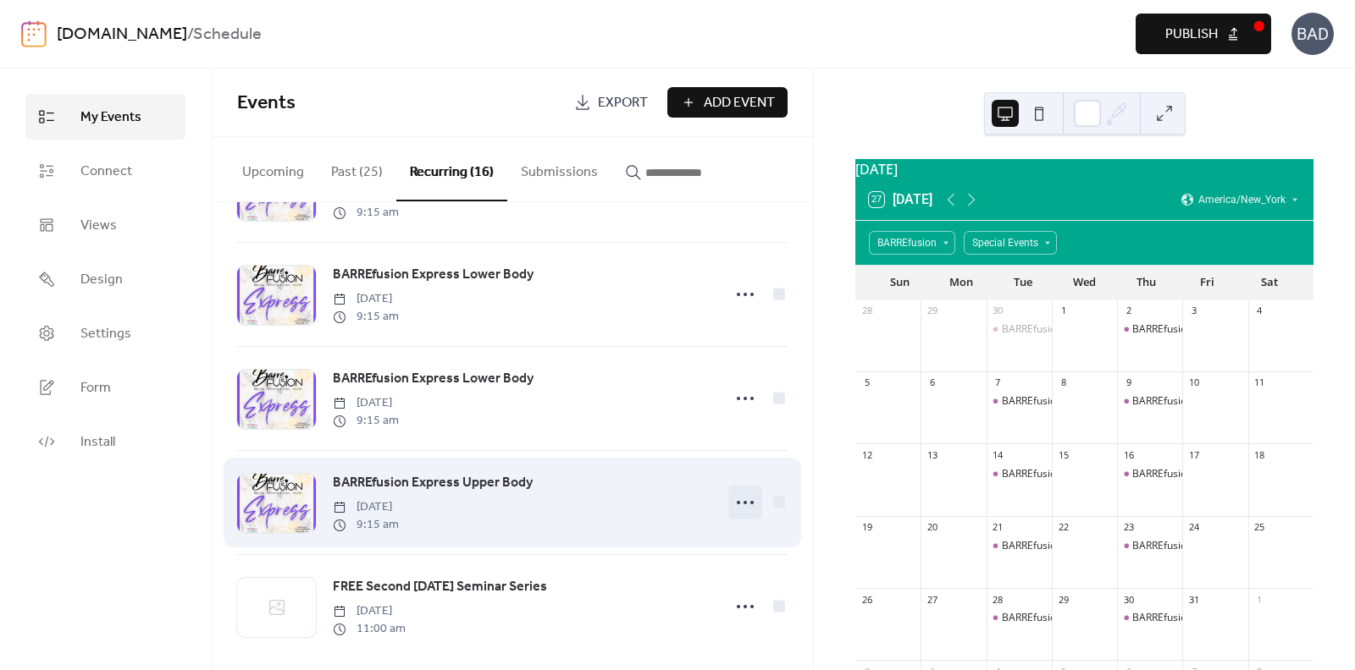
click at [735, 504] on icon at bounding box center [744, 502] width 27 height 27
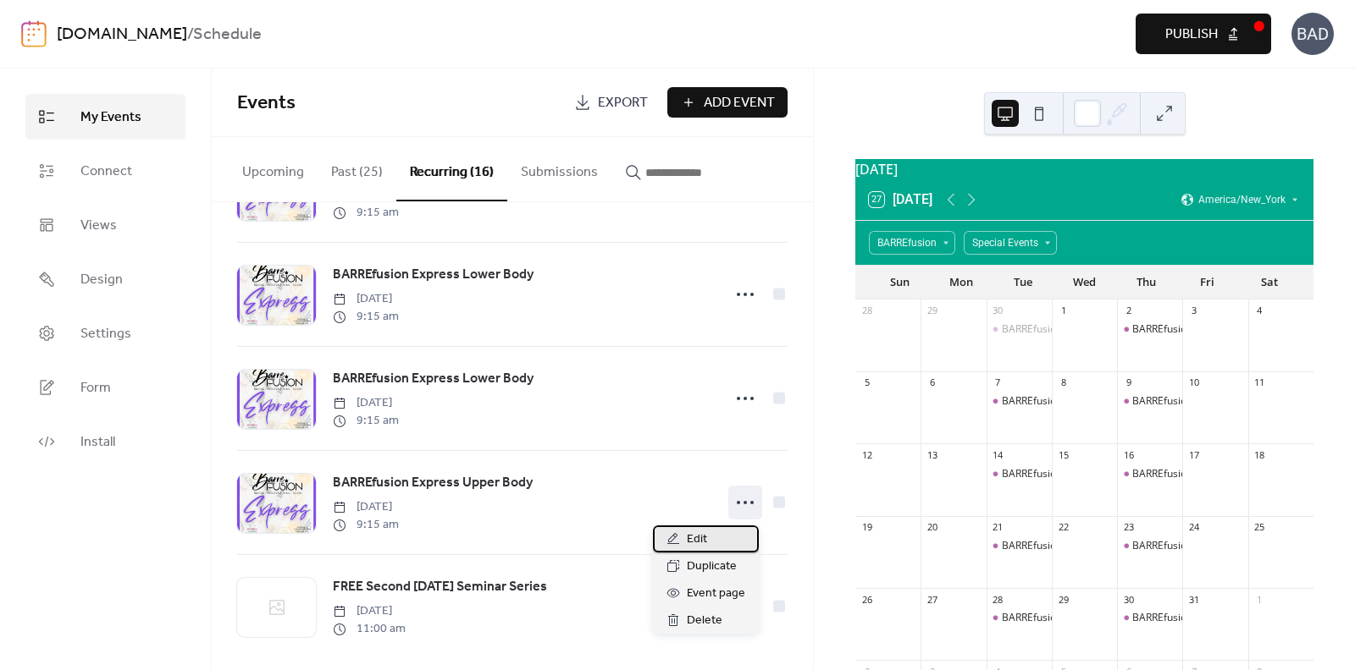
click at [703, 540] on span "Edit" at bounding box center [697, 540] width 20 height 20
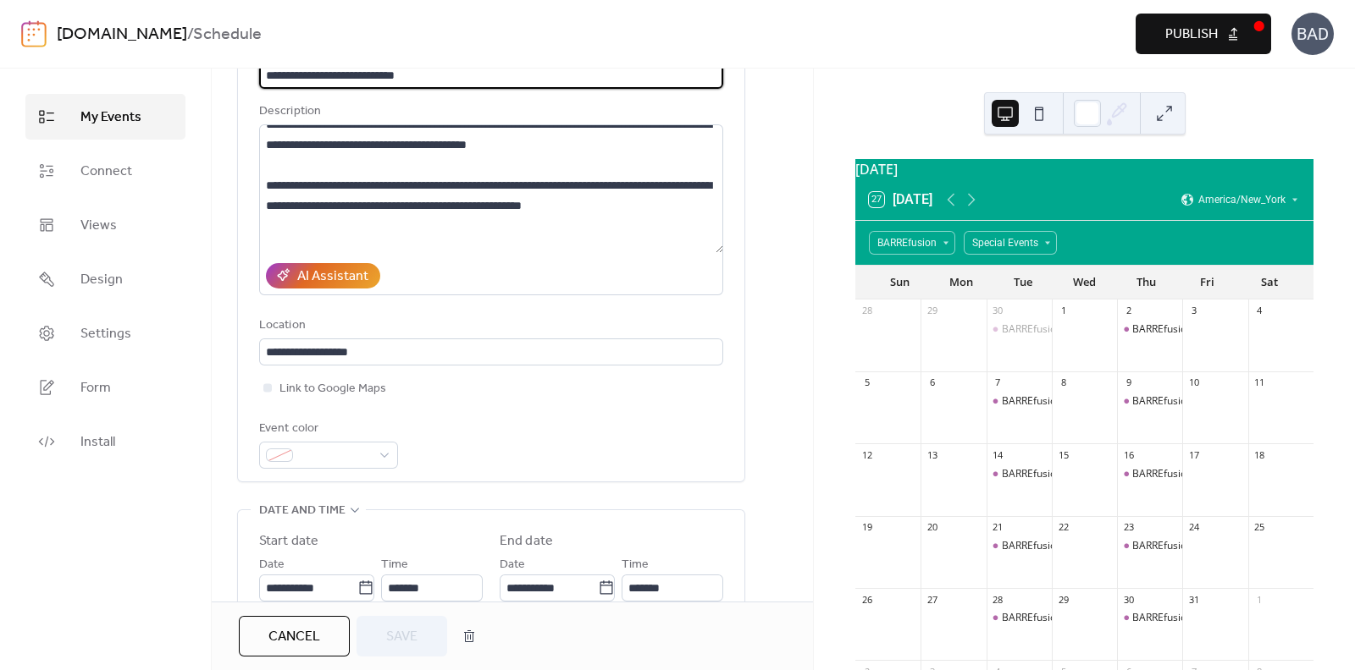
scroll to position [352, 0]
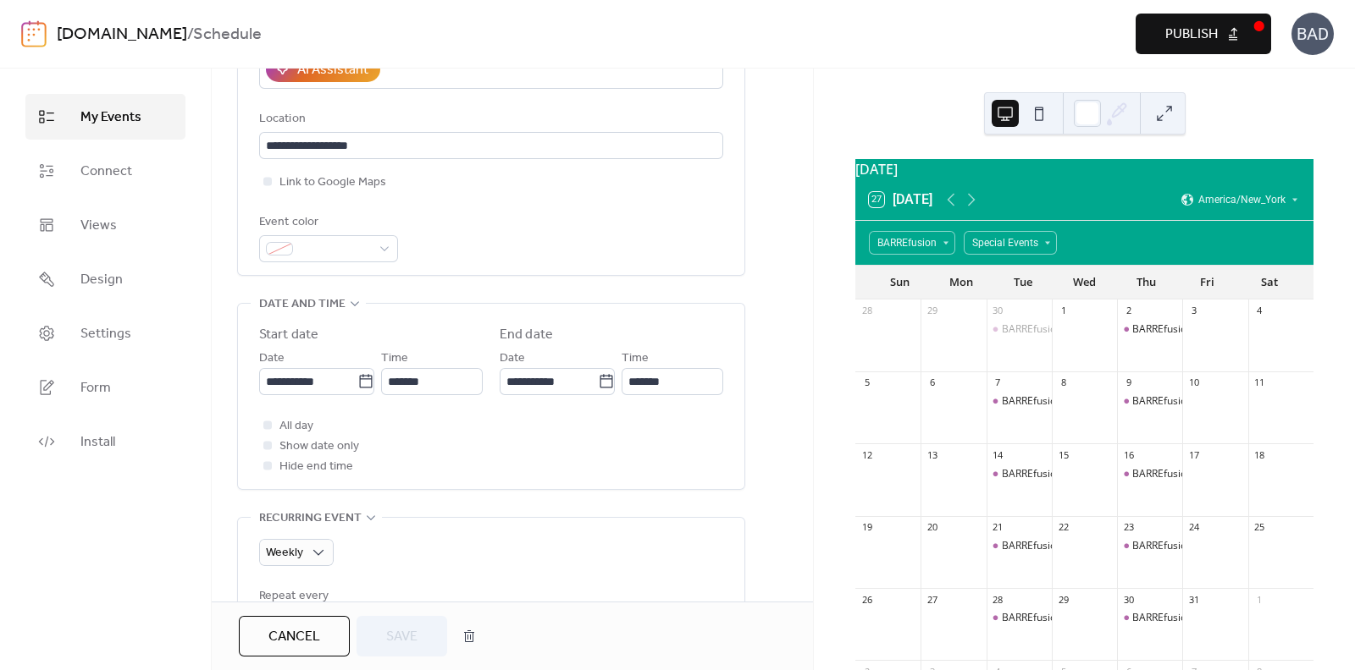
click at [1184, 26] on span "Publish" at bounding box center [1191, 35] width 52 height 20
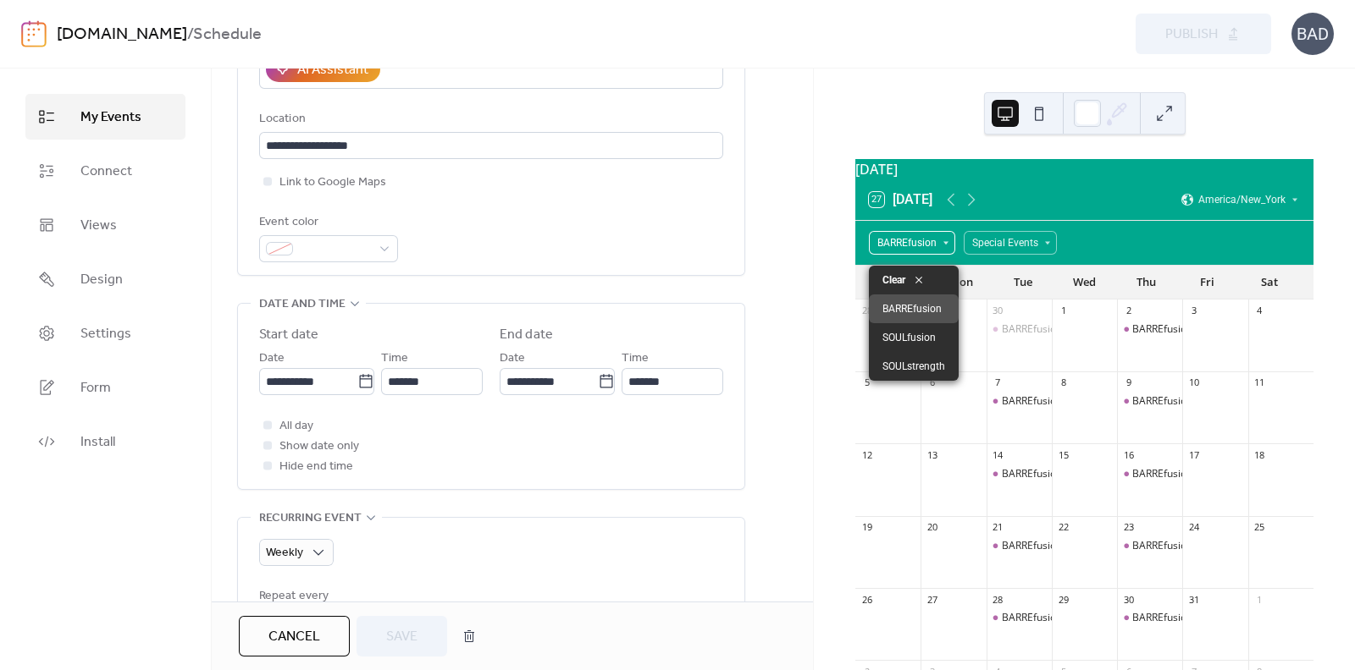
click at [910, 252] on div "BARREfusion" at bounding box center [912, 243] width 86 height 24
click at [895, 276] on span "Clear" at bounding box center [893, 280] width 23 height 15
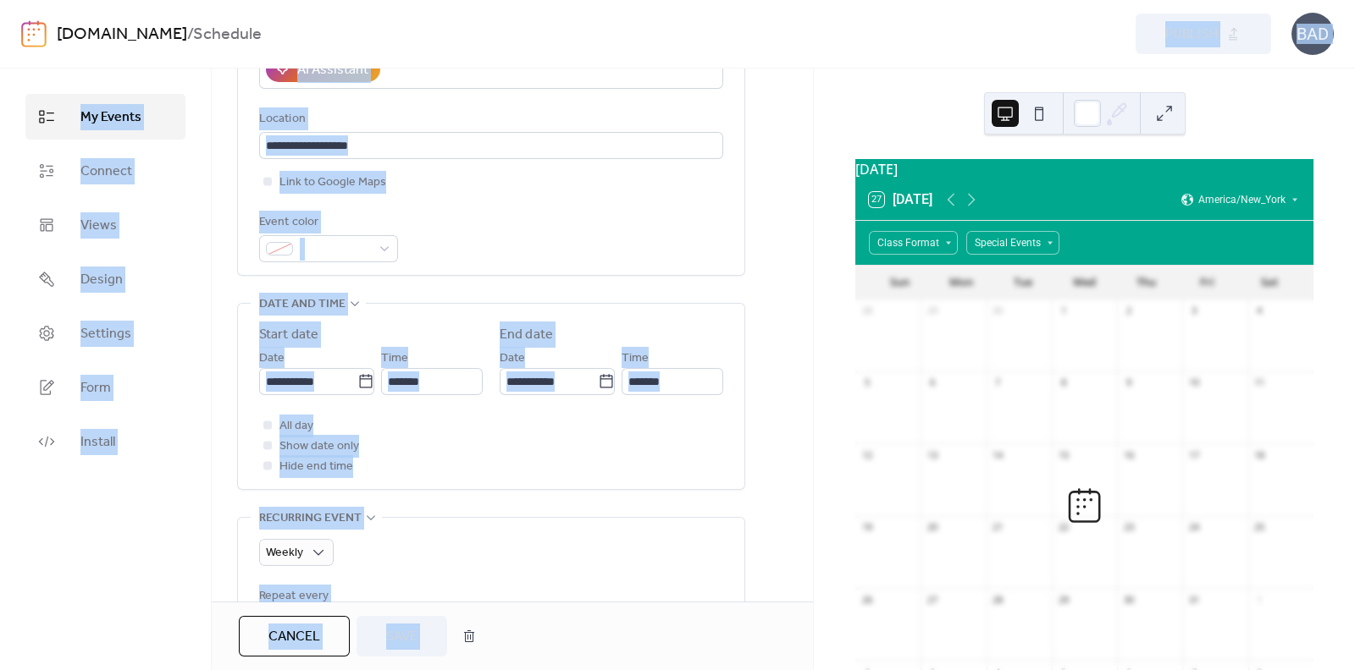
drag, startPoint x: 914, startPoint y: 279, endPoint x: 835, endPoint y: 69, distance: 224.5
click at [835, 69] on div "**********" at bounding box center [677, 335] width 1355 height 670
click at [853, 44] on div "Preview Publish" at bounding box center [987, 34] width 567 height 41
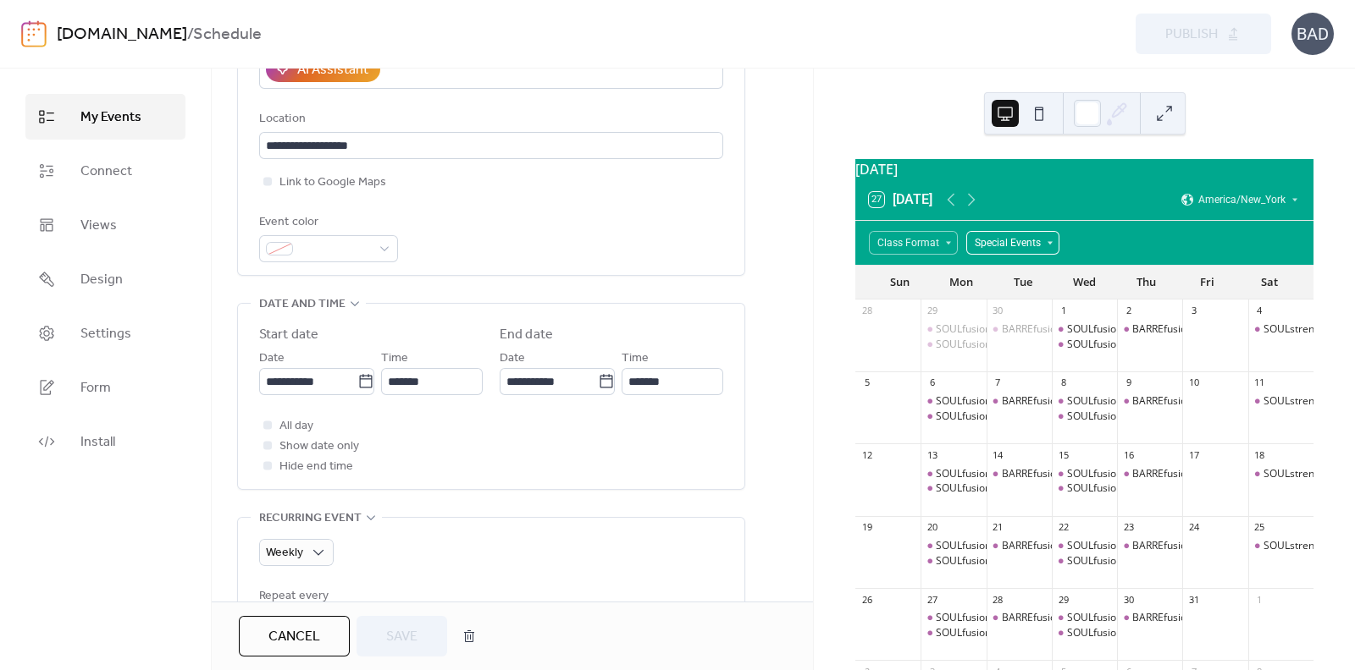
click at [1016, 252] on div "Special Events" at bounding box center [1012, 243] width 93 height 24
click at [1028, 273] on span "Second [DATE] Seminar Series" at bounding box center [1046, 280] width 136 height 15
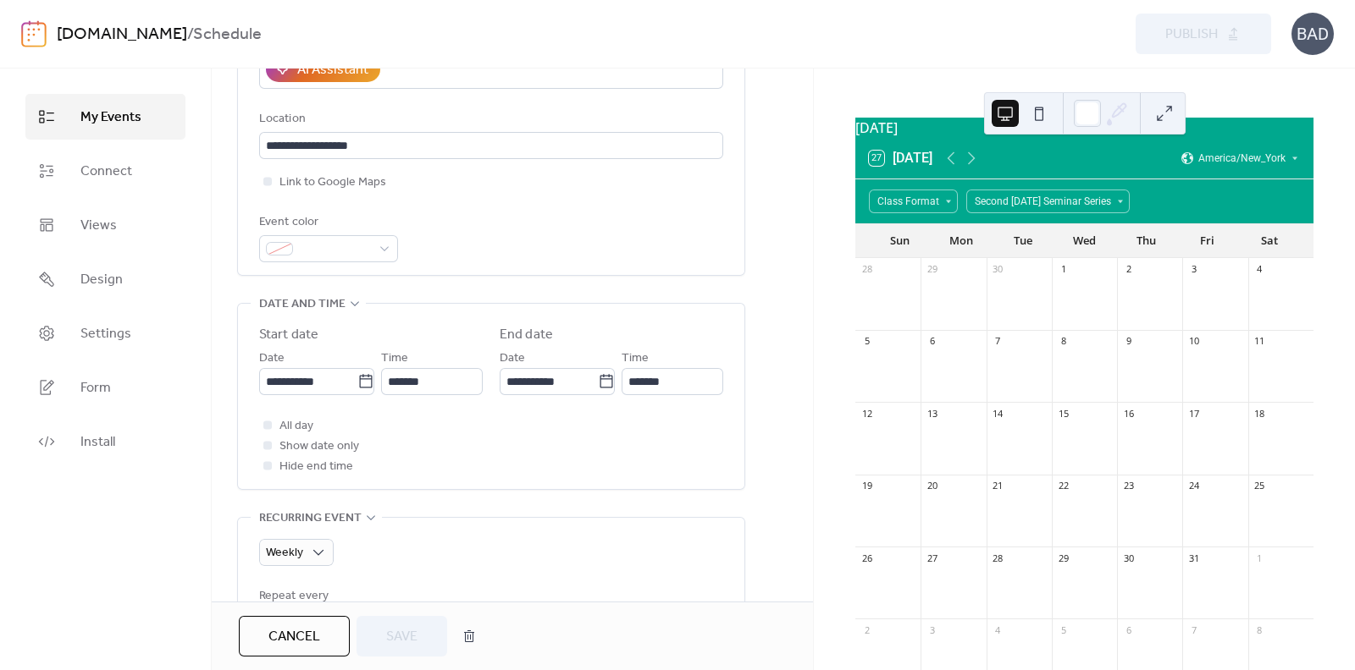
scroll to position [0, 0]
